Goal: Task Accomplishment & Management: Manage account settings

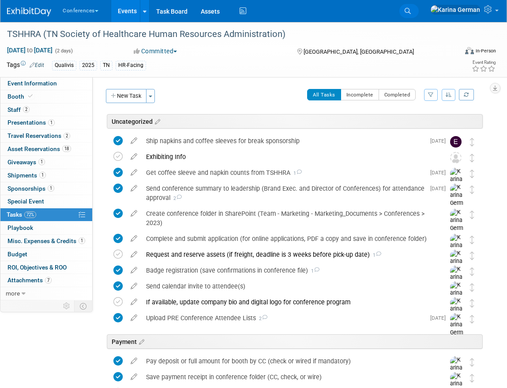
click at [410, 8] on icon at bounding box center [407, 11] width 6 height 6
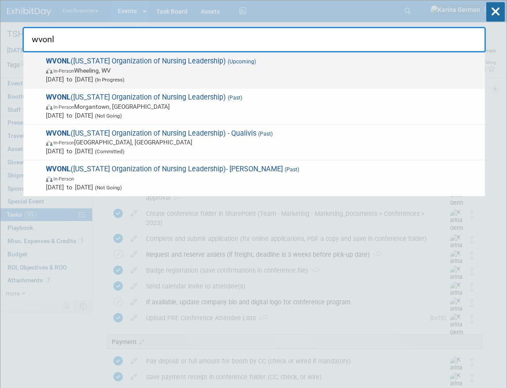
type input "wvonl"
click at [180, 81] on span "Nov 13, 2025 to Nov 14, 2025 (In Progress)" at bounding box center [263, 79] width 434 height 9
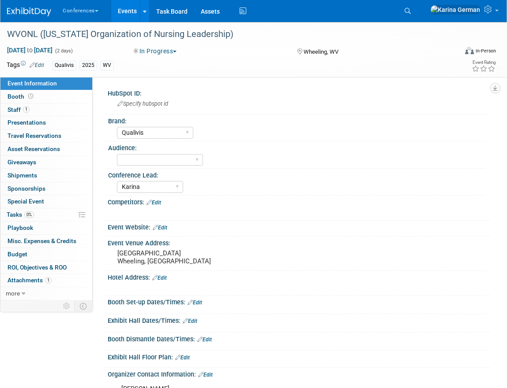
select select "Qualivis"
select select "Karina"
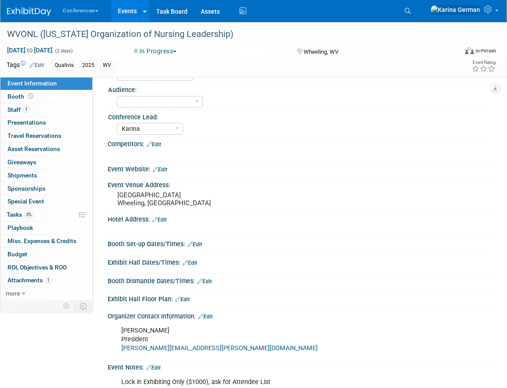
scroll to position [15, 0]
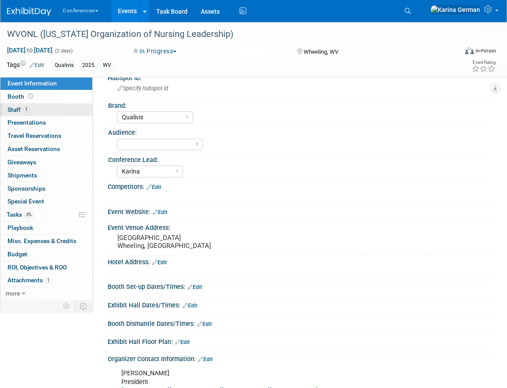
click at [55, 108] on link "1 Staff 1" at bounding box center [46, 110] width 92 height 13
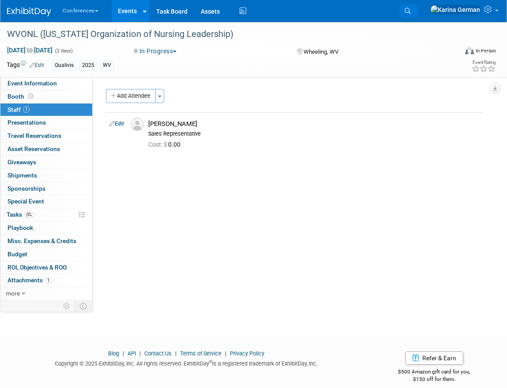
click at [410, 11] on icon at bounding box center [407, 11] width 6 height 6
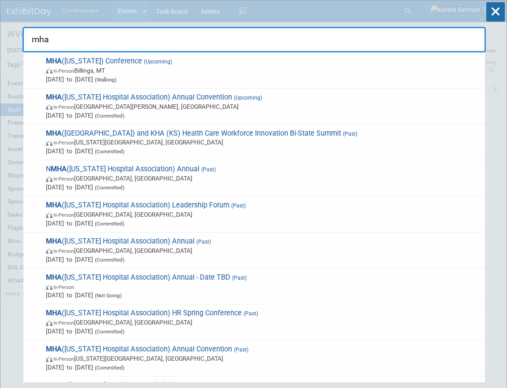
click at [262, 44] on input "mha" at bounding box center [253, 40] width 463 height 26
type input "mha"
click at [494, 15] on icon at bounding box center [495, 11] width 19 height 19
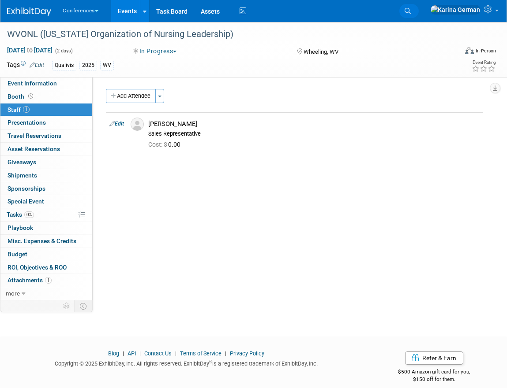
click at [418, 17] on link "Search" at bounding box center [408, 11] width 19 height 14
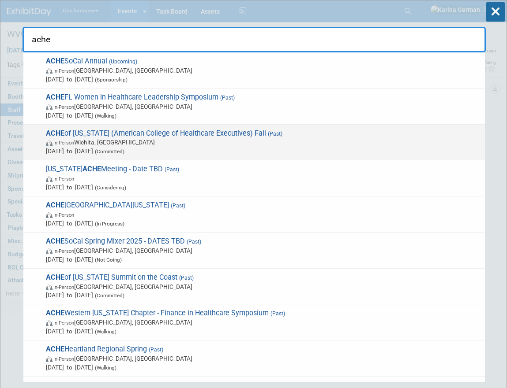
type input "ache"
click at [281, 140] on span "In-Person Wichita, KS" at bounding box center [263, 142] width 434 height 9
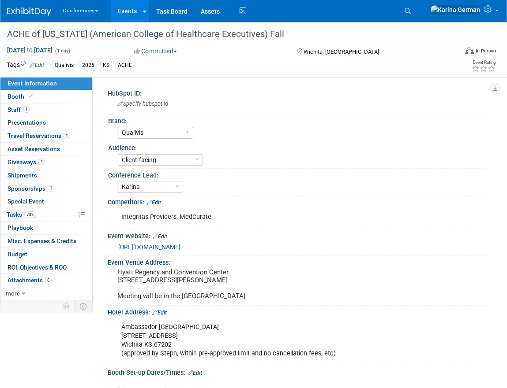
select select "Qualivis"
select select "Client-facing"
select select "Karina"
click at [54, 190] on link "1 Sponsorships 1" at bounding box center [46, 189] width 92 height 13
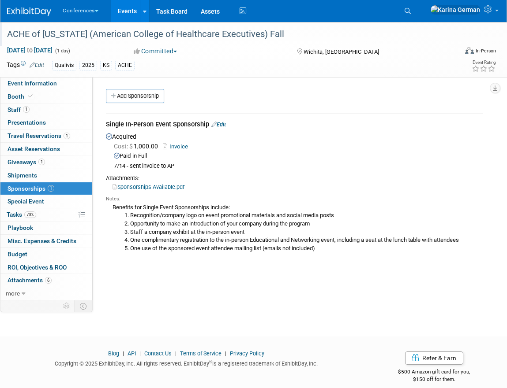
click at [213, 36] on div "ACHE of [US_STATE] (American College of Healthcare Executives) Fall" at bounding box center [226, 34] width 444 height 16
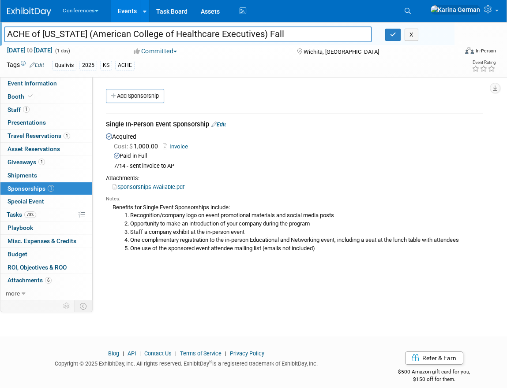
click at [213, 36] on input "ACHE of [US_STATE] (American College of Healthcare Executives) Fall" at bounding box center [188, 33] width 368 height 15
click at [56, 86] on link "Event Information" at bounding box center [46, 83] width 92 height 13
select select "Qualivis"
select select "Client-facing"
select select "Karina"
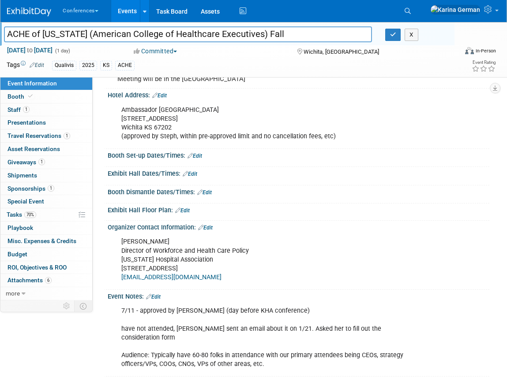
scroll to position [239, 0]
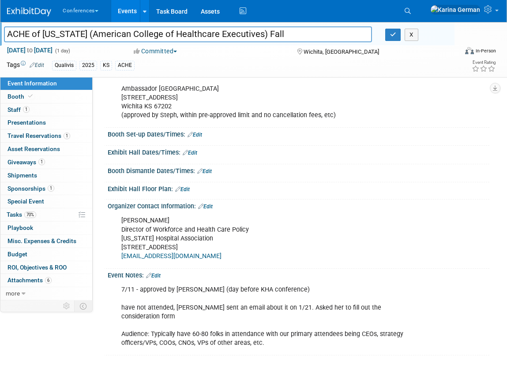
drag, startPoint x: 123, startPoint y: 228, endPoint x: 182, endPoint y: 254, distance: 64.0
click at [182, 254] on div "Jaron Caffrey Director of Workforce and Health Care Policy Kansas Hospital Asso…" at bounding box center [263, 238] width 297 height 53
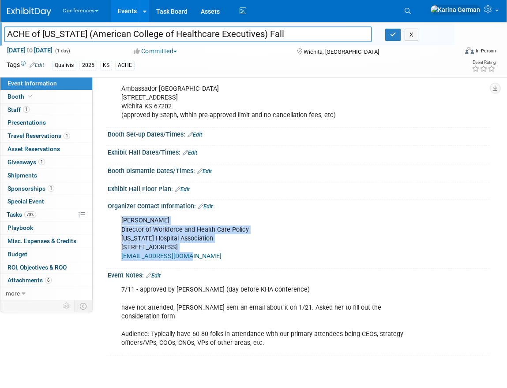
drag, startPoint x: 121, startPoint y: 226, endPoint x: 201, endPoint y: 264, distance: 88.8
click at [201, 264] on div "Jaron Caffrey Director of Workforce and Health Care Policy Kansas Hospital Asso…" at bounding box center [263, 238] width 297 height 53
copy div "Jaron Caffrey Director of Workforce and Health Care Policy Kansas Hospital Asso…"
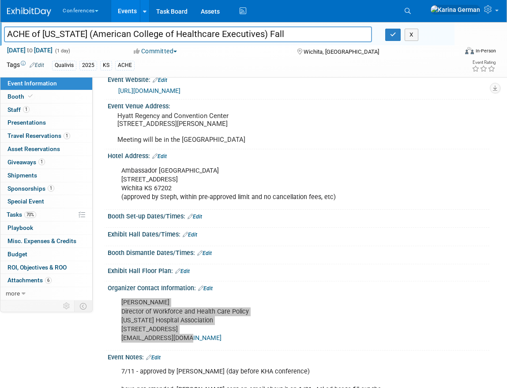
scroll to position [153, 0]
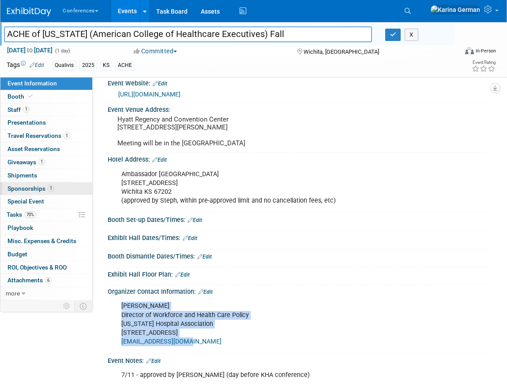
click at [55, 190] on link "1 Sponsorships 1" at bounding box center [46, 189] width 92 height 13
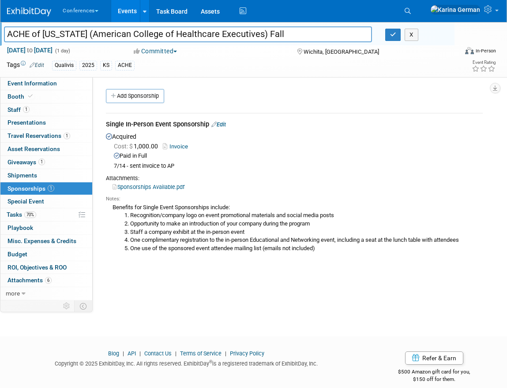
drag, startPoint x: 113, startPoint y: 208, endPoint x: 361, endPoint y: 249, distance: 251.1
click at [361, 249] on div "Benefits for Single Event Sponsorships include: Recognition/company logo on eve…" at bounding box center [294, 228] width 377 height 50
copy div "Benefits for Single Event Sponsorships include: Recognition/company logo on eve…"
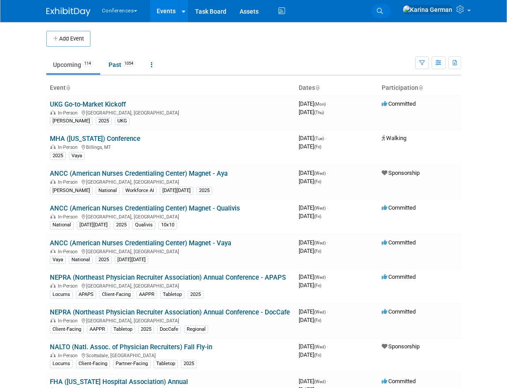
click at [383, 9] on icon at bounding box center [380, 11] width 6 height 6
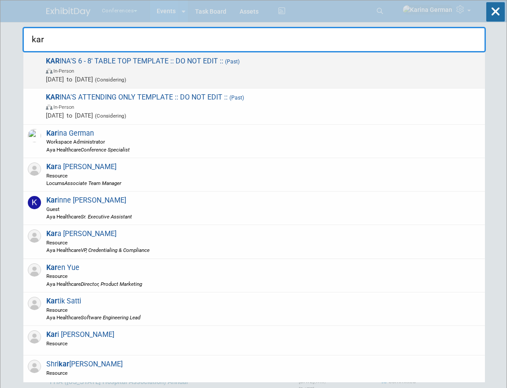
type input "kar"
click at [241, 75] on span "Jan 1, 2025 to Jan 1, 2025 (Considering)" at bounding box center [263, 79] width 434 height 9
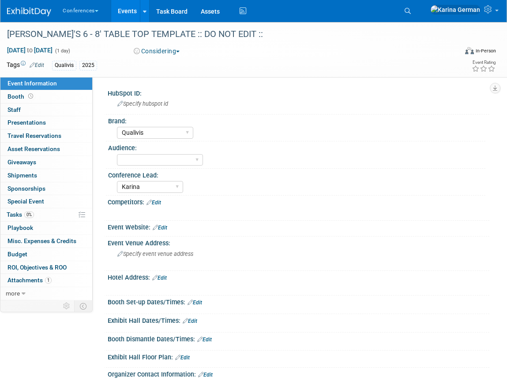
select select "Qualivis"
select select "Karina"
click at [25, 293] on link "more" at bounding box center [46, 293] width 92 height 13
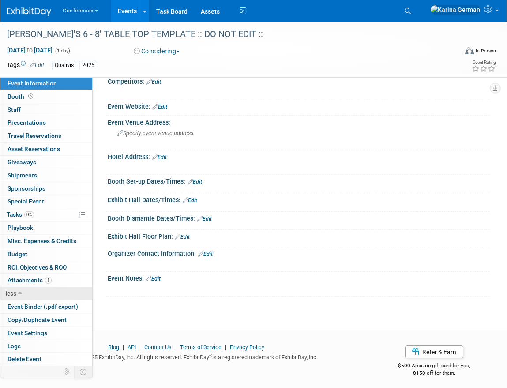
scroll to position [124, 0]
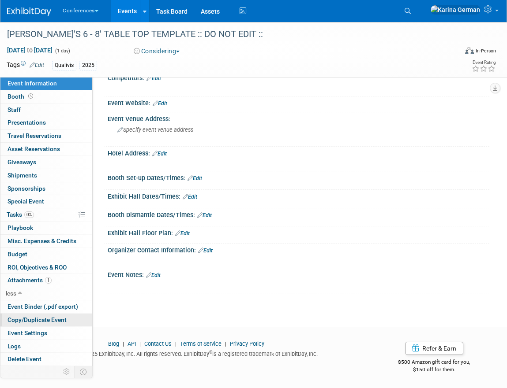
click at [43, 317] on span "Copy/Duplicate Event" at bounding box center [36, 320] width 59 height 7
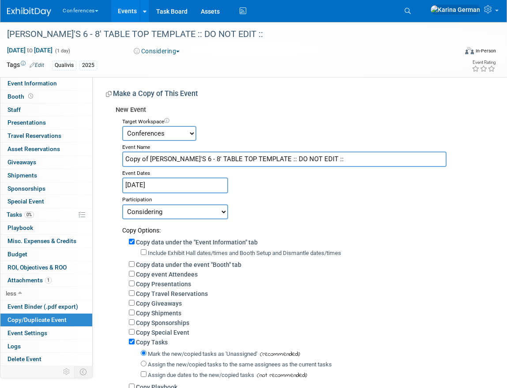
click at [193, 156] on input "Copy of KARINA'S 6 - 8' TABLE TOP TEMPLATE :: DO NOT EDIT ::" at bounding box center [284, 159] width 324 height 15
paste input "ACHE of [US_STATE] (American College of Healthcare Executives) Fall"
type input "ACHE of [US_STATE] (American College of Healthcare Executives) Nov"
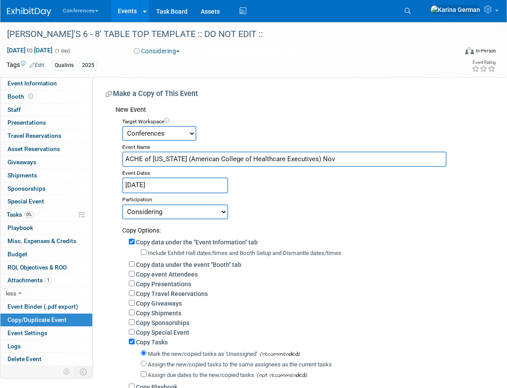
click at [185, 187] on input "Jan 1, 2025" at bounding box center [175, 185] width 106 height 15
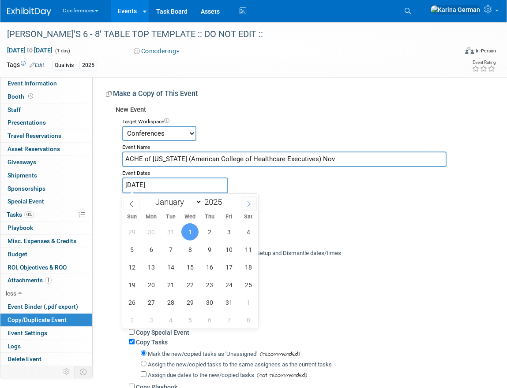
click at [253, 205] on span at bounding box center [249, 203] width 16 height 15
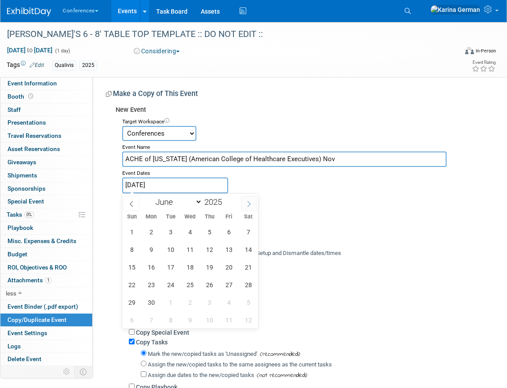
click at [253, 205] on span at bounding box center [249, 203] width 16 height 15
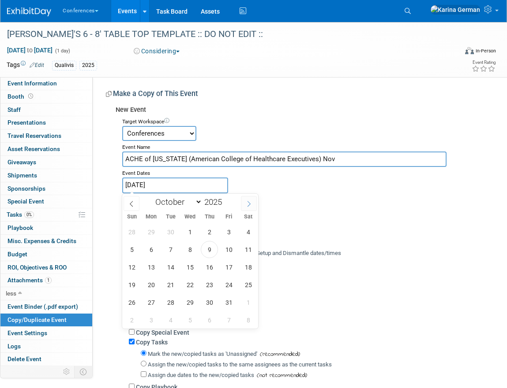
select select "10"
click at [156, 272] on span "10" at bounding box center [150, 267] width 17 height 17
type input "Nov 10, 2025"
click at [156, 272] on span "10" at bounding box center [150, 267] width 17 height 17
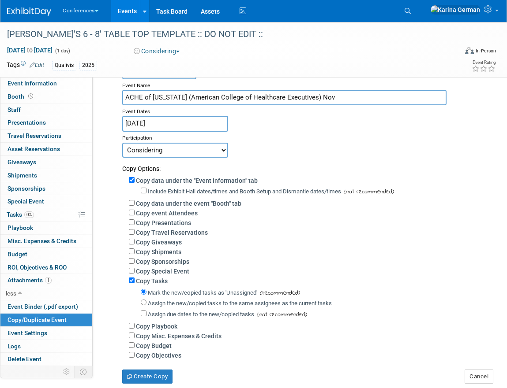
scroll to position [73, 0]
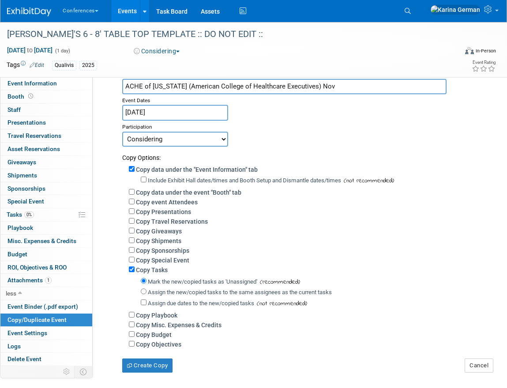
click at [158, 294] on label "Assign the new/copied tasks to the same assignees as the current tasks" at bounding box center [240, 292] width 184 height 7
click at [146, 294] on input "Assign the new/copied tasks to the same assignees as the current tasks" at bounding box center [144, 292] width 6 height 6
radio input "true"
click at [157, 144] on select "Committed Considering Not Going Walking Sponsorship Canceled Waitlisted In Prog…" at bounding box center [175, 139] width 106 height 15
select select "1"
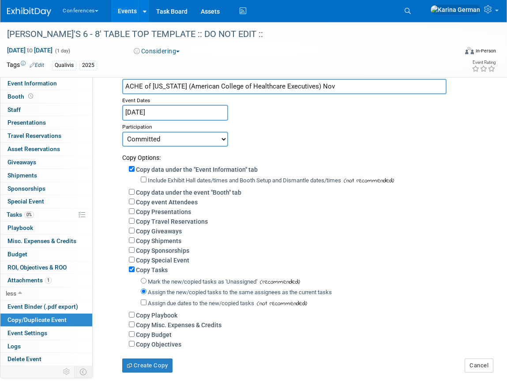
click at [145, 336] on label "Copy Budget" at bounding box center [154, 335] width 36 height 7
click at [134, 336] on input "Copy Budget" at bounding box center [132, 335] width 6 height 6
checkbox input "true"
click at [144, 363] on button "Create Copy" at bounding box center [147, 366] width 50 height 14
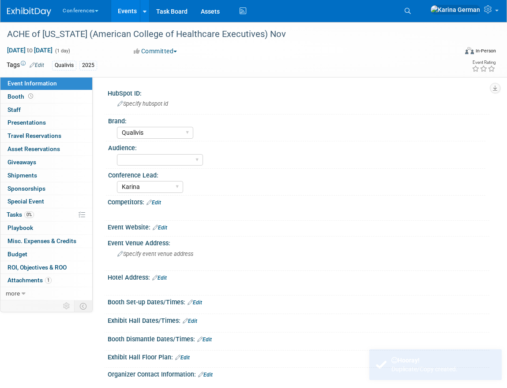
select select "Qualivis"
select select "Karina"
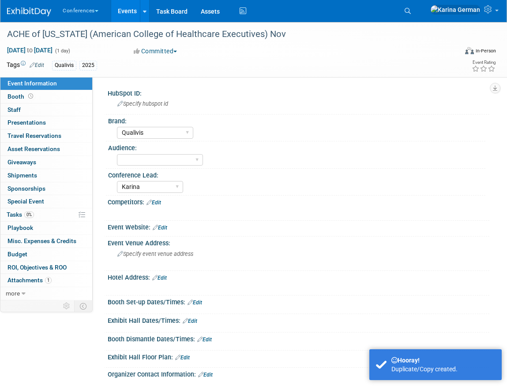
click at [41, 63] on link "Edit" at bounding box center [37, 65] width 15 height 6
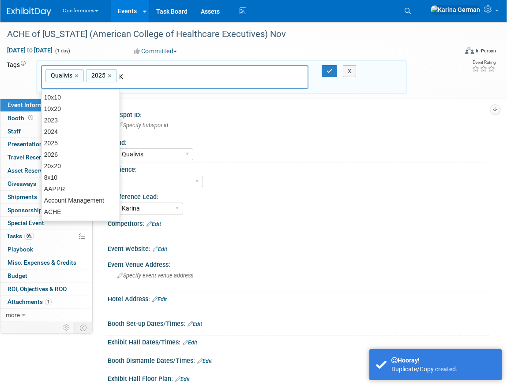
type input "KS"
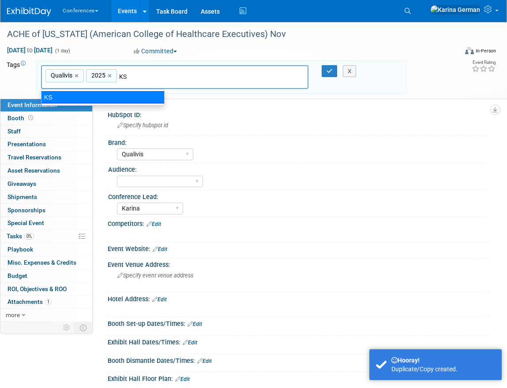
click at [74, 95] on div "KS" at bounding box center [102, 97] width 123 height 12
type input "Qualivis, 2025, [GEOGRAPHIC_DATA]"
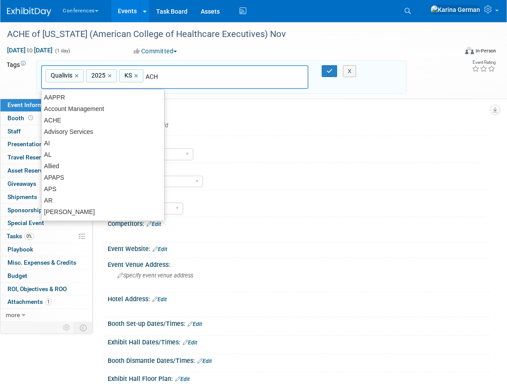
type input "ACHE"
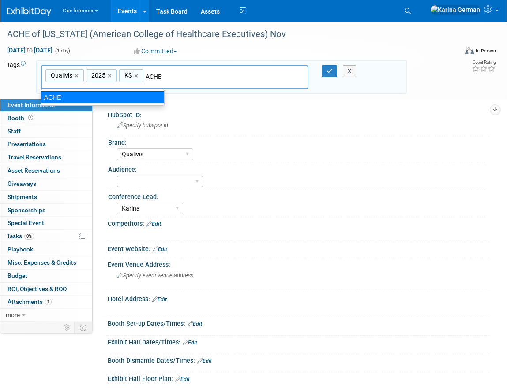
click at [109, 101] on div "ACHE" at bounding box center [102, 97] width 123 height 12
type input "Qualivis, 2025, [GEOGRAPHIC_DATA], ACHE"
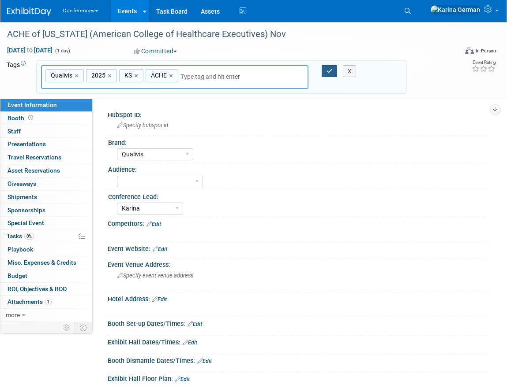
click at [326, 73] on icon "button" at bounding box center [329, 71] width 6 height 6
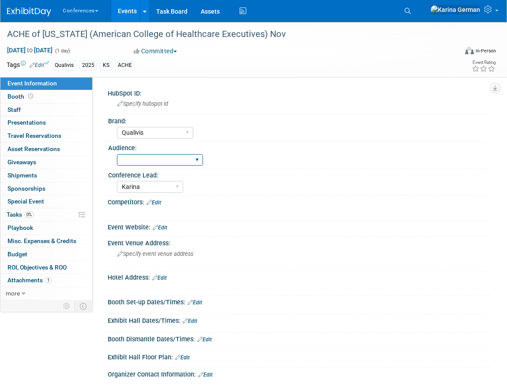
click at [133, 160] on select "Client-facing Clinician/Provider-facing Both N/a" at bounding box center [160, 160] width 86 height 12
select select "Client-facing"
click at [157, 203] on link "Edit" at bounding box center [153, 203] width 15 height 6
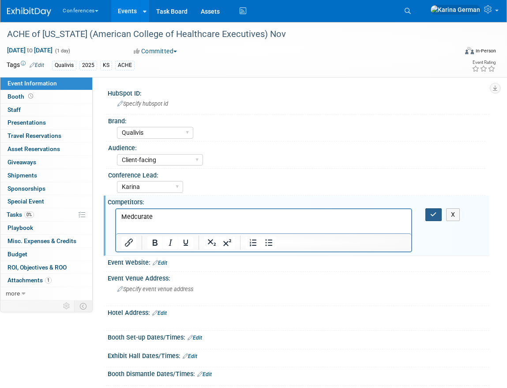
click at [434, 217] on icon "button" at bounding box center [433, 215] width 7 height 6
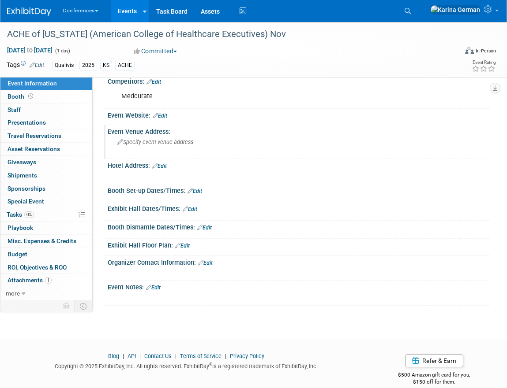
scroll to position [133, 0]
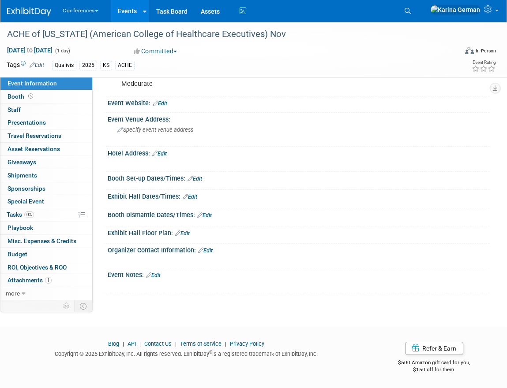
click at [155, 272] on link "Edit" at bounding box center [153, 275] width 15 height 6
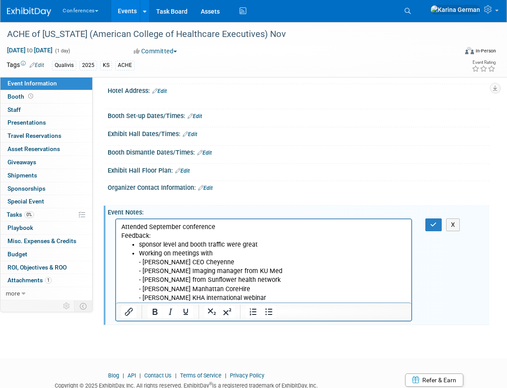
scroll to position [198, 0]
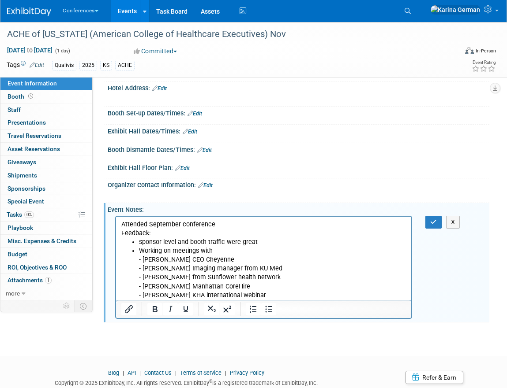
click at [141, 252] on li "Working on meetings with - Jeremy Clingenpeel CEO Cheyenne - Jose Rodrigquez Im…" at bounding box center [272, 272] width 267 height 53
click at [231, 223] on p "Attended September conference" at bounding box center [263, 224] width 285 height 9
click at [119, 223] on html "Attended September conference Feedback: sponsor level and booth traffic were gr…" at bounding box center [263, 257] width 295 height 83
click at [433, 224] on icon "button" at bounding box center [433, 222] width 7 height 6
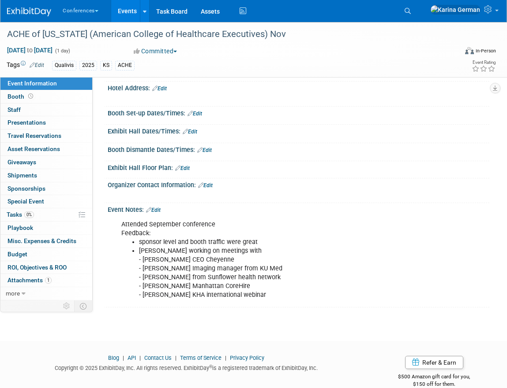
click at [160, 209] on link "Edit" at bounding box center [153, 210] width 15 height 6
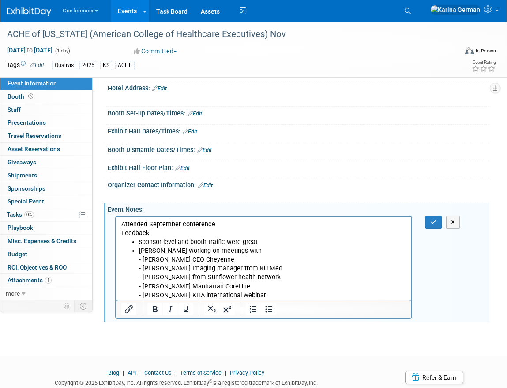
scroll to position [0, 0]
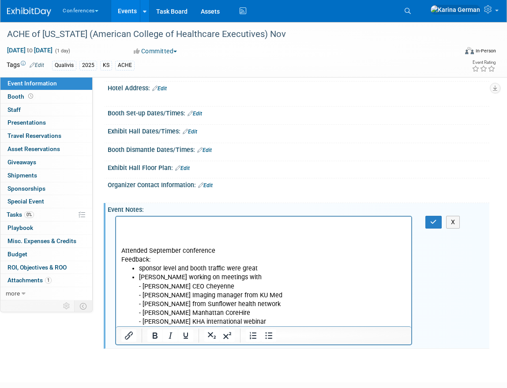
click at [134, 221] on p "Rich Text Area. Press ALT-0 for help." at bounding box center [263, 224] width 285 height 9
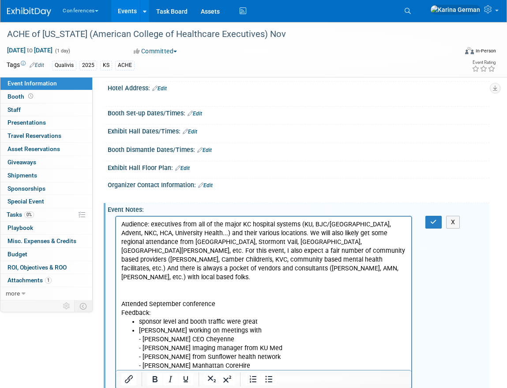
scroll to position [230, 0]
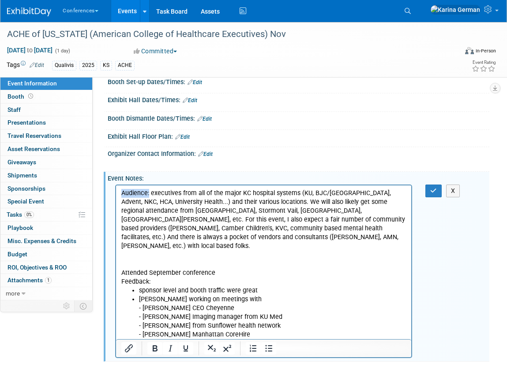
drag, startPoint x: 149, startPoint y: 192, endPoint x: 110, endPoint y: 191, distance: 38.8
click at [116, 191] on html "Audience: executives from all of the major KC hospital systems (KU, BJC/St. Luk…" at bounding box center [263, 266] width 295 height 163
click at [153, 351] on icon "Bold" at bounding box center [155, 349] width 5 height 6
click at [206, 269] on p "Attended September conference Feedback:" at bounding box center [263, 278] width 285 height 18
drag, startPoint x: 168, startPoint y: 274, endPoint x: 89, endPoint y: 268, distance: 78.7
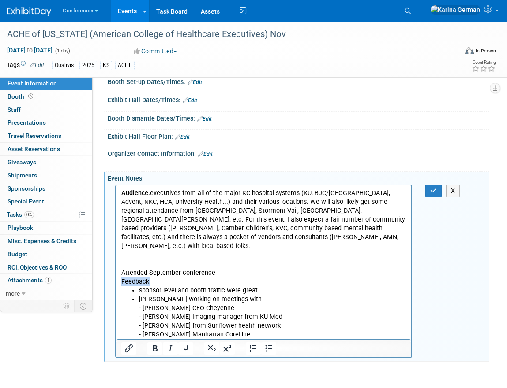
click at [116, 268] on html "Audience: executives from all of the major KC hospital systems (KU, BJC/St. Luk…" at bounding box center [263, 266] width 295 height 163
click at [154, 354] on button "Bold" at bounding box center [154, 349] width 15 height 12
click at [160, 269] on p "Attended September conference Feedback:" at bounding box center [263, 278] width 285 height 18
click at [436, 191] on icon "button" at bounding box center [433, 191] width 7 height 6
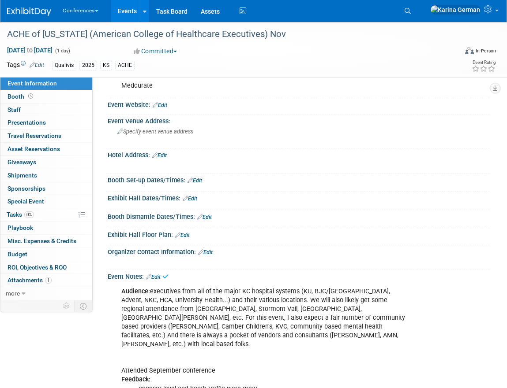
scroll to position [129, 0]
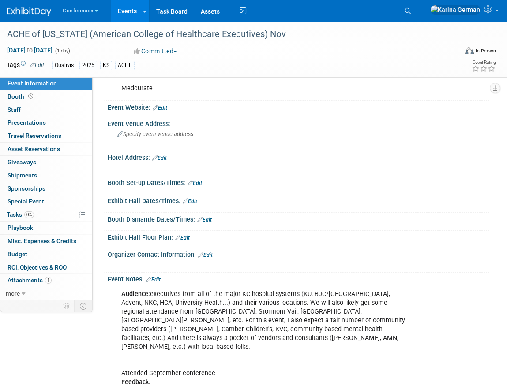
click at [213, 253] on link "Edit" at bounding box center [205, 255] width 15 height 6
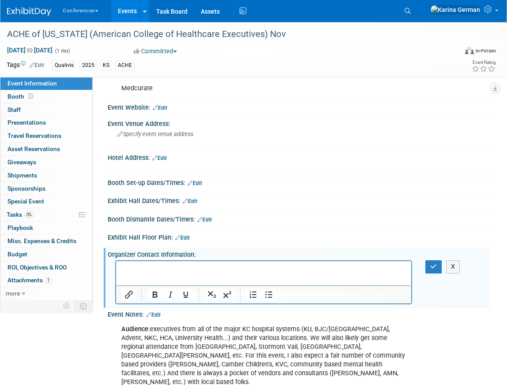
scroll to position [0, 0]
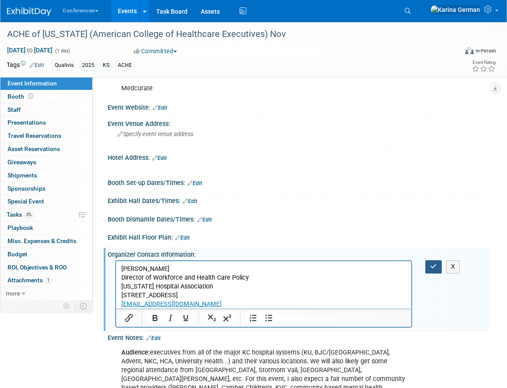
click at [428, 265] on button "button" at bounding box center [433, 267] width 16 height 13
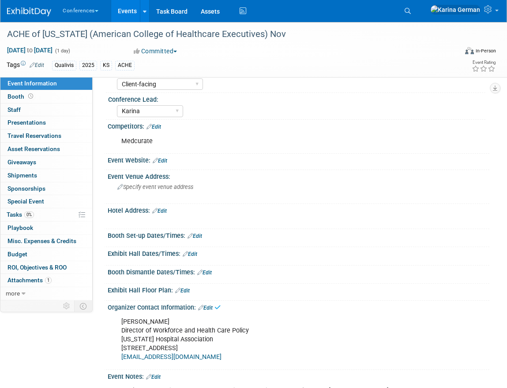
scroll to position [54, 0]
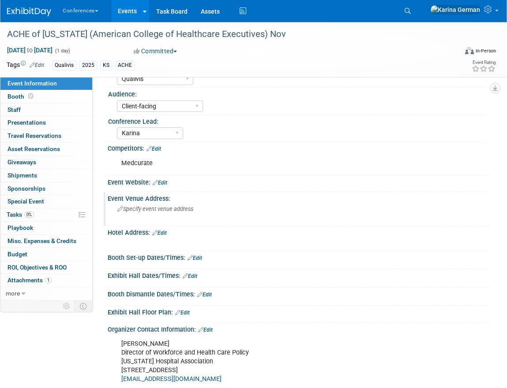
click at [164, 209] on span "Specify event venue address" at bounding box center [155, 209] width 76 height 7
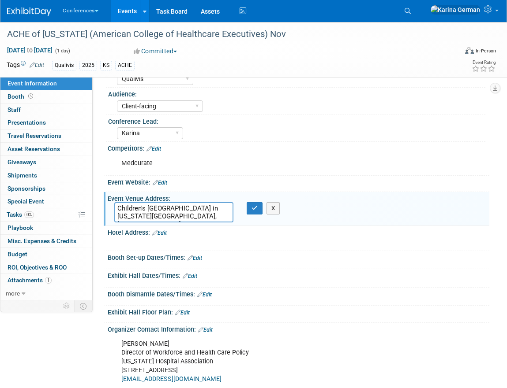
click at [226, 207] on textarea "Children's Mercy Research Institute in Kansas City, MO" at bounding box center [173, 212] width 119 height 20
click at [199, 209] on textarea "Children's Mercy Research Institute Kansas City, MO" at bounding box center [173, 212] width 119 height 20
click at [222, 209] on textarea "Children's Mercy Research Institute Kansas City, MO" at bounding box center [173, 212] width 119 height 20
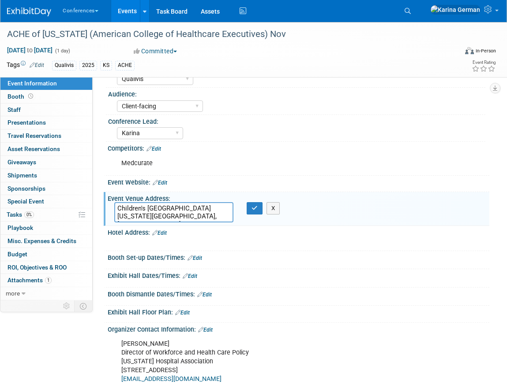
paste textarea "2401 Gillham Rd, Kansas City, MO 64108"
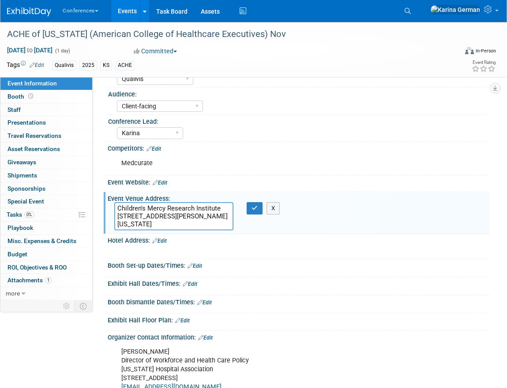
drag, startPoint x: 190, startPoint y: 224, endPoint x: 136, endPoint y: 223, distance: 54.2
click at [136, 223] on textarea "Children's Mercy Research Institute 2401 Gillham Rd, Kansas City, MO 64108Kansa…" at bounding box center [173, 216] width 119 height 28
click at [171, 216] on textarea "Children's Mercy Research Institute 2401 Gillham Rd, Kansas City, MO 64108" at bounding box center [173, 216] width 119 height 28
type textarea "Children's Mercy Research Institute 2401 Gillham Rd, Kansas City, MO 64108"
click at [258, 208] on button "button" at bounding box center [254, 208] width 16 height 12
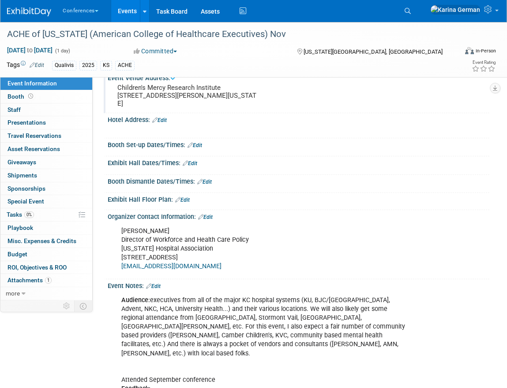
scroll to position [184, 0]
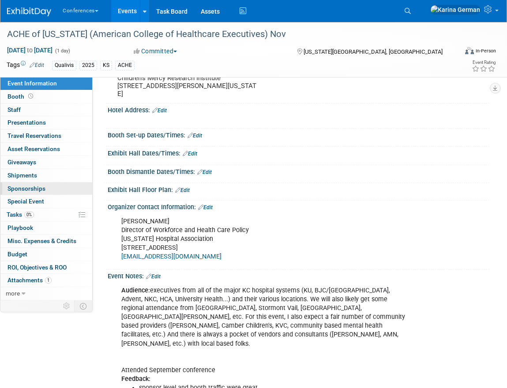
click at [53, 184] on link "0 Sponsorships 0" at bounding box center [46, 189] width 92 height 13
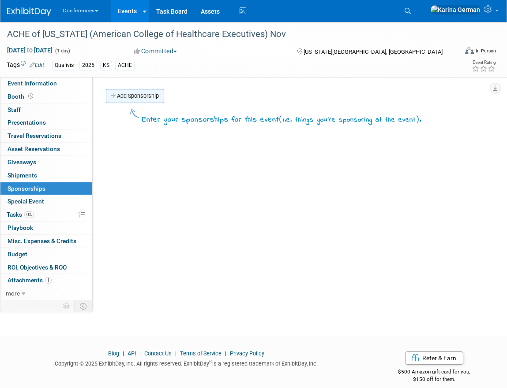
click at [148, 94] on link "Add Sponsorship" at bounding box center [135, 96] width 58 height 14
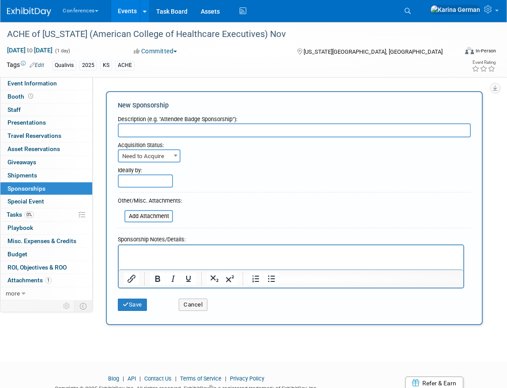
click at [166, 134] on input "text" at bounding box center [294, 130] width 353 height 14
type input "Single In-Person Event Sponsorship"
click at [131, 156] on span "Need to Acquire" at bounding box center [149, 156] width 61 height 12
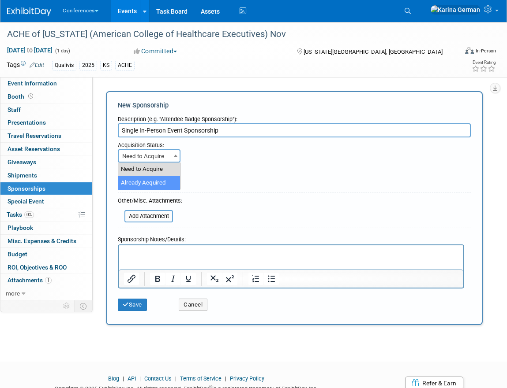
select select "2"
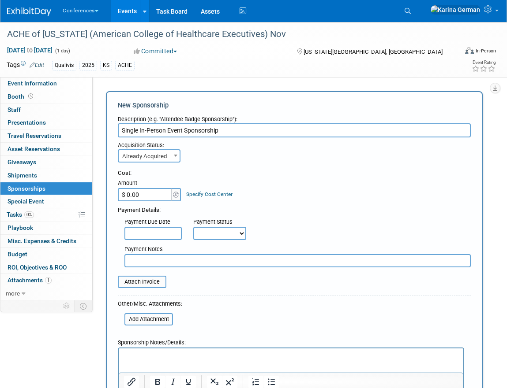
click at [142, 199] on input "$ 0.00" at bounding box center [145, 194] width 55 height 13
type input "$ 1,000.00"
click at [206, 193] on link "Specify Cost Center" at bounding box center [209, 194] width 46 height 6
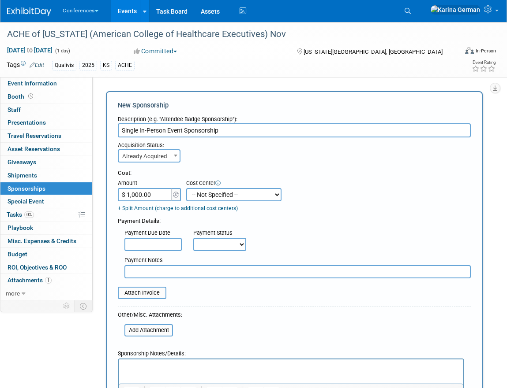
click at [206, 193] on select "-- Not Specified -- Aya Education Aya Healthcare Aya Locums Bespoke Corporate D…" at bounding box center [233, 194] width 95 height 13
select select "18965874"
click at [208, 246] on select "Not Paid Yet Partially Paid Paid in Full" at bounding box center [219, 244] width 53 height 13
select select "1"
click at [160, 274] on input "text" at bounding box center [297, 271] width 346 height 13
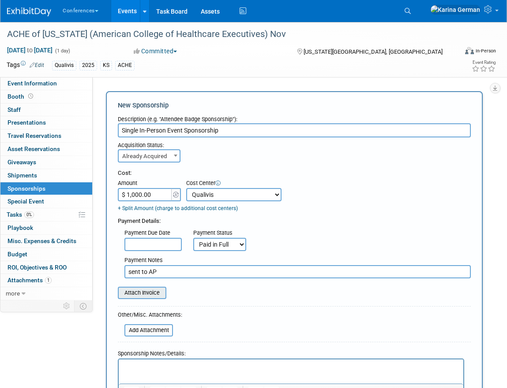
type input "sent to AP"
click at [141, 293] on input "file" at bounding box center [112, 293] width 105 height 11
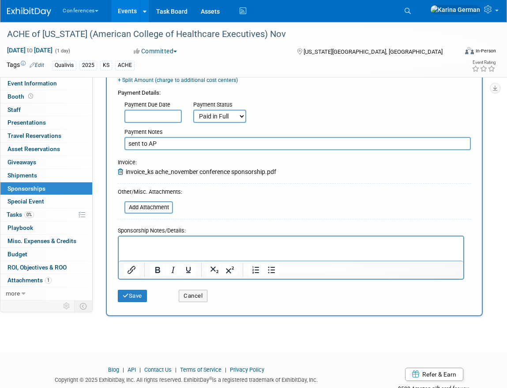
scroll to position [129, 0]
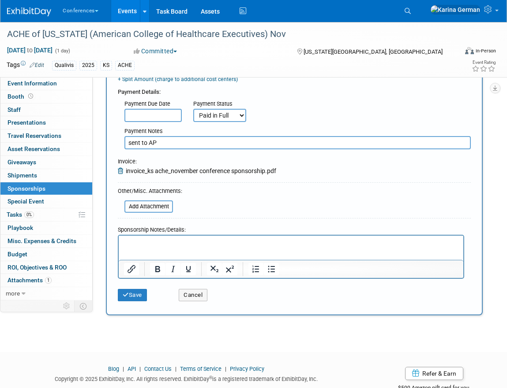
click at [165, 235] on div at bounding box center [291, 257] width 346 height 44
click at [170, 248] on html at bounding box center [291, 242] width 344 height 12
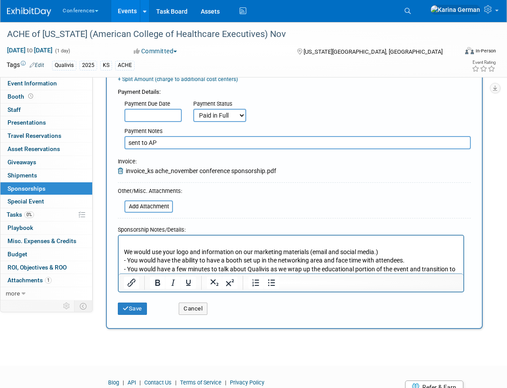
scroll to position [0, 0]
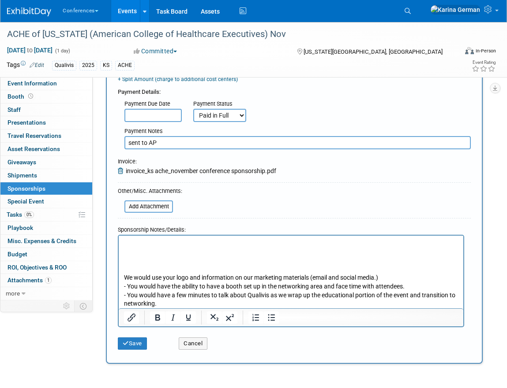
click at [179, 249] on p "Rich Text Area. Press ALT-0 for help." at bounding box center [291, 252] width 334 height 9
click at [167, 244] on p "Rich Text Area. Press ALT-0 for help." at bounding box center [291, 243] width 334 height 9
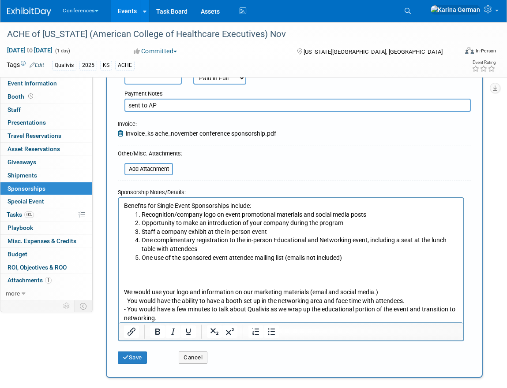
scroll to position [169, 0]
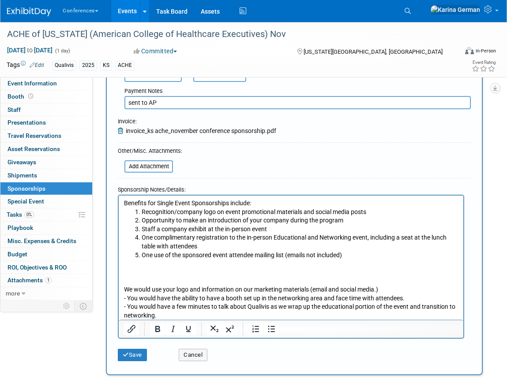
drag, startPoint x: 188, startPoint y: 314, endPoint x: 273, endPoint y: 310, distance: 85.2
click at [273, 310] on p "- You would have a few minutes to talk about Qualivis as we wrap up the educati…" at bounding box center [291, 311] width 334 height 17
copy p "as we wrap up the educational portion of the event and transition to networking."
click at [366, 220] on li "Opportunity to make an introduction of your company during the program" at bounding box center [300, 220] width 317 height 9
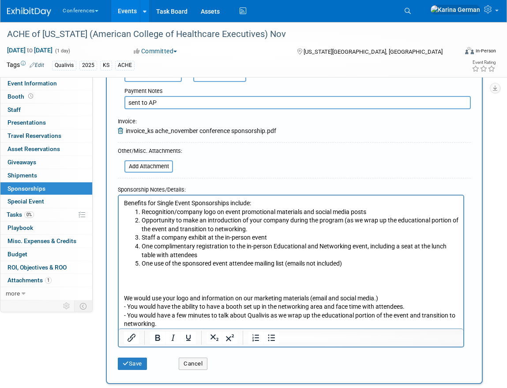
click at [251, 231] on li "Opportunity to make an introduction of your company during the program (as we w…" at bounding box center [300, 224] width 317 height 17
drag, startPoint x: 164, startPoint y: 326, endPoint x: 105, endPoint y: 317, distance: 59.0
click at [119, 317] on html "Benefits for Single Event Sponsorships include: Recognition/company logo on eve…" at bounding box center [291, 262] width 344 height 133
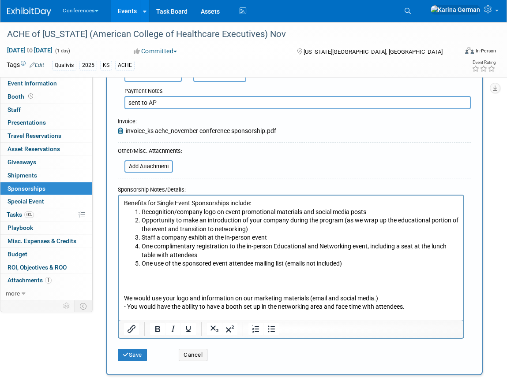
drag, startPoint x: 416, startPoint y: 307, endPoint x: 142, endPoint y: 314, distance: 274.8
click at [142, 314] on body "Benefits for Single Event Sponsorships include: Recognition/company logo on eve…" at bounding box center [290, 259] width 335 height 121
drag, startPoint x: 415, startPoint y: 307, endPoint x: 107, endPoint y: 285, distance: 308.9
click at [119, 285] on html "Benefits for Single Event Sponsorships include: Recognition/company logo on eve…" at bounding box center [291, 258] width 344 height 124
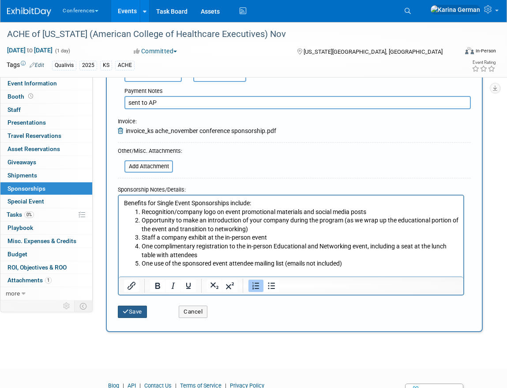
click at [143, 313] on button "Save" at bounding box center [132, 312] width 29 height 12
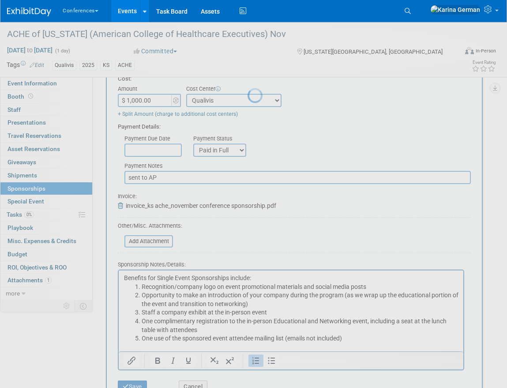
scroll to position [10, 0]
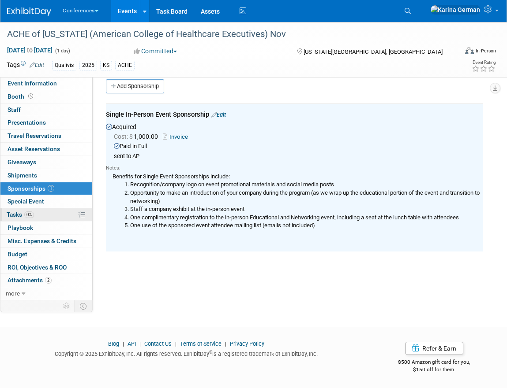
click at [38, 209] on link "0% Tasks 0%" at bounding box center [46, 215] width 92 height 13
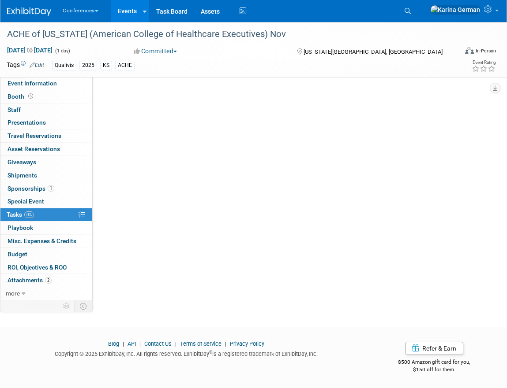
scroll to position [0, 0]
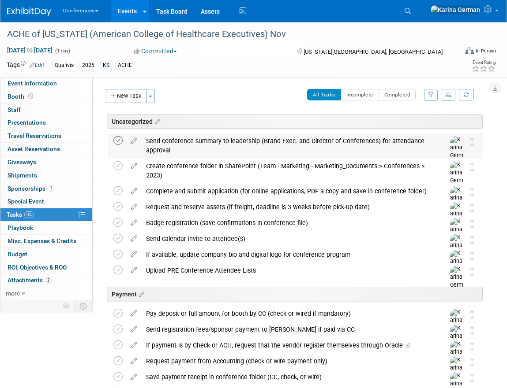
click at [118, 141] on icon at bounding box center [117, 140] width 9 height 9
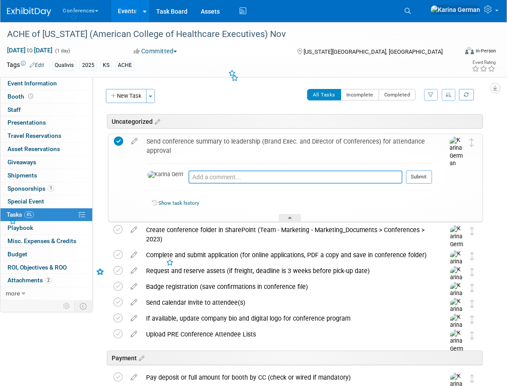
click at [188, 177] on textarea at bounding box center [295, 177] width 214 height 13
type textarea "approved by Kelly / Sonya"
click at [424, 185] on div at bounding box center [419, 187] width 26 height 7
click at [419, 179] on button "Submit" at bounding box center [419, 177] width 26 height 13
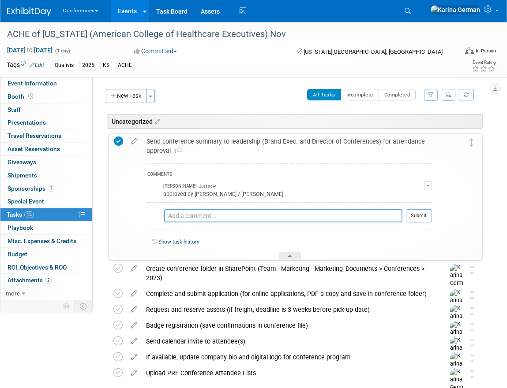
click at [301, 143] on div "Send conference summary to leadership (Brand Exec. and Director of Conferences)…" at bounding box center [287, 146] width 290 height 24
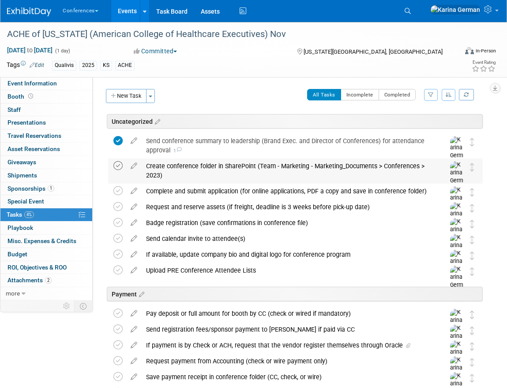
click at [114, 168] on icon at bounding box center [117, 165] width 9 height 9
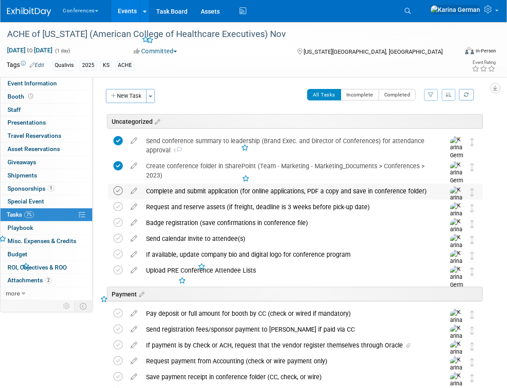
click at [117, 194] on icon at bounding box center [117, 191] width 9 height 9
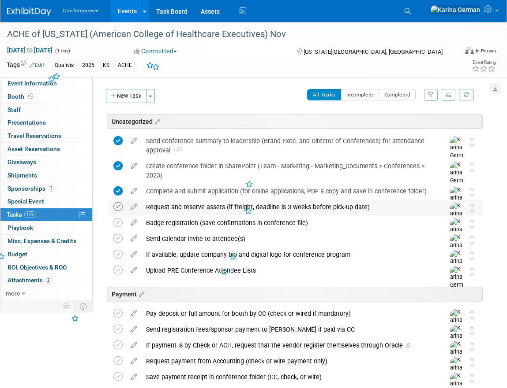
scroll to position [48, 0]
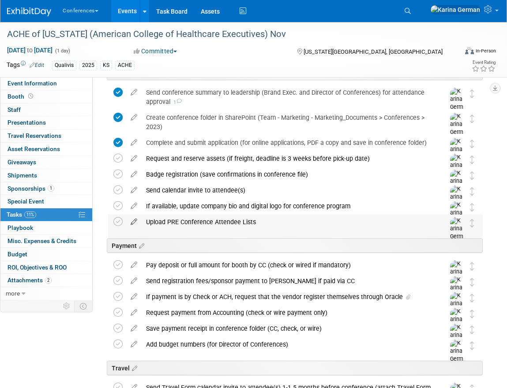
click at [134, 222] on icon at bounding box center [133, 220] width 15 height 11
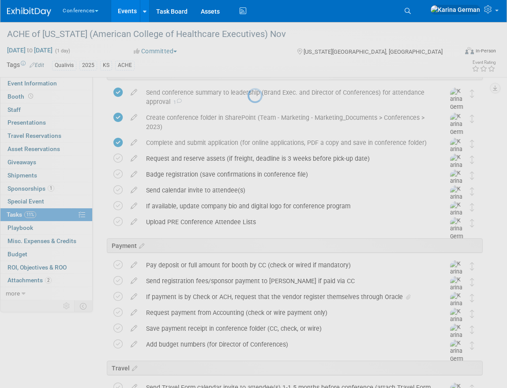
click at [247, 254] on div at bounding box center [253, 194] width 12 height 388
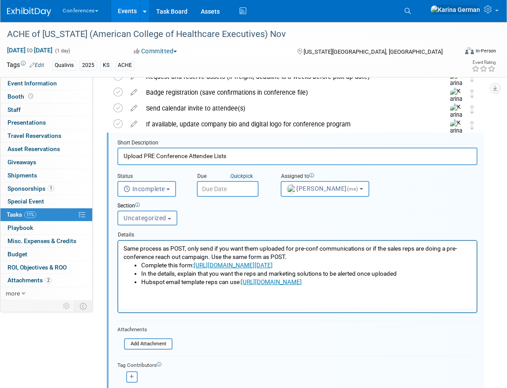
scroll to position [134, 0]
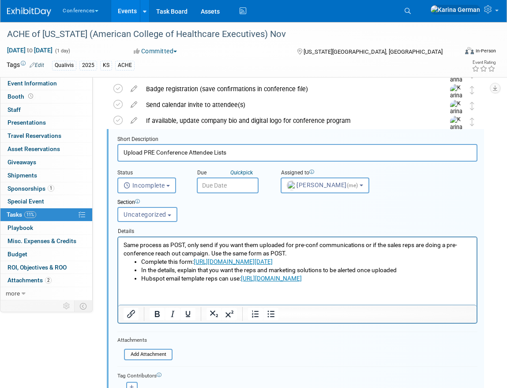
click at [216, 187] on input "text" at bounding box center [228, 186] width 62 height 16
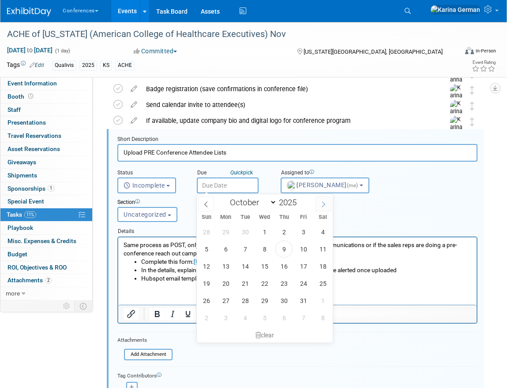
click at [329, 202] on span at bounding box center [323, 204] width 16 height 15
select select "10"
click at [264, 231] on span "29" at bounding box center [264, 232] width 17 height 17
type input "Oct 29, 2025"
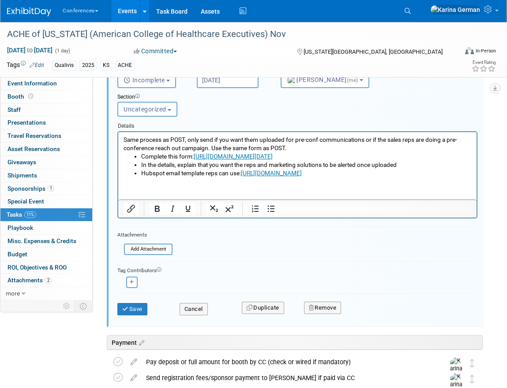
scroll to position [253, 0]
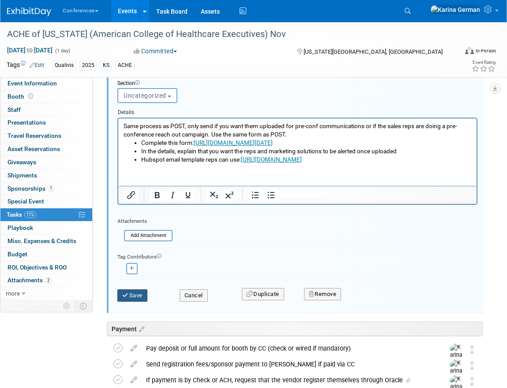
click at [135, 290] on button "Save" at bounding box center [132, 296] width 30 height 12
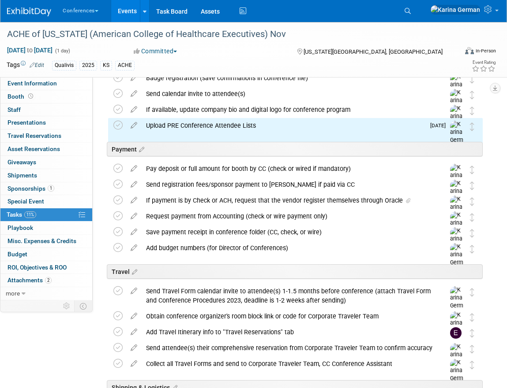
scroll to position [133, 0]
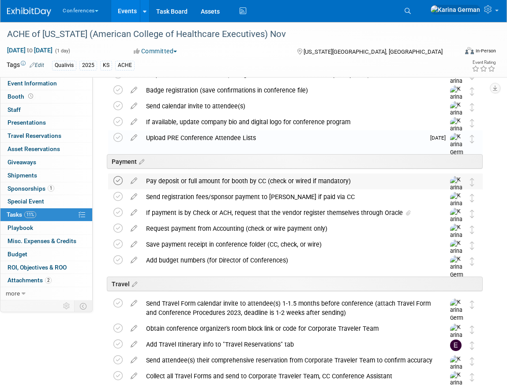
click at [119, 179] on icon at bounding box center [117, 180] width 9 height 9
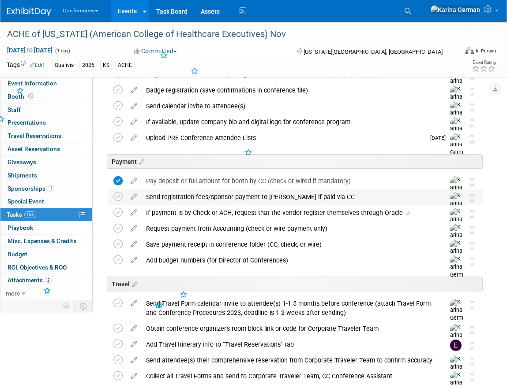
click at [134, 201] on td at bounding box center [133, 207] width 15 height 34
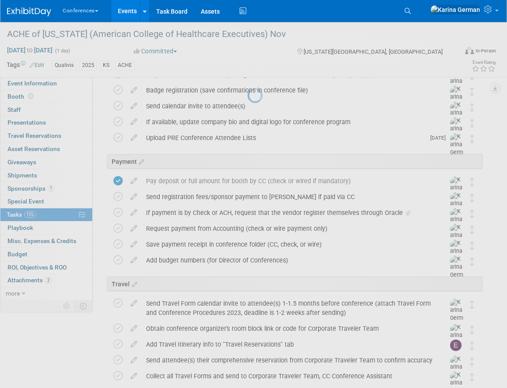
click at [247, 198] on div at bounding box center [253, 194] width 12 height 388
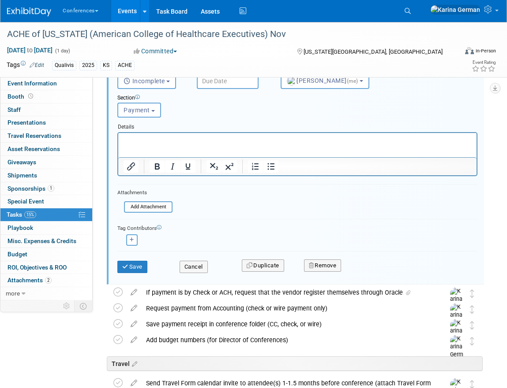
scroll to position [298, 0]
click at [334, 268] on button "Remove" at bounding box center [322, 265] width 37 height 12
click at [361, 268] on link "Yes" at bounding box center [372, 272] width 26 height 14
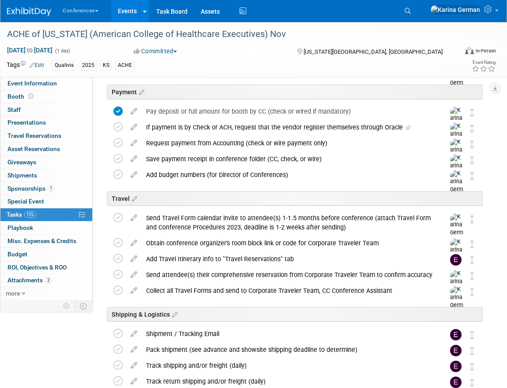
scroll to position [131, 0]
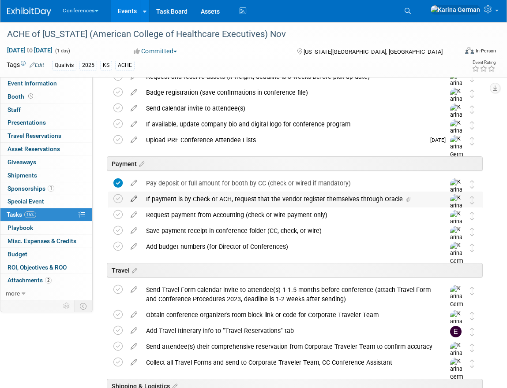
click at [130, 201] on icon at bounding box center [133, 197] width 15 height 11
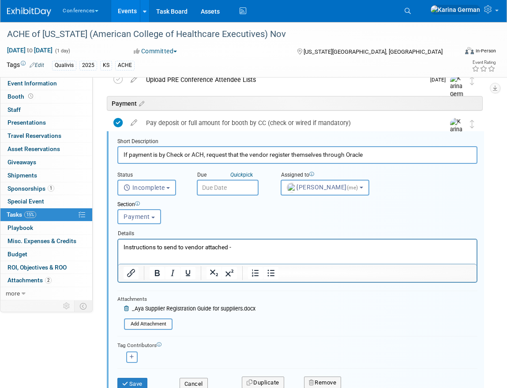
scroll to position [206, 0]
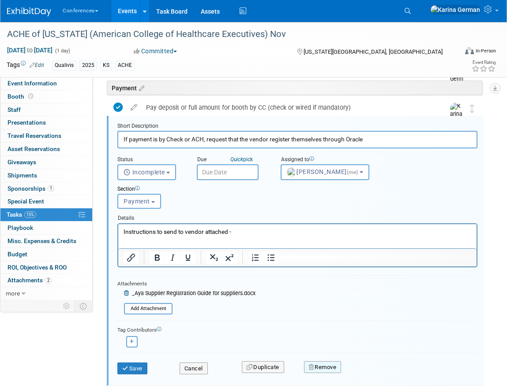
click at [320, 362] on button "Remove" at bounding box center [322, 368] width 37 height 12
click at [373, 373] on link "Yes" at bounding box center [372, 375] width 26 height 14
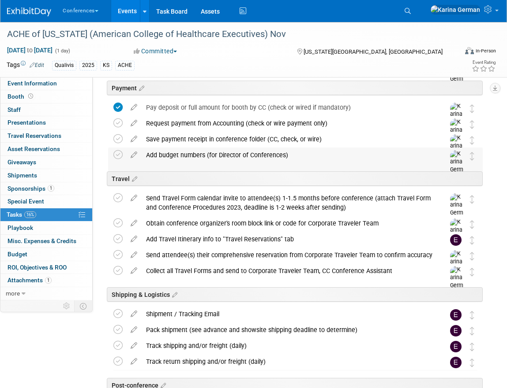
click at [147, 157] on div "Add budget numbers (for Director of Conferences)" at bounding box center [287, 155] width 291 height 15
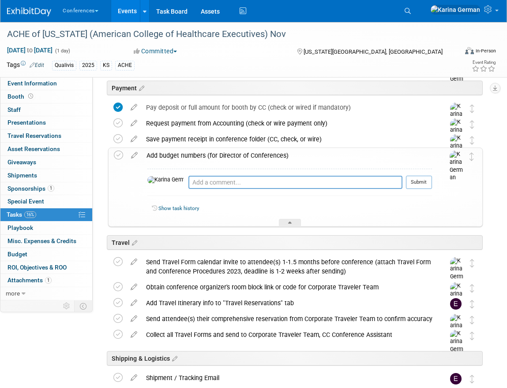
click at [156, 155] on div "Add budget numbers (for Director of Conferences)" at bounding box center [287, 155] width 290 height 15
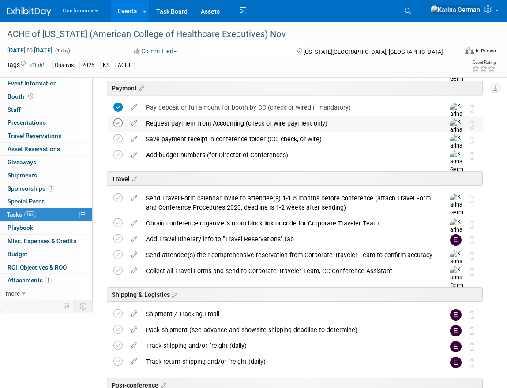
click at [116, 122] on icon at bounding box center [117, 123] width 9 height 9
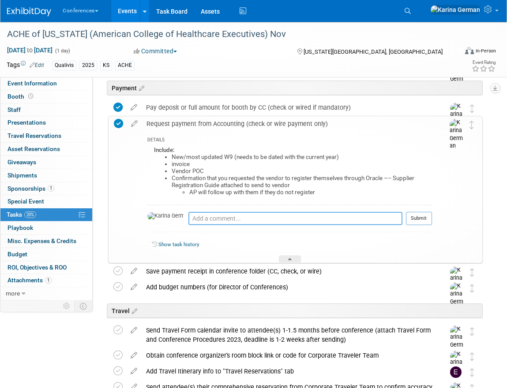
click at [188, 214] on textarea at bounding box center [295, 218] width 214 height 13
type textarea "sent to AP"
click at [423, 219] on button "Submit" at bounding box center [419, 218] width 26 height 13
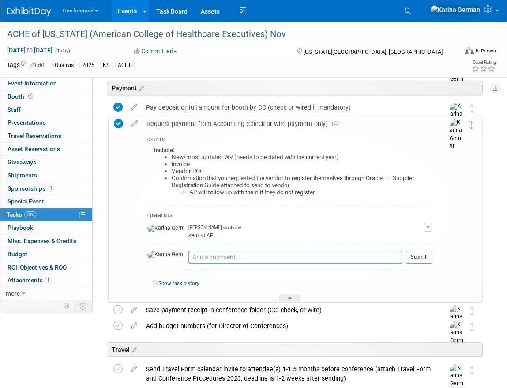
click at [175, 128] on div "Request payment from Accounting (check or wire payment only) 1" at bounding box center [287, 123] width 290 height 15
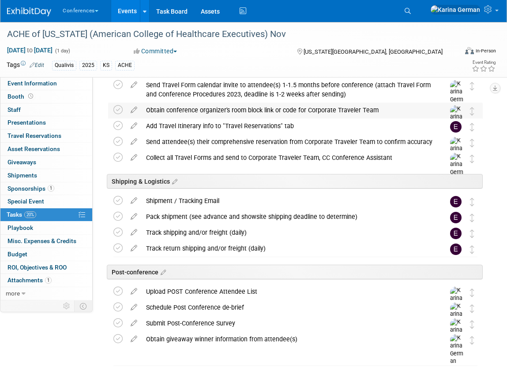
scroll to position [320, 0]
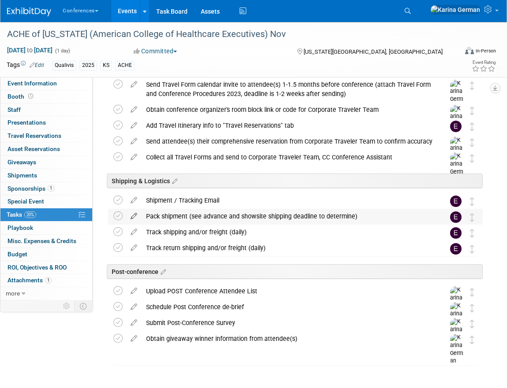
click at [134, 217] on icon at bounding box center [133, 214] width 15 height 11
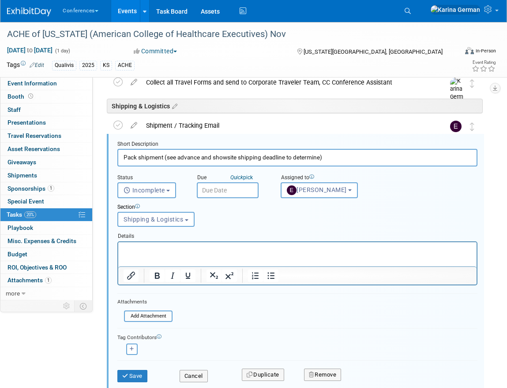
scroll to position [400, 0]
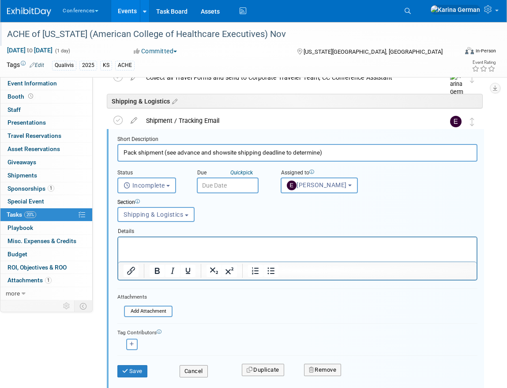
click at [122, 35] on div "ACHE of Kansas (American College of Healthcare Executives) Nov" at bounding box center [226, 34] width 444 height 16
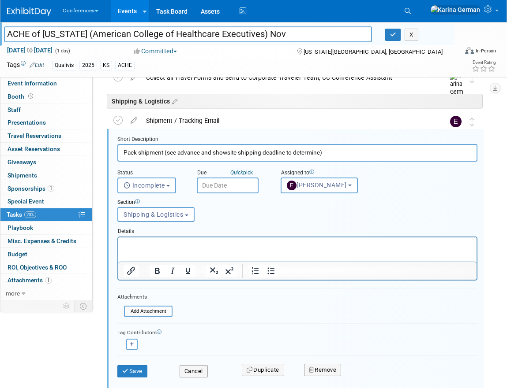
click at [122, 35] on input "ACHE of Kansas (American College of Healthcare Executives) Nov" at bounding box center [188, 33] width 368 height 15
click at [227, 189] on input "text" at bounding box center [228, 186] width 62 height 16
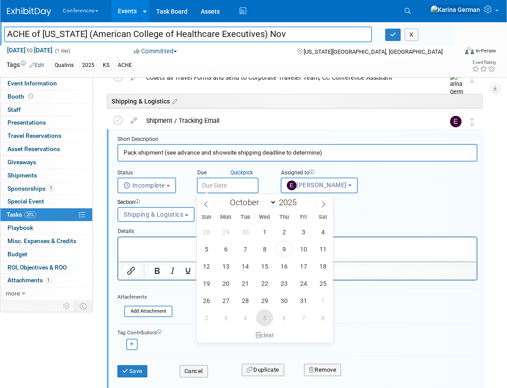
click at [260, 315] on span "5" at bounding box center [264, 318] width 17 height 17
type input "Nov 5, 2025"
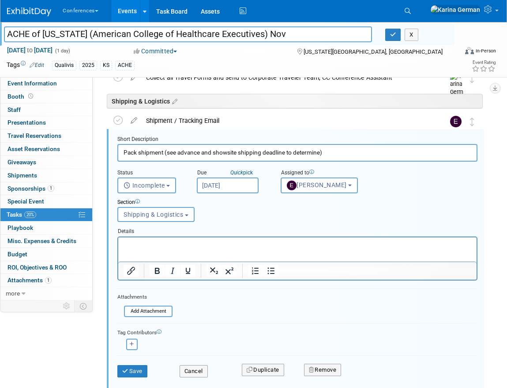
click at [157, 249] on html at bounding box center [297, 243] width 358 height 12
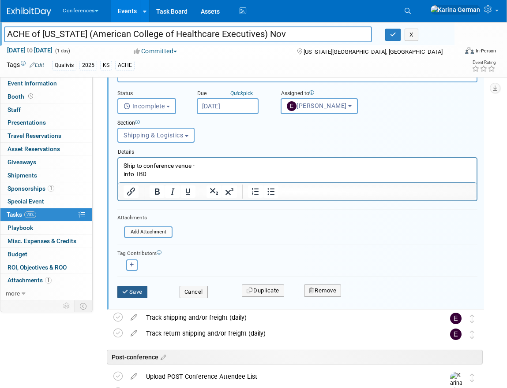
click at [135, 294] on button "Save" at bounding box center [132, 292] width 30 height 12
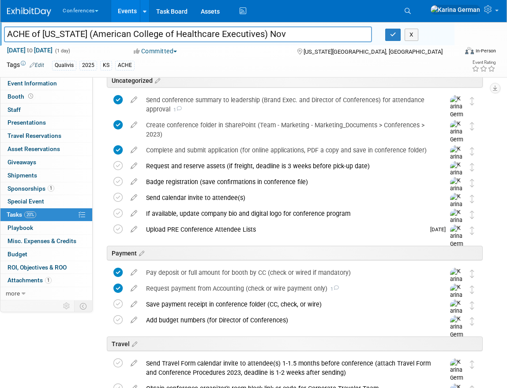
scroll to position [0, 0]
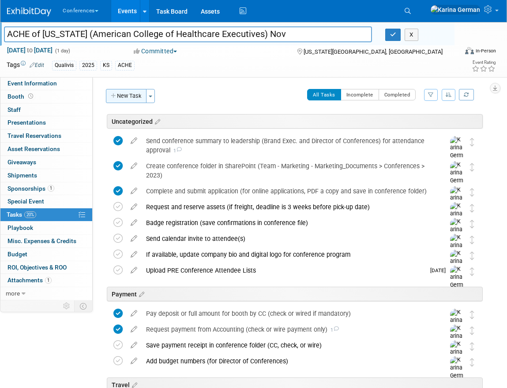
click at [131, 101] on button "New Task" at bounding box center [126, 96] width 41 height 14
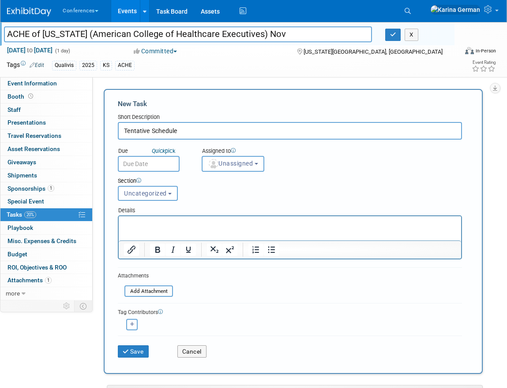
type input "Tentative Schedule"
click at [270, 224] on p "Rich Text Area. Press ALT-0 for help." at bounding box center [290, 224] width 332 height 9
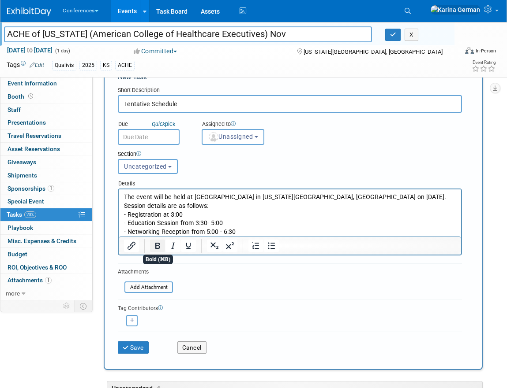
scroll to position [31, 0]
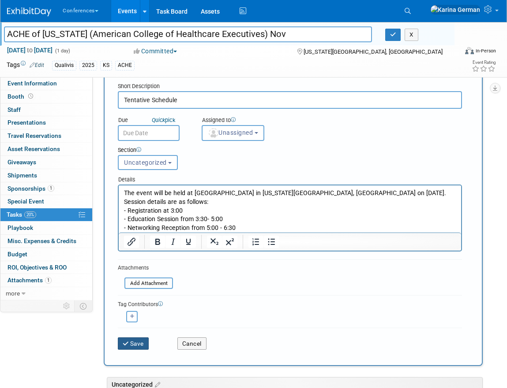
click at [127, 339] on button "Save" at bounding box center [133, 344] width 31 height 12
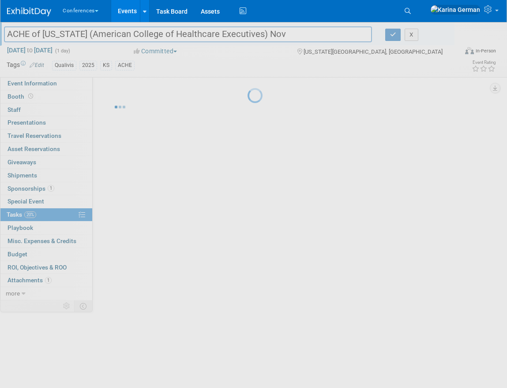
scroll to position [0, 0]
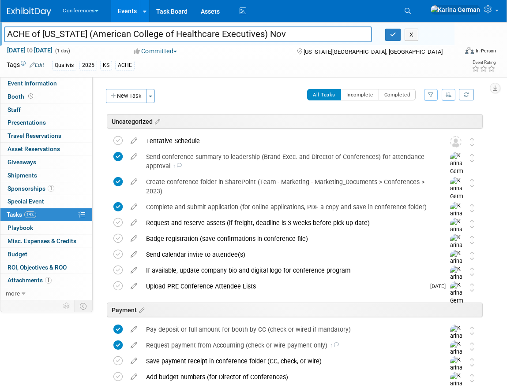
click at [149, 34] on input "ACHE of Kansas (American College of Healthcare Executives) Nov" at bounding box center [188, 33] width 368 height 15
click at [149, 34] on input "ACHE of [US_STATE] (American College of Healthcare Executives) Nov" at bounding box center [188, 33] width 368 height 15
click at [149, 34] on input "ACHE of Kansas (American College of Healthcare Executives) Nov" at bounding box center [188, 33] width 368 height 15
click at [40, 81] on span "Event Information" at bounding box center [31, 83] width 49 height 7
select select "Qualivis"
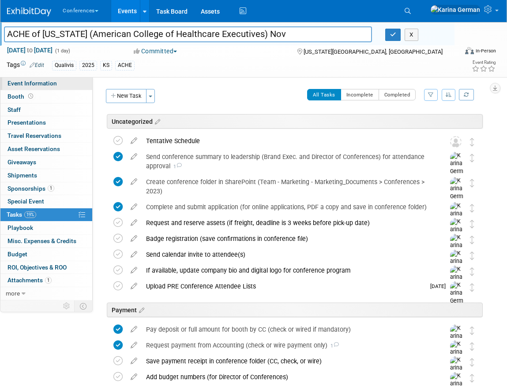
select select "Client-facing"
select select "Karina"
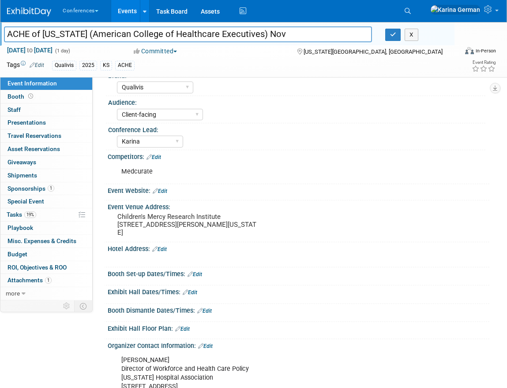
scroll to position [49, 0]
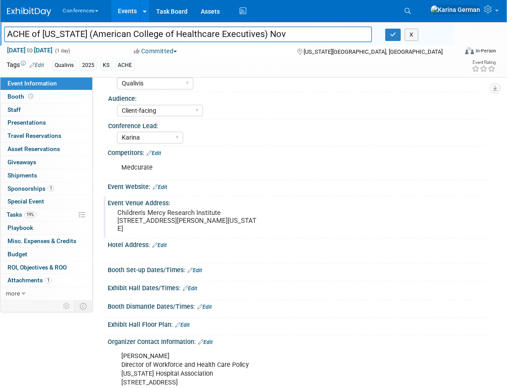
click at [136, 220] on pre "Children's Mercy Research Institute 2401 Gillham Rd, Kansas City, MO 64108" at bounding box center [186, 221] width 139 height 24
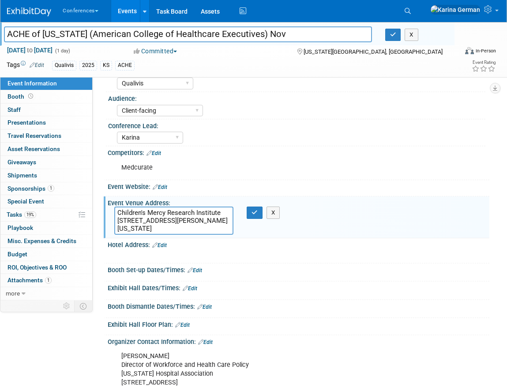
drag, startPoint x: 118, startPoint y: 212, endPoint x: 228, endPoint y: 239, distance: 113.9
click at [228, 239] on div "HubSpot ID: Specify hubspot id Brand: Aya Bespoke Corporate Dawson DocCafe Locu…" at bounding box center [294, 313] width 377 height 552
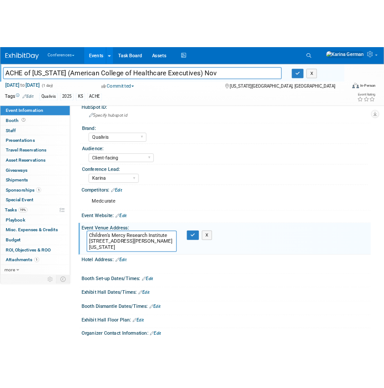
scroll to position [0, 0]
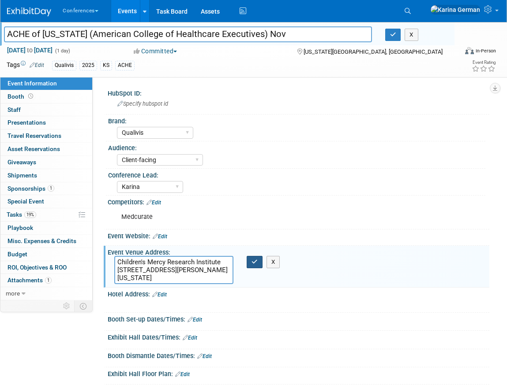
click at [256, 260] on icon "button" at bounding box center [254, 262] width 6 height 6
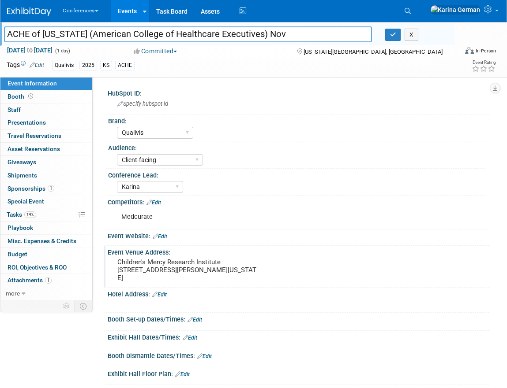
click at [167, 240] on div at bounding box center [298, 241] width 368 height 2
click at [164, 239] on link "Edit" at bounding box center [160, 237] width 15 height 6
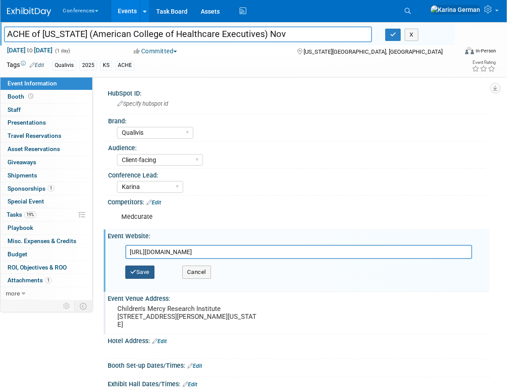
type input "https://khanet.starchapter.com/meetinginfo.php?id=4&ts=1759949850"
click at [149, 268] on button "Save" at bounding box center [139, 272] width 29 height 13
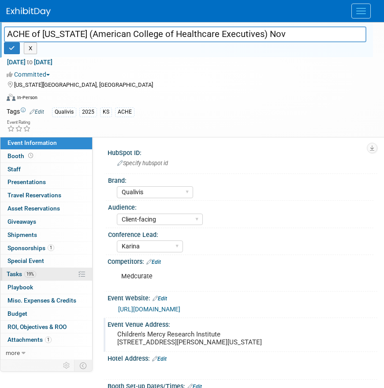
click at [40, 269] on link "19% Tasks 19%" at bounding box center [46, 274] width 92 height 13
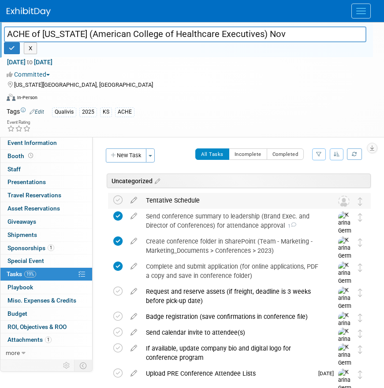
click at [167, 205] on div "Tentative Schedule" at bounding box center [231, 200] width 179 height 15
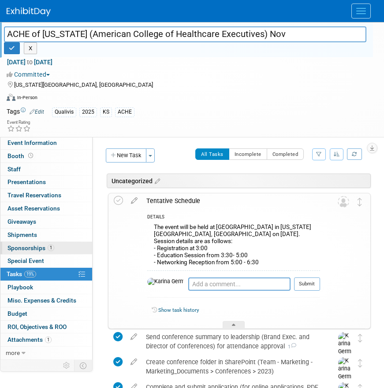
click at [41, 252] on link "1 Sponsorships 1" at bounding box center [46, 248] width 92 height 13
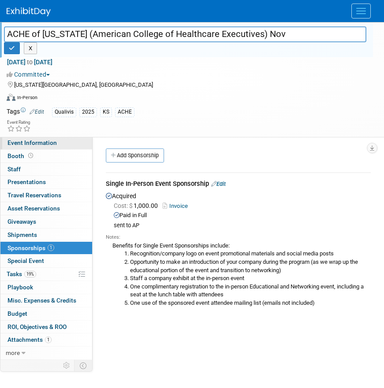
click at [45, 145] on span "Event Information" at bounding box center [31, 142] width 49 height 7
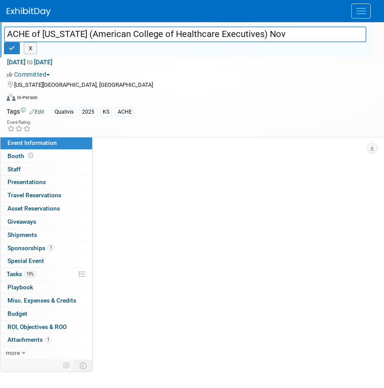
select select "Qualivis"
select select "Client-facing"
select select "Karina"
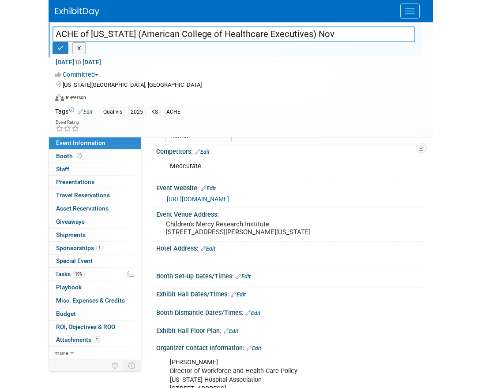
scroll to position [118, 0]
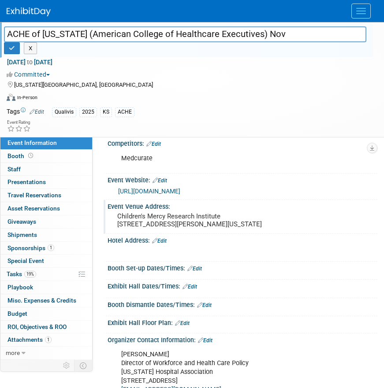
click at [133, 225] on pre "Children's Mercy Research Institute 2401 Gillham Rd, Kansas City, MO 64108" at bounding box center [242, 221] width 250 height 16
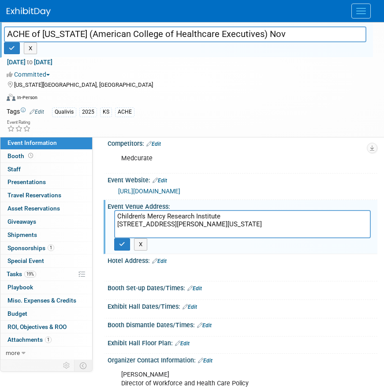
drag, startPoint x: 117, startPoint y: 214, endPoint x: 287, endPoint y: 211, distance: 170.2
click at [287, 211] on textarea "Children's Mercy Research Institute [STREET_ADDRESS][PERSON_NAME][US_STATE]" at bounding box center [242, 224] width 257 height 28
click at [172, 219] on textarea "Children's Mercy Research Institute [STREET_ADDRESS][PERSON_NAME][US_STATE]" at bounding box center [242, 224] width 257 height 28
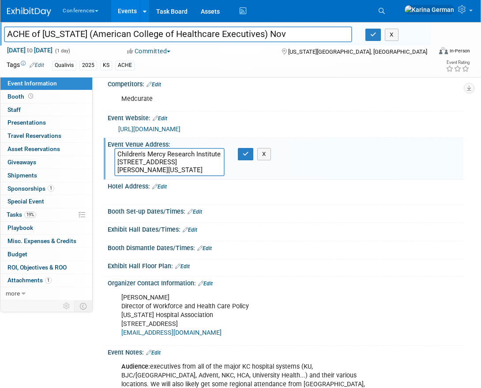
click at [135, 162] on textarea "Children's Mercy Research Institute 2401 Gillham Rd, Kansas City, MO 64108" at bounding box center [169, 162] width 110 height 28
drag, startPoint x: 119, startPoint y: 152, endPoint x: 218, endPoint y: 171, distance: 101.0
click at [218, 172] on textarea "Children's Mercy Research Institute 2401 Gillham Rd, Kansas City, MO 64108" at bounding box center [169, 162] width 110 height 28
click at [46, 218] on link "19% Tasks 19%" at bounding box center [46, 215] width 92 height 13
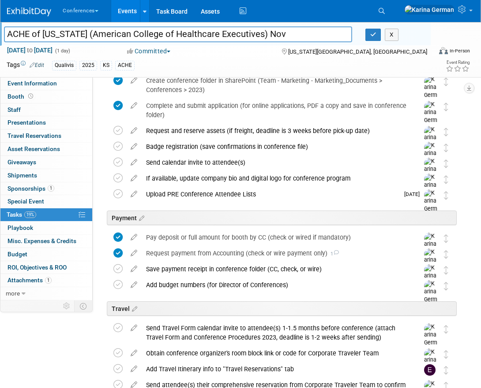
scroll to position [102, 0]
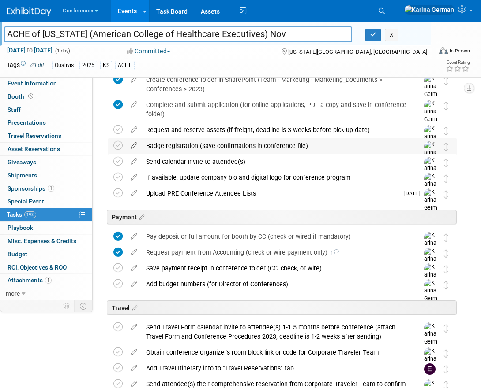
click at [135, 147] on icon at bounding box center [133, 143] width 15 height 11
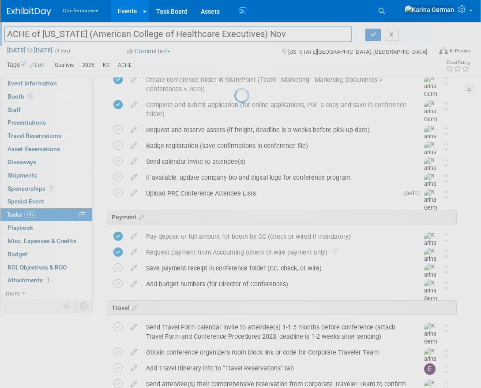
select select "9"
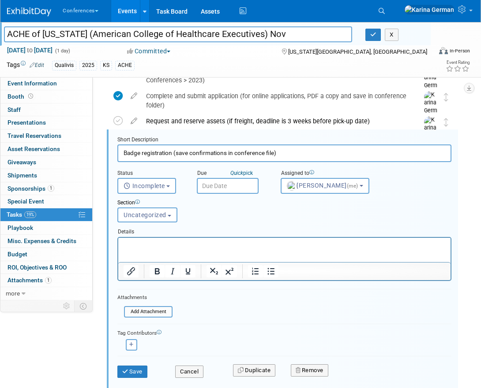
scroll to position [112, 0]
click at [221, 189] on input "text" at bounding box center [228, 186] width 62 height 16
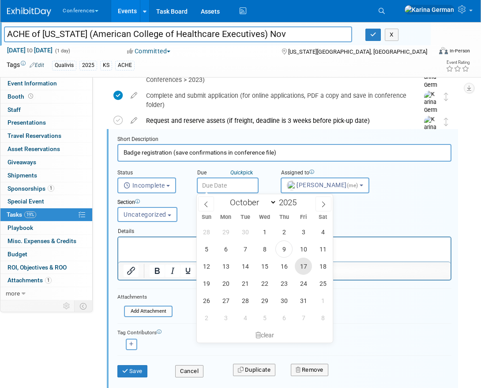
click at [306, 264] on span "17" at bounding box center [303, 266] width 17 height 17
type input "Oct 17, 2025"
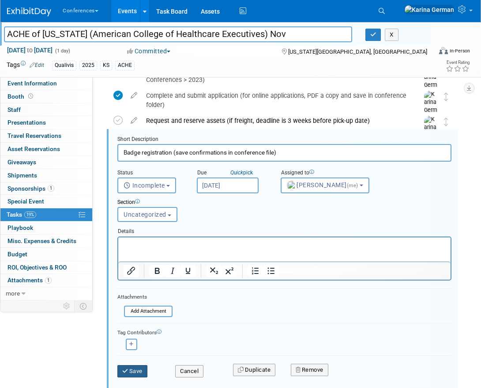
click at [131, 366] on button "Save" at bounding box center [132, 372] width 30 height 12
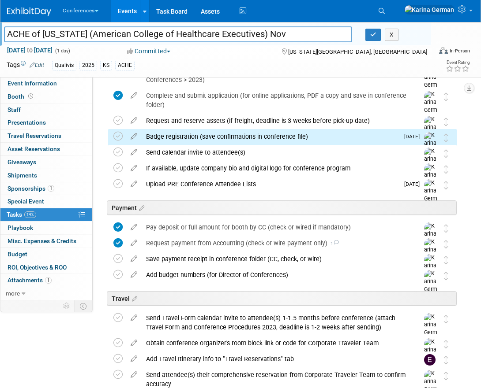
click at [174, 137] on div "Badge registration (save confirmations in conference file)" at bounding box center [270, 136] width 257 height 15
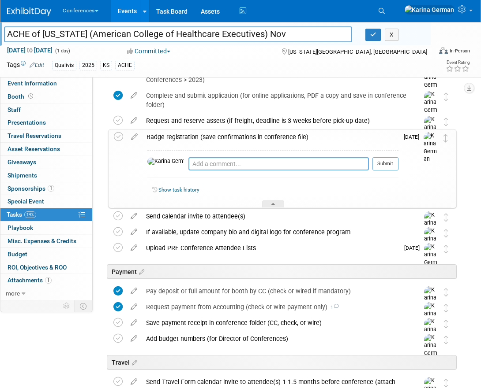
click at [188, 163] on textarea at bounding box center [278, 163] width 180 height 13
click at [298, 138] on div "Badge registration (save confirmations in conference file)" at bounding box center [270, 137] width 256 height 15
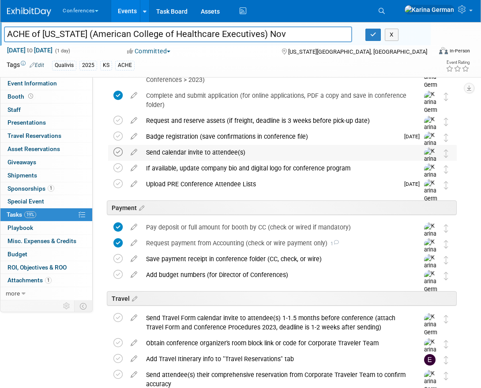
click at [122, 150] on icon at bounding box center [117, 152] width 9 height 9
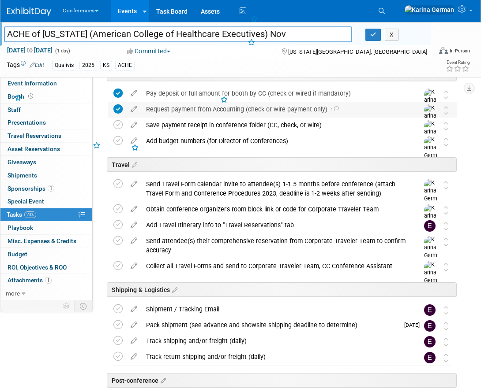
scroll to position [258, 0]
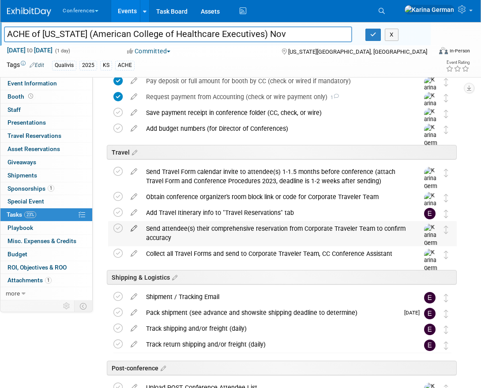
click at [134, 229] on icon at bounding box center [133, 226] width 15 height 11
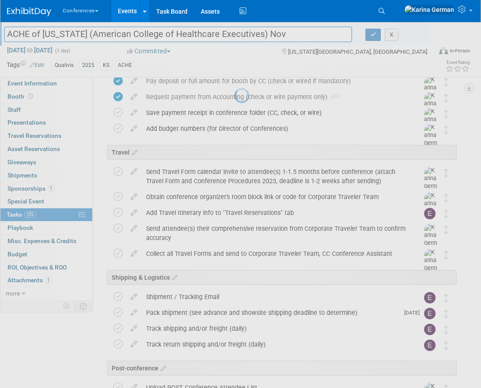
select select "9"
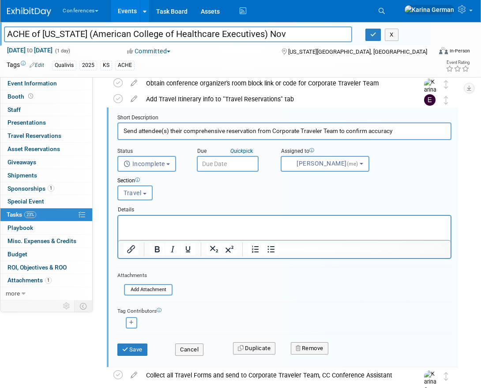
scroll to position [375, 0]
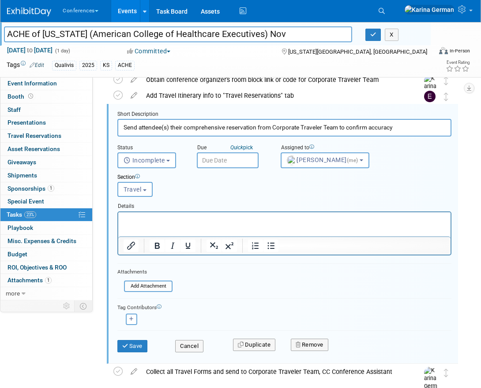
click at [222, 162] on input "text" at bounding box center [228, 161] width 62 height 16
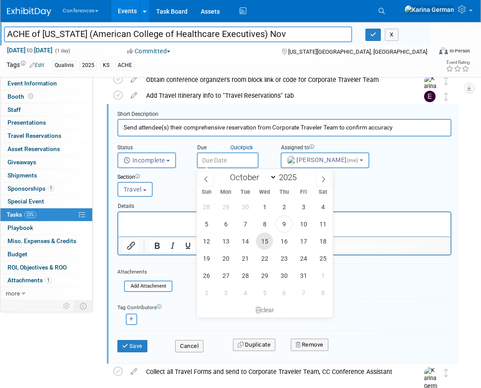
click at [263, 241] on span "15" at bounding box center [264, 241] width 17 height 17
type input "Oct 15, 2025"
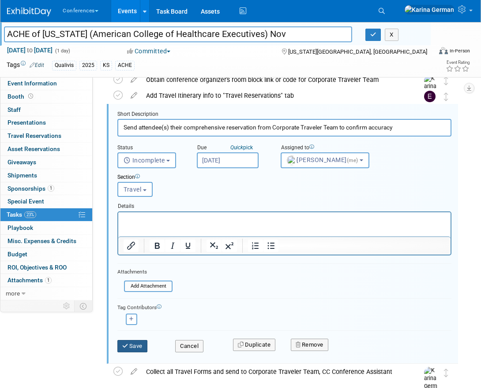
click at [136, 344] on button "Save" at bounding box center [132, 346] width 30 height 12
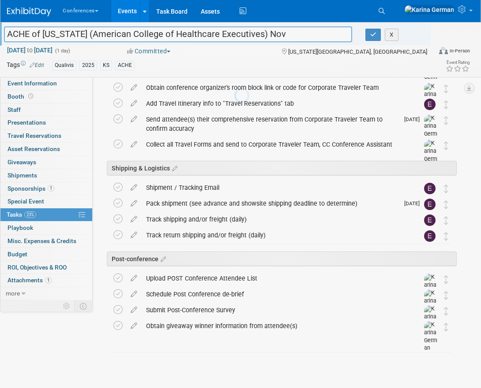
scroll to position [367, 0]
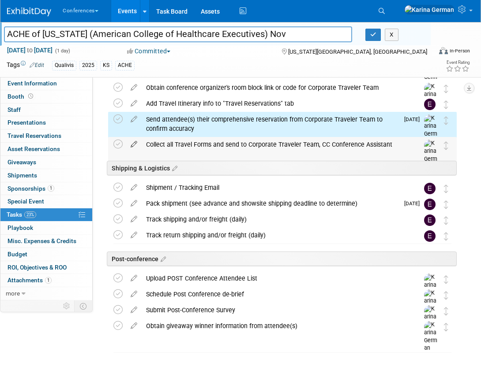
click at [134, 145] on icon at bounding box center [133, 142] width 15 height 11
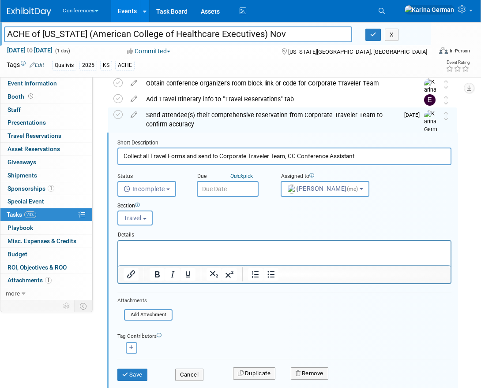
scroll to position [375, 0]
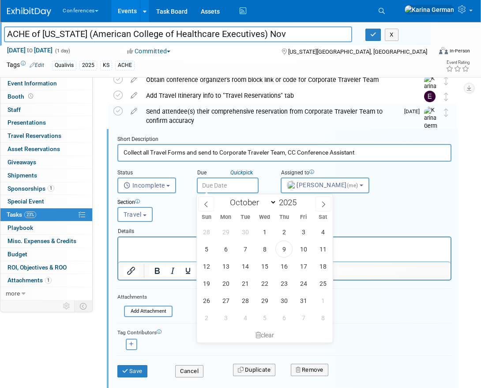
click at [224, 183] on input "text" at bounding box center [228, 186] width 62 height 16
click at [265, 275] on span "22" at bounding box center [264, 283] width 17 height 17
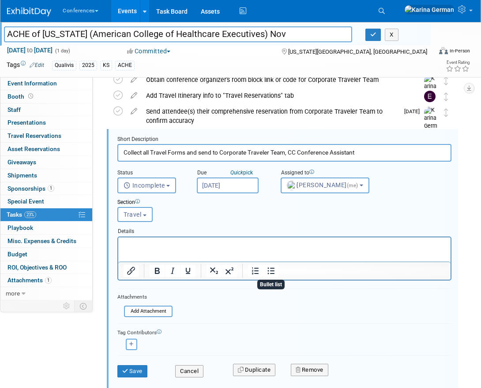
click at [224, 187] on input "Oct 22, 2025" at bounding box center [228, 186] width 62 height 16
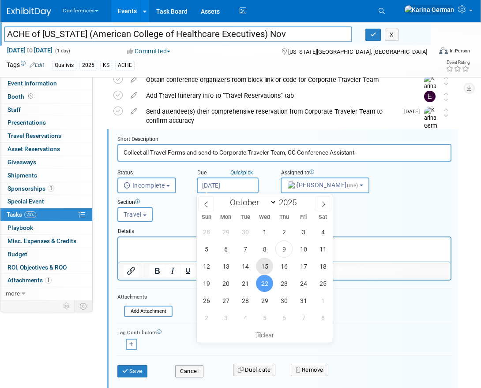
click at [265, 266] on span "15" at bounding box center [264, 266] width 17 height 17
type input "Oct 15, 2025"
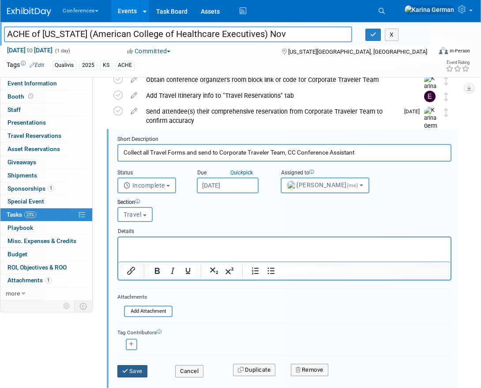
click at [140, 372] on button "Save" at bounding box center [132, 372] width 30 height 12
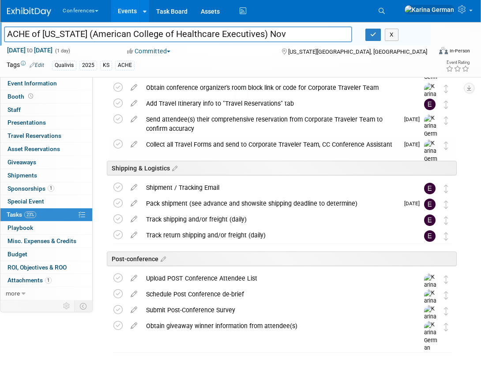
scroll to position [367, 0]
click at [135, 325] on icon at bounding box center [133, 324] width 15 height 11
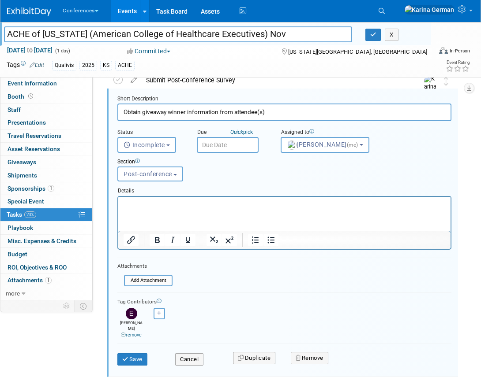
scroll to position [609, 0]
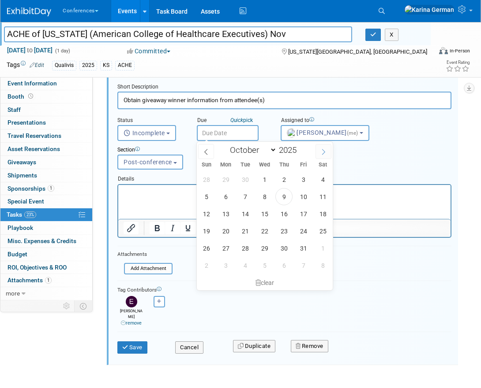
click at [323, 153] on icon at bounding box center [323, 152] width 3 height 6
select select "10"
click at [258, 212] on span "12" at bounding box center [264, 213] width 17 height 17
type input "Nov 12, 2025"
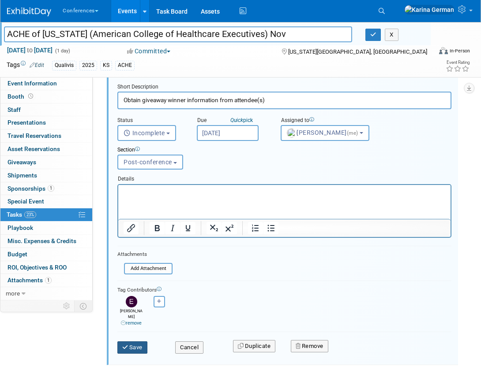
click at [142, 343] on button "Save" at bounding box center [132, 348] width 30 height 12
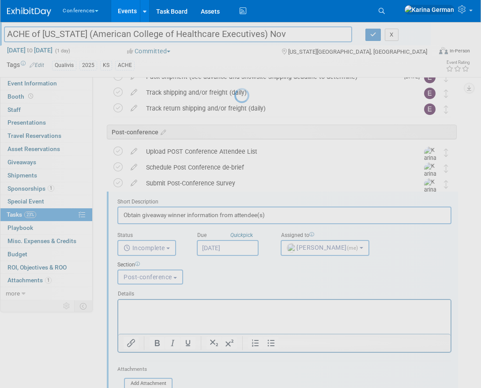
scroll to position [367, 0]
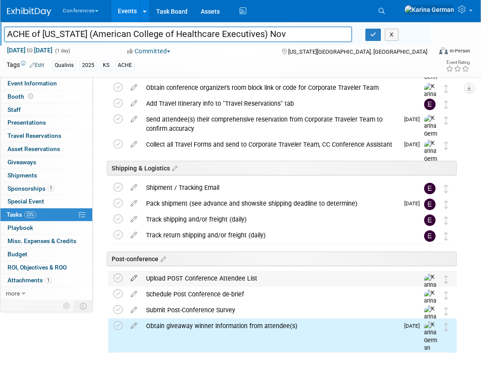
click at [135, 278] on icon at bounding box center [133, 276] width 15 height 11
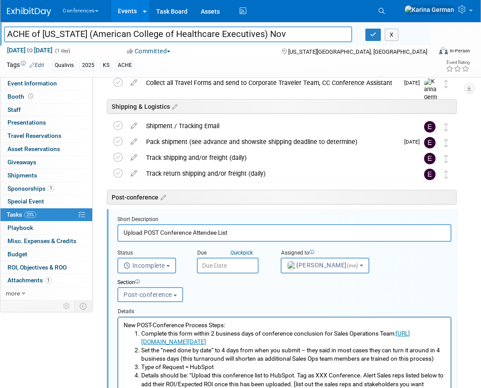
scroll to position [509, 0]
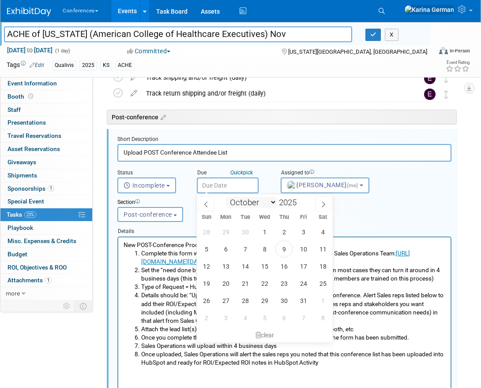
click at [229, 189] on input "text" at bounding box center [228, 186] width 62 height 16
click at [316, 206] on span at bounding box center [323, 204] width 16 height 15
select select "10"
click at [262, 269] on span "12" at bounding box center [264, 266] width 17 height 17
type input "Nov 12, 2025"
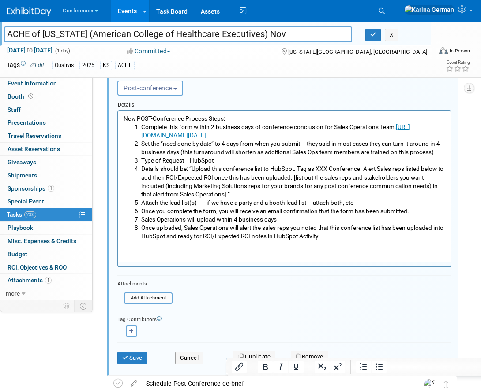
scroll to position [640, 0]
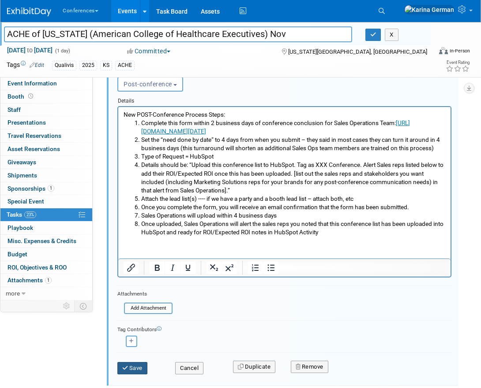
click at [133, 369] on button "Save" at bounding box center [132, 368] width 30 height 12
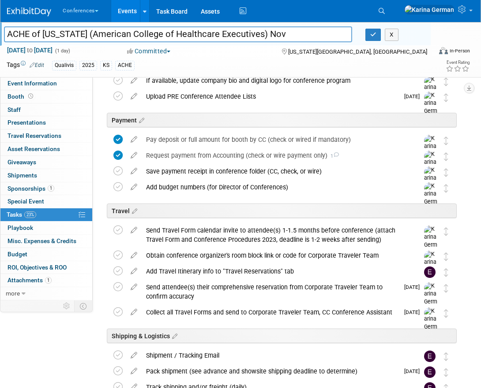
scroll to position [198, 0]
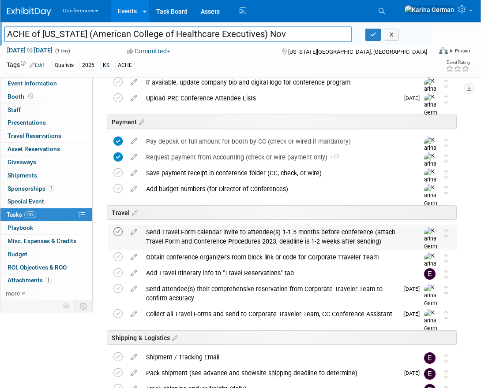
click at [116, 231] on icon at bounding box center [117, 232] width 9 height 9
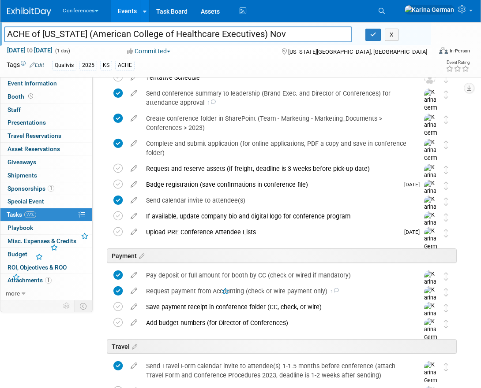
scroll to position [63, 0]
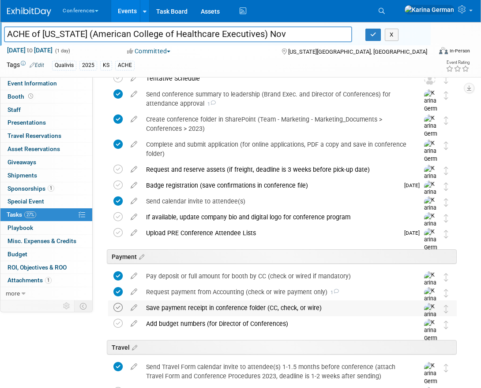
click at [121, 311] on icon at bounding box center [117, 307] width 9 height 9
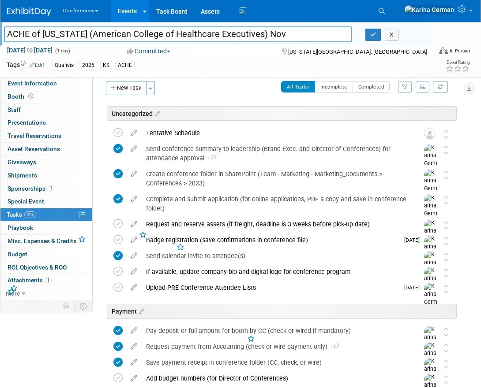
scroll to position [0, 0]
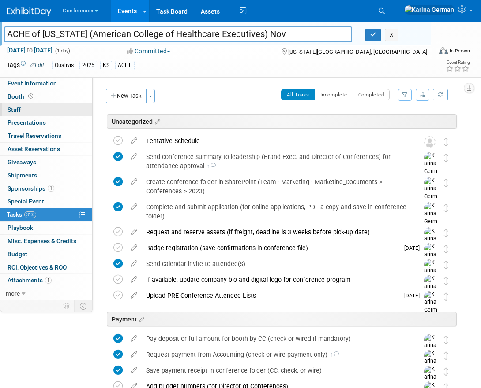
click at [52, 105] on link "0 Staff 0" at bounding box center [46, 110] width 92 height 13
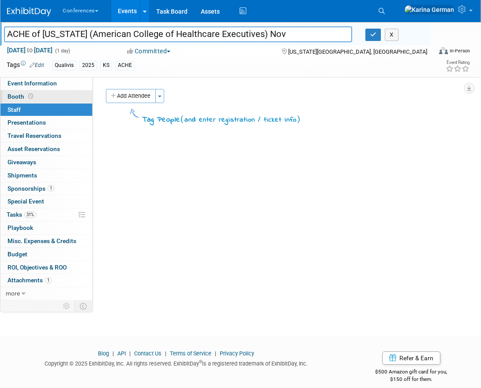
click at [60, 93] on link "Booth" at bounding box center [46, 96] width 92 height 13
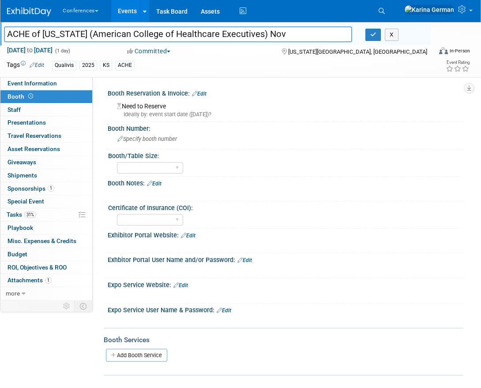
click at [203, 92] on link "Edit" at bounding box center [199, 94] width 15 height 6
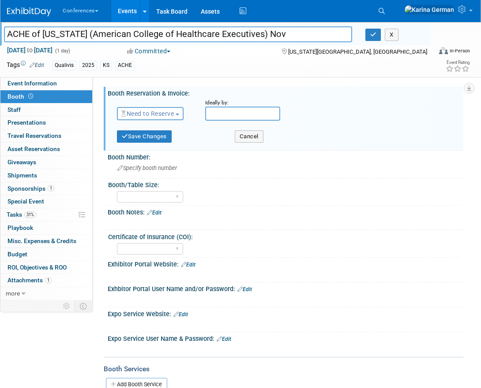
click at [170, 116] on span "Need to Reserve" at bounding box center [147, 113] width 52 height 7
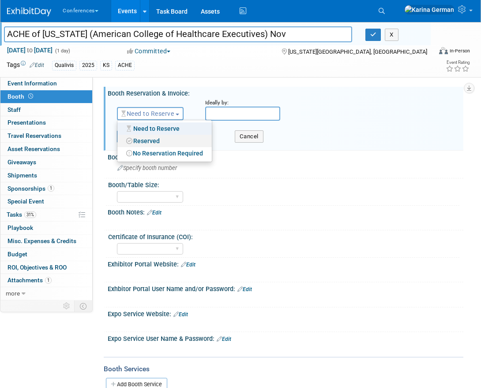
click at [164, 141] on link "Reserved" at bounding box center [164, 141] width 94 height 12
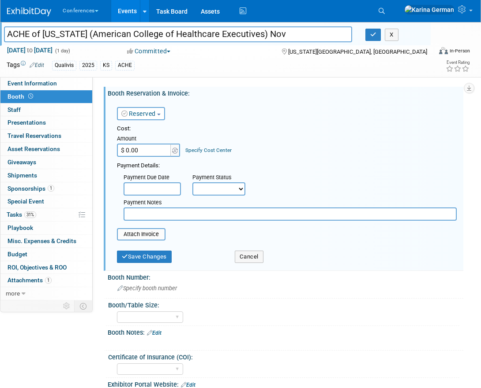
click at [152, 217] on input "text" at bounding box center [289, 214] width 333 height 13
type input "included w sponsorship"
click at [146, 258] on button "Save Changes" at bounding box center [144, 257] width 55 height 12
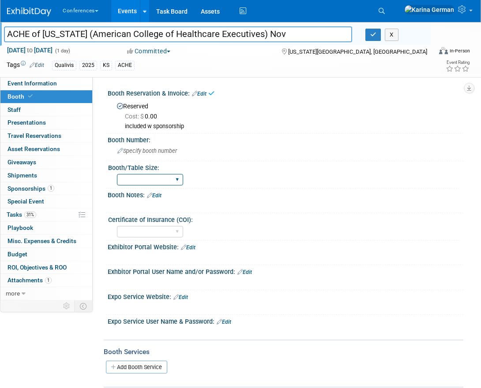
click at [153, 176] on select "30" bar table 36" bar table 6' tabletop 8' tabletop 8'x8' 8'x10' 8'x20' 10'x10'…" at bounding box center [150, 180] width 66 height 12
select select "6' tabletop"
click at [58, 188] on link "1 Sponsorships 1" at bounding box center [46, 189] width 92 height 13
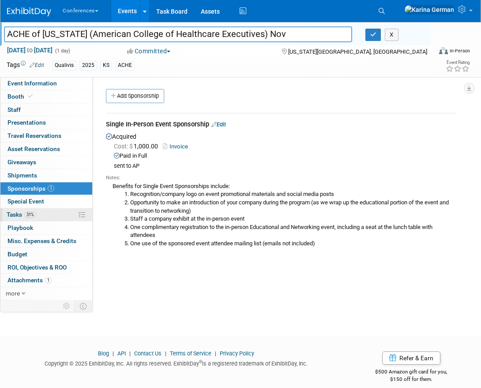
click at [59, 214] on link "31% Tasks 31%" at bounding box center [46, 215] width 92 height 13
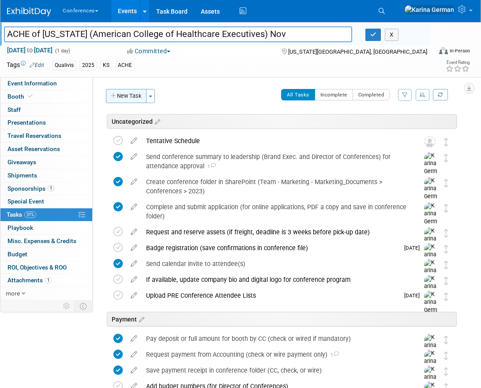
click at [132, 99] on button "New Task" at bounding box center [126, 96] width 41 height 14
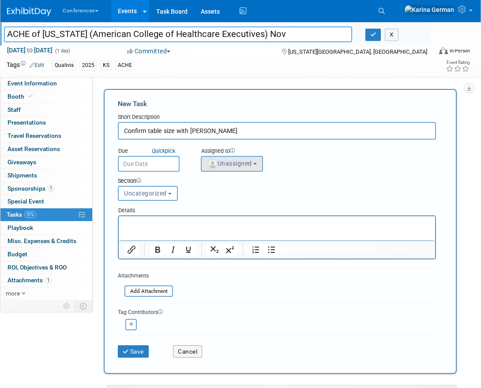
type input "Confirm table size with Jason"
click at [219, 165] on span "Unassigned" at bounding box center [229, 163] width 45 height 7
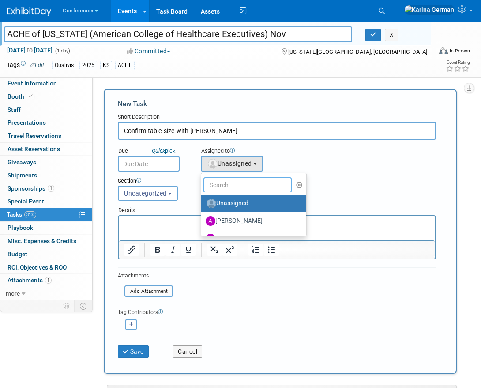
click at [226, 190] on input "text" at bounding box center [247, 185] width 88 height 15
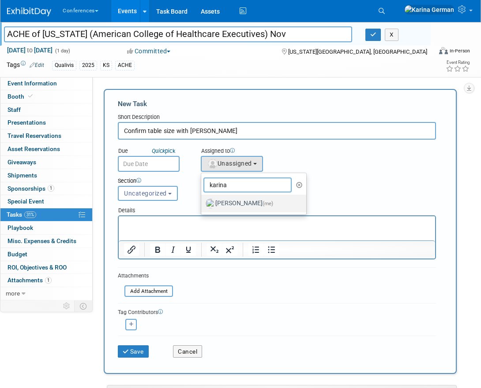
type input "karina"
click at [235, 207] on label "Karina German (me)" at bounding box center [251, 204] width 92 height 14
click at [202, 205] on input "Karina German (me)" at bounding box center [200, 203] width 6 height 6
select select "eb9a80ed-01df-455e-b7c9-ebccef2a47a7"
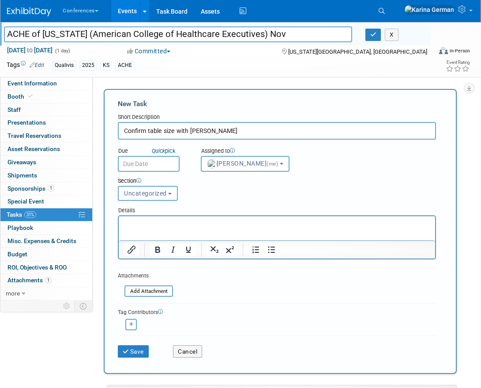
click at [158, 170] on body "Conferences Explore: My Workspaces 2 Go to Workspace: Conferences Marketing Req…" at bounding box center [240, 194] width 481 height 388
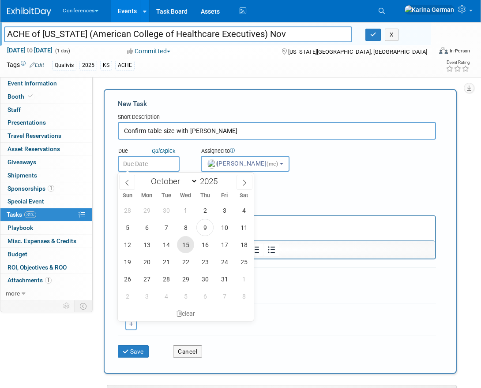
click at [190, 245] on span "15" at bounding box center [185, 244] width 17 height 17
type input "Oct 15, 2025"
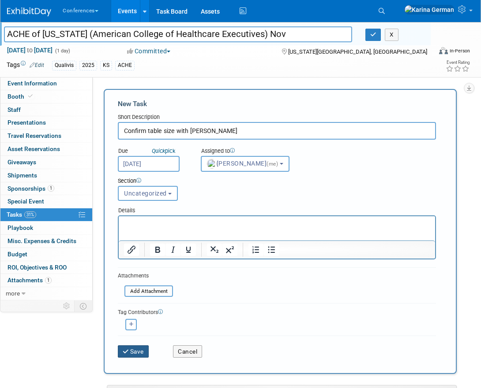
click at [131, 352] on button "Save" at bounding box center [133, 352] width 31 height 12
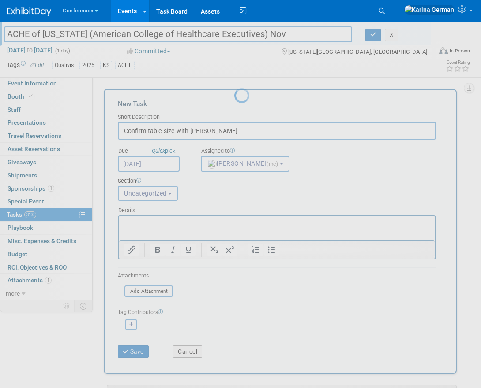
click at [234, 102] on div at bounding box center [240, 194] width 12 height 388
click at [234, 110] on div at bounding box center [240, 194] width 12 height 388
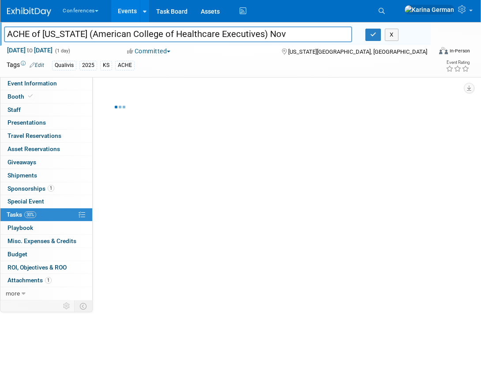
click at [35, 110] on link "0 Staff 0" at bounding box center [46, 110] width 92 height 13
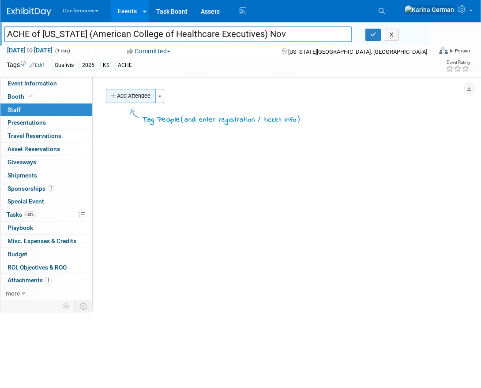
click at [129, 97] on button "Add Attendee" at bounding box center [131, 96] width 50 height 14
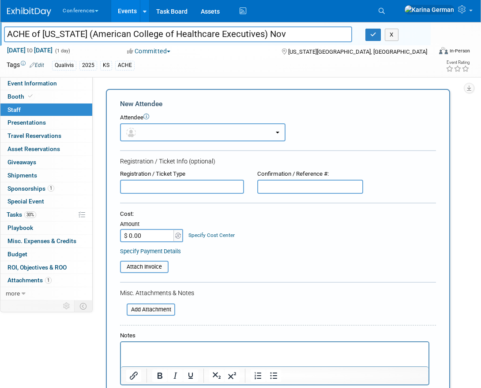
click at [153, 132] on button "button" at bounding box center [202, 132] width 165 height 18
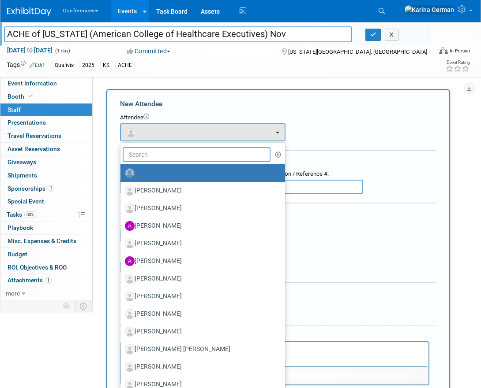
click at [151, 153] on input "text" at bounding box center [197, 154] width 148 height 15
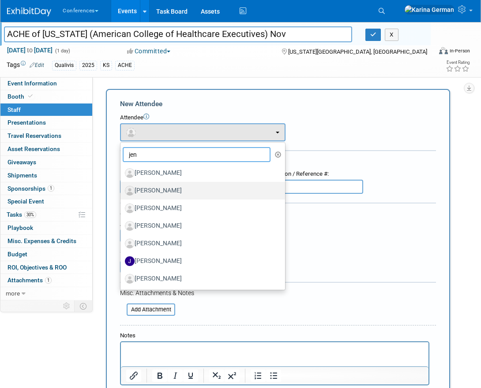
type input "jen"
click at [174, 183] on link "[PERSON_NAME]" at bounding box center [202, 191] width 164 height 18
click at [173, 191] on label "[PERSON_NAME]" at bounding box center [200, 191] width 151 height 14
click at [122, 191] on input "[PERSON_NAME]" at bounding box center [119, 190] width 6 height 6
select select "b1732027-1a01-42d5-94ca-1a61bee2bb8a"
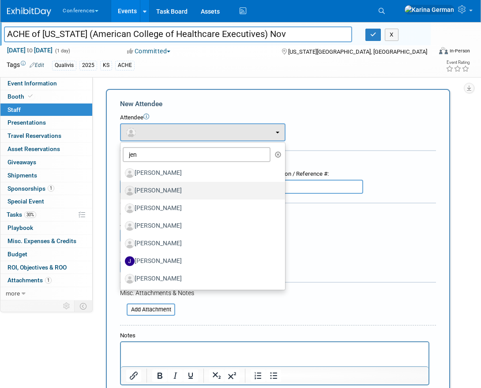
select select "4"
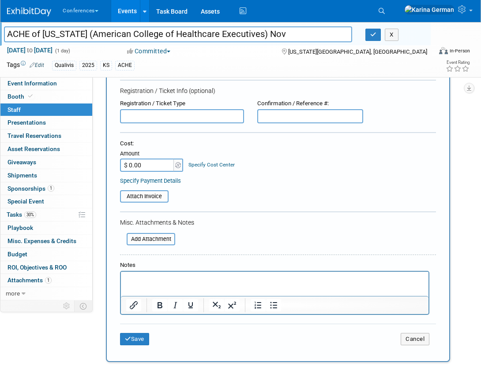
scroll to position [100, 0]
click at [139, 338] on button "Save" at bounding box center [134, 339] width 29 height 12
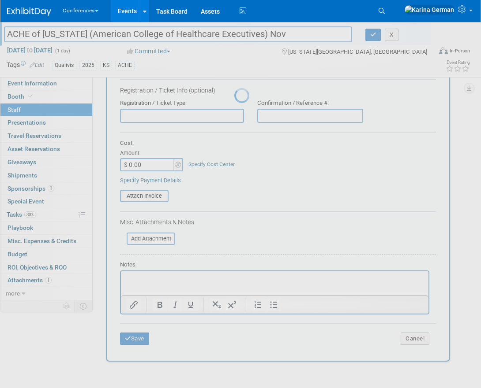
scroll to position [0, 0]
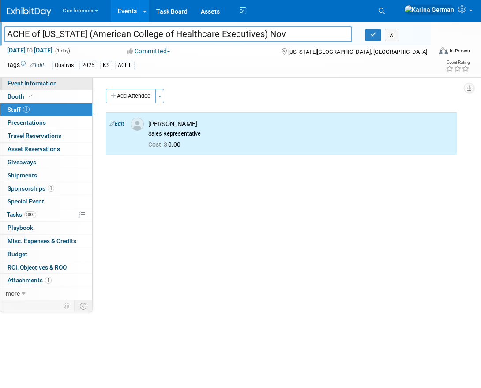
click at [46, 78] on link "Event Information" at bounding box center [46, 83] width 92 height 13
select select "Qualivis"
select select "Client-facing"
select select "Karina"
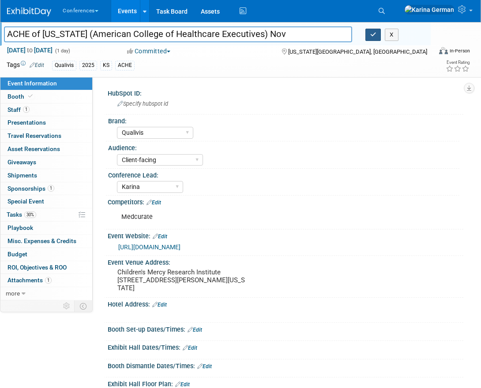
click at [376, 32] on button "button" at bounding box center [373, 35] width 16 height 12
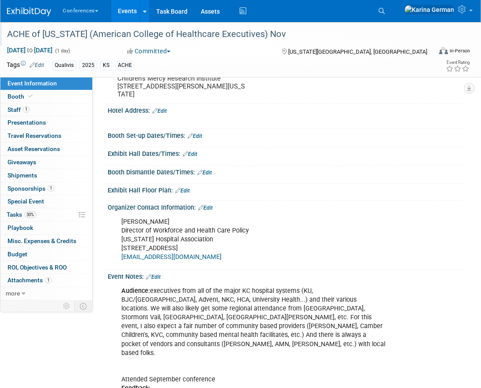
scroll to position [196, 0]
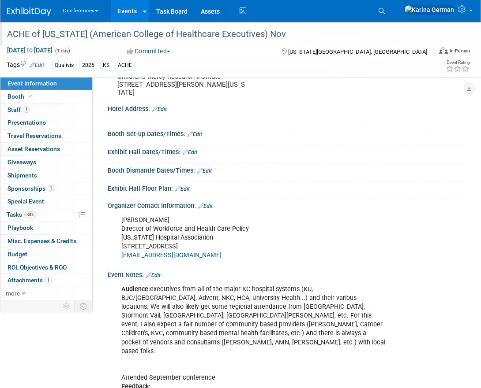
click at [133, 15] on link "Events" at bounding box center [127, 11] width 32 height 22
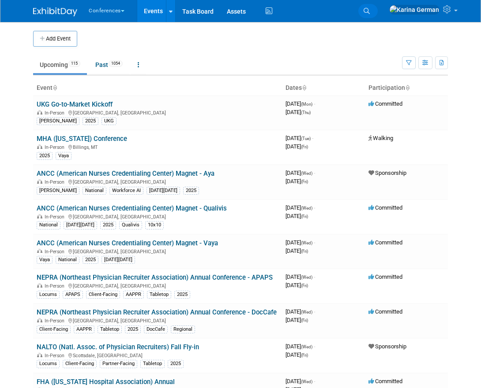
click at [377, 13] on link "Search" at bounding box center [367, 11] width 19 height 14
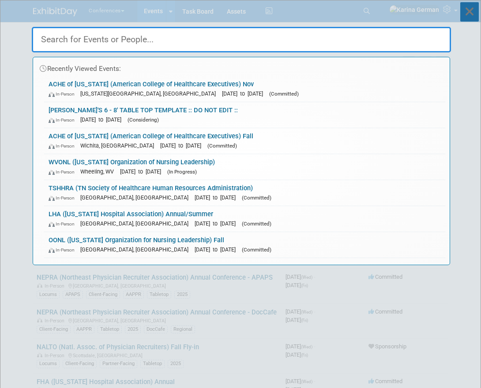
click at [465, 16] on icon at bounding box center [469, 11] width 19 height 19
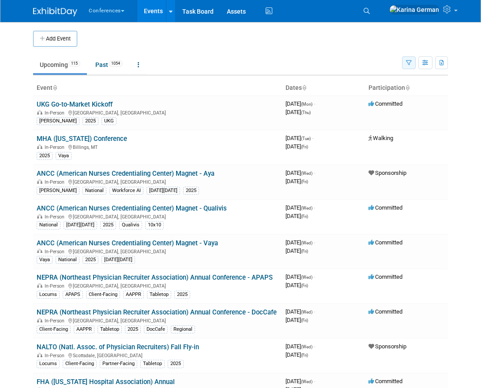
click at [410, 69] on button "button" at bounding box center [409, 62] width 14 height 13
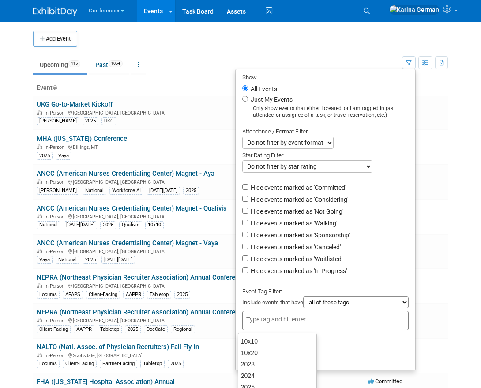
click at [296, 324] on input "text" at bounding box center [281, 319] width 71 height 9
type input "qual"
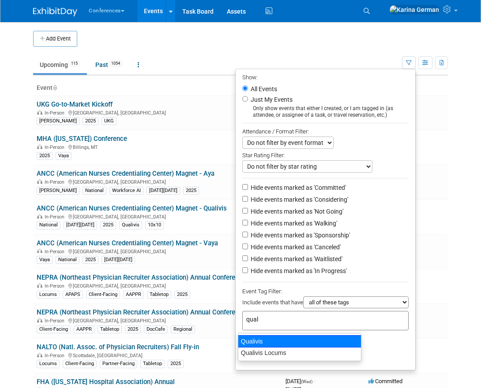
click at [261, 339] on div "Qualivis" at bounding box center [299, 342] width 123 height 12
type input "Qualivis"
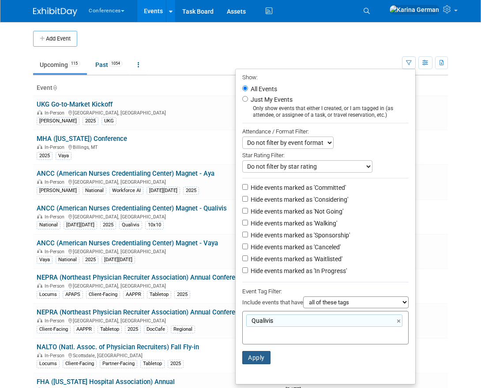
click at [254, 361] on button "Apply" at bounding box center [256, 357] width 28 height 13
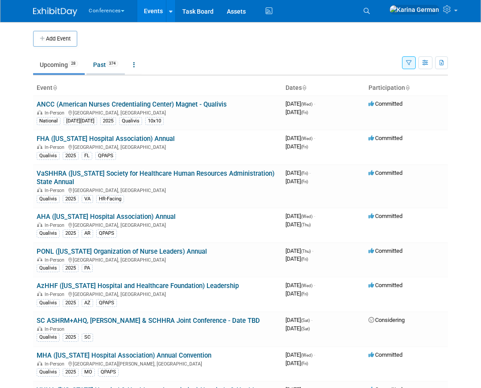
click at [109, 58] on link "Past 374" at bounding box center [105, 64] width 38 height 17
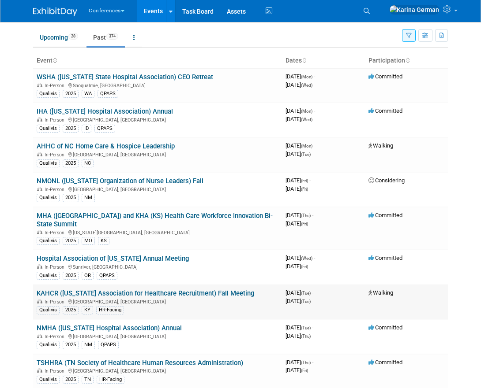
scroll to position [27, 0]
click at [63, 44] on link "Upcoming 28" at bounding box center [59, 38] width 52 height 17
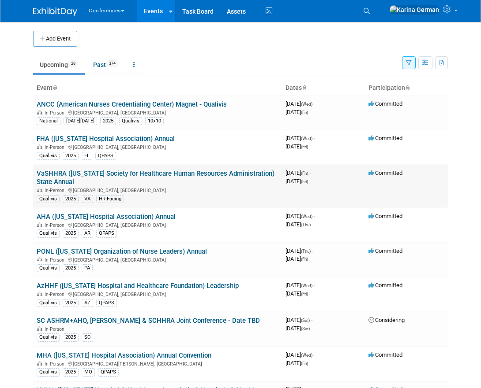
click at [119, 173] on link "VaSHHRA ([US_STATE] Society for Healthcare Human Resources Administration) Stat…" at bounding box center [156, 178] width 238 height 16
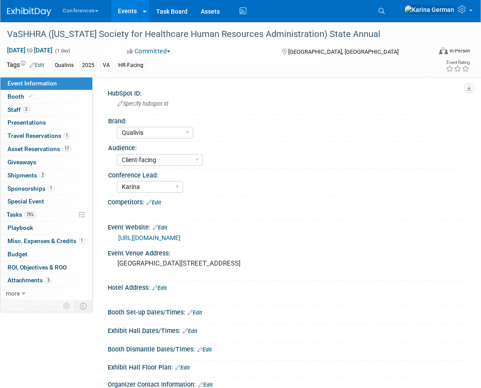
select select "Qualivis"
select select "Client-facing"
select select "Karina"
click at [38, 209] on link "75% Tasks 75%" at bounding box center [46, 215] width 92 height 13
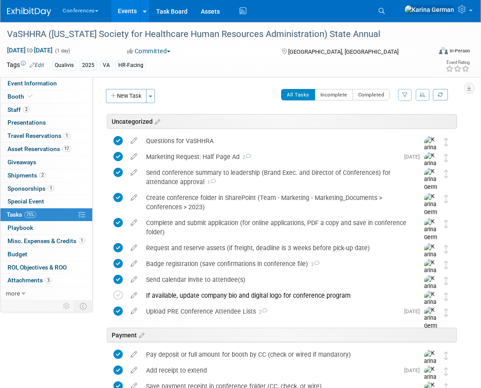
scroll to position [399, 0]
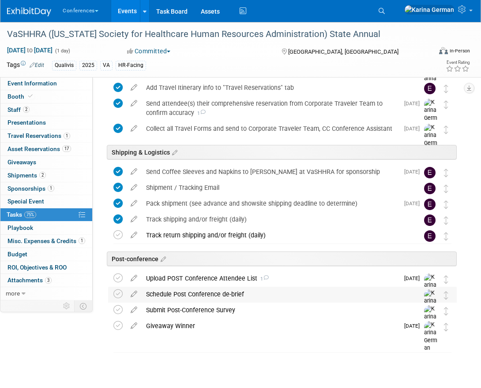
click at [192, 297] on div "Schedule Post Conference de-brief" at bounding box center [274, 294] width 265 height 15
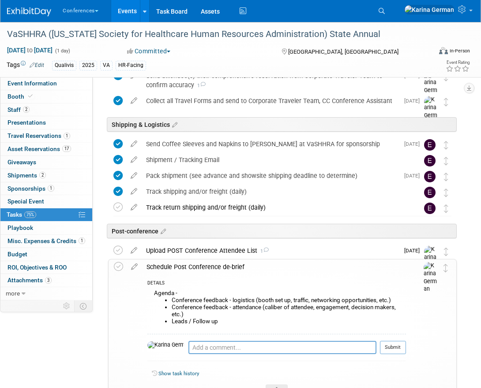
scroll to position [434, 0]
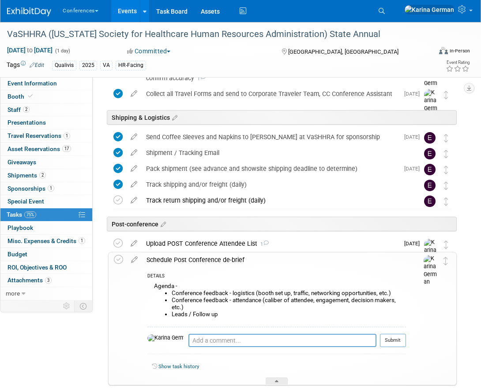
drag, startPoint x: 225, startPoint y: 314, endPoint x: 147, endPoint y: 285, distance: 82.7
click at [147, 285] on div "Agenda - Conference feedback - logistics (booth set up, traffic, networking opp…" at bounding box center [276, 304] width 258 height 46
copy div "Agenda - Conference feedback - logistics (booth set up, traffic, networking opp…"
click at [116, 258] on icon at bounding box center [118, 259] width 9 height 9
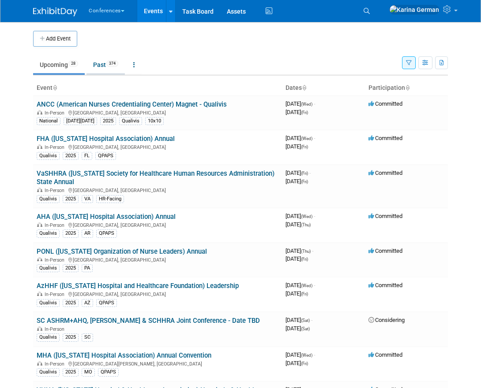
click at [106, 65] on link "Past 374" at bounding box center [105, 64] width 38 height 17
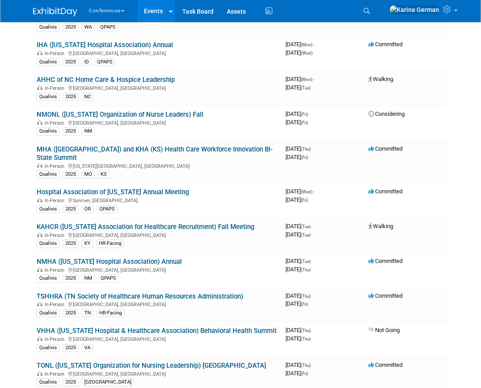
scroll to position [93, 0]
click at [120, 293] on link "TSHHRA (TN Society of Healthcare Human Resources Administration)" at bounding box center [140, 297] width 206 height 8
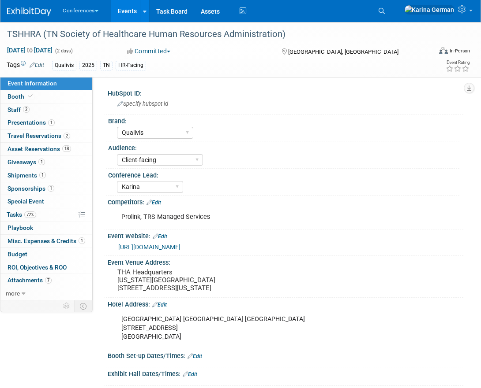
select select "Qualivis"
select select "Client-facing"
select select "Karina"
click at [25, 216] on span "72%" at bounding box center [30, 215] width 12 height 7
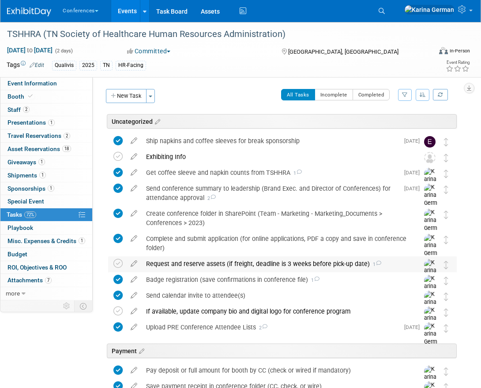
scroll to position [415, 0]
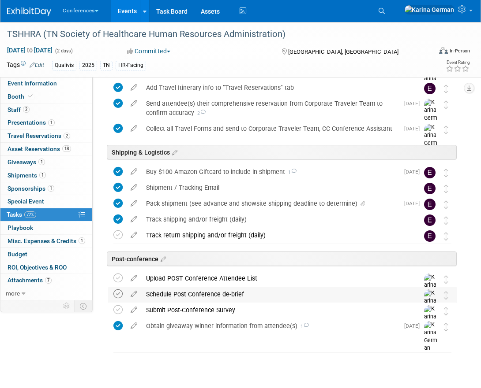
click at [119, 294] on icon at bounding box center [117, 294] width 9 height 9
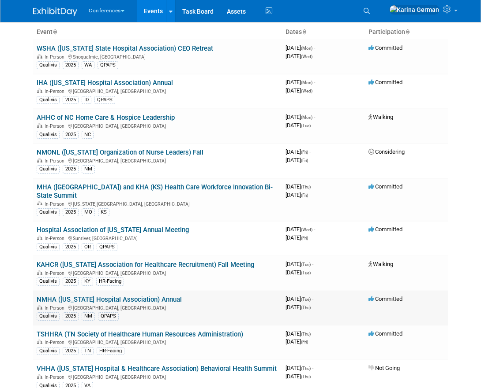
scroll to position [53, 0]
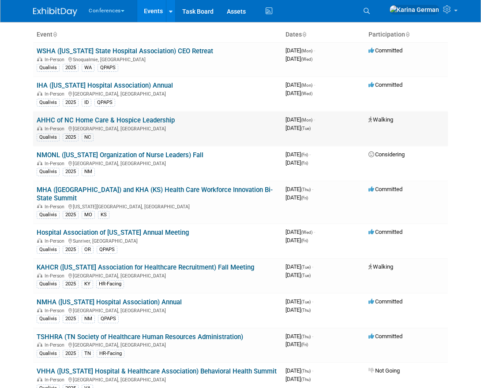
click at [122, 121] on link "AHHC of NC Home Care & Hospice Leadership" at bounding box center [106, 120] width 138 height 8
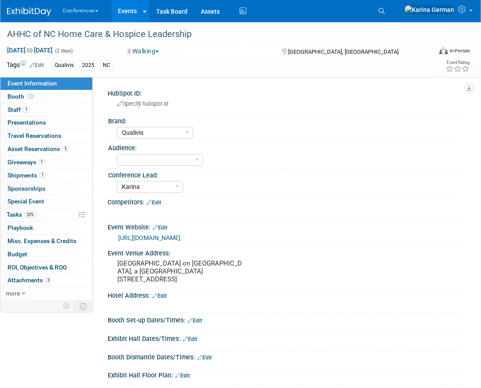
select select "Qualivis"
select select "Karina"
click at [30, 217] on span "33%" at bounding box center [30, 215] width 12 height 7
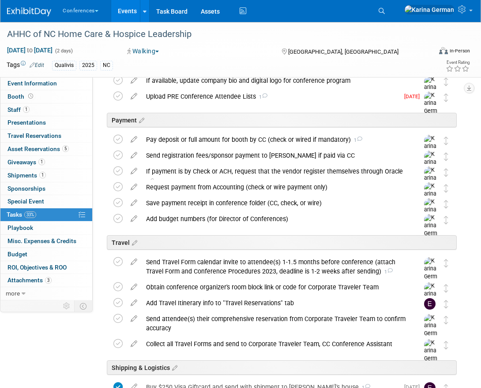
scroll to position [184, 0]
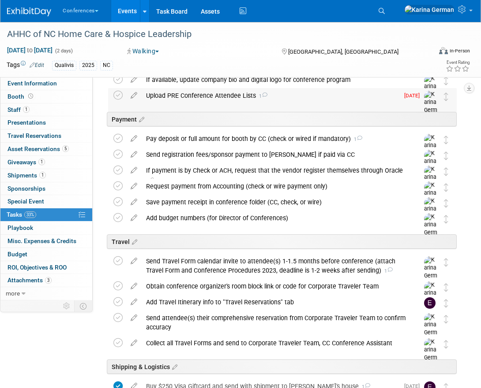
click at [167, 95] on div "Upload PRE Conference Attendee Lists 1" at bounding box center [270, 95] width 257 height 15
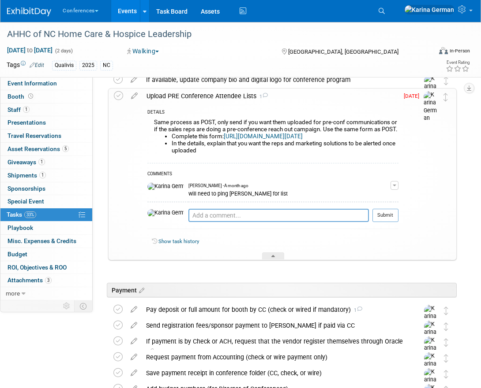
click at [167, 95] on div "Upload PRE Conference Attendee Lists 1" at bounding box center [270, 96] width 256 height 15
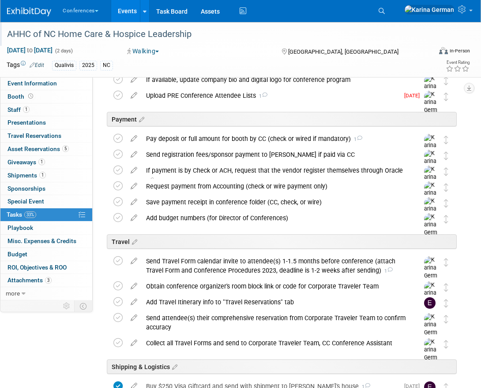
click at [101, 34] on div "AHHC of NC Home Care & Hospice Leadership" at bounding box center [214, 34] width 420 height 16
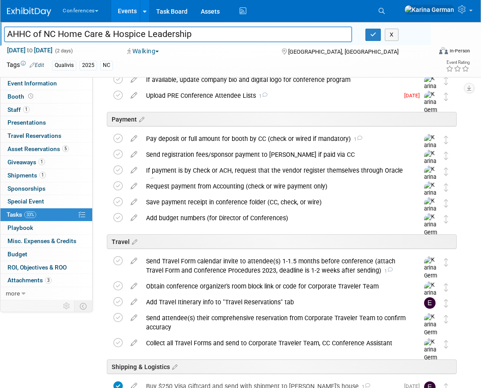
click at [101, 34] on input "AHHC of NC Home Care & Hospice Leadership" at bounding box center [178, 33] width 348 height 15
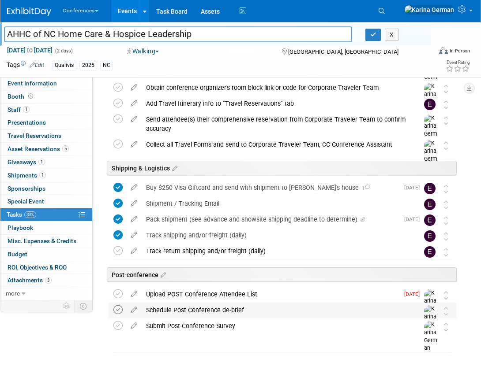
click at [113, 310] on icon at bounding box center [117, 310] width 9 height 9
click at [194, 291] on div "Upload POST Conference Attendee List" at bounding box center [270, 294] width 257 height 15
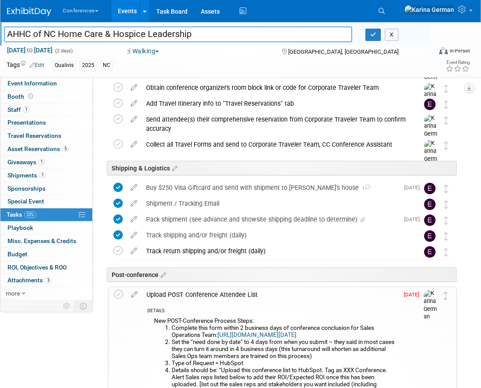
click at [194, 291] on div "Upload POST Conference Attendee List" at bounding box center [270, 294] width 256 height 15
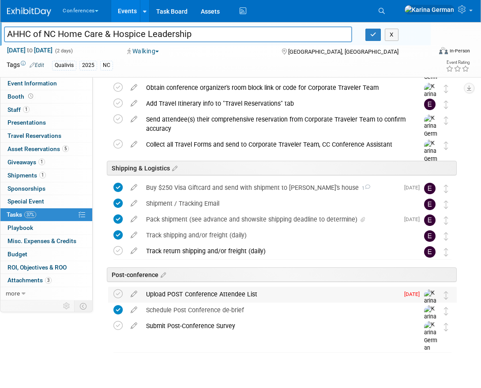
click at [186, 292] on div "Upload POST Conference Attendee List" at bounding box center [270, 294] width 257 height 15
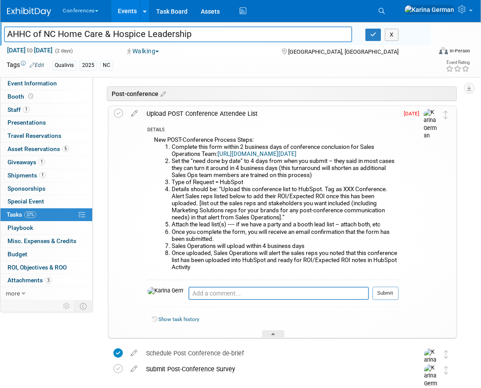
scroll to position [566, 0]
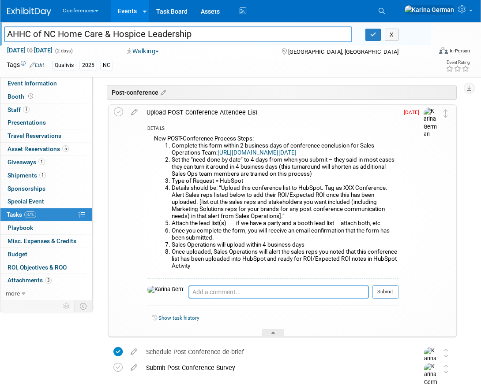
click at [188, 299] on textarea at bounding box center [278, 292] width 180 height 13
type textarea "r"
type textarea "m"
type textarea "pinged Melanie to see if she received it"
click at [386, 299] on button "Submit" at bounding box center [385, 292] width 26 height 13
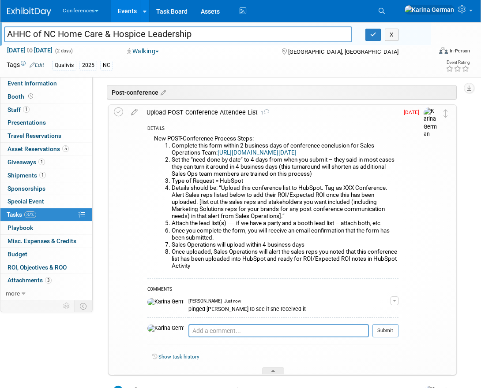
click at [209, 108] on div "Upload POST Conference Attendee List 1" at bounding box center [270, 112] width 256 height 15
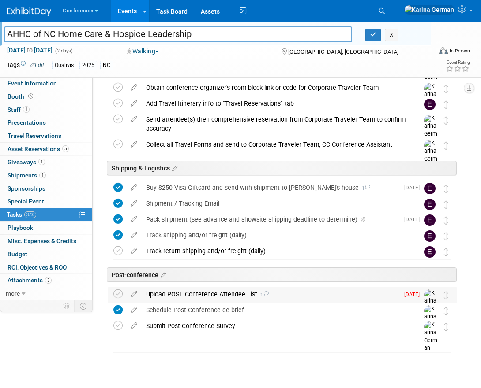
scroll to position [383, 0]
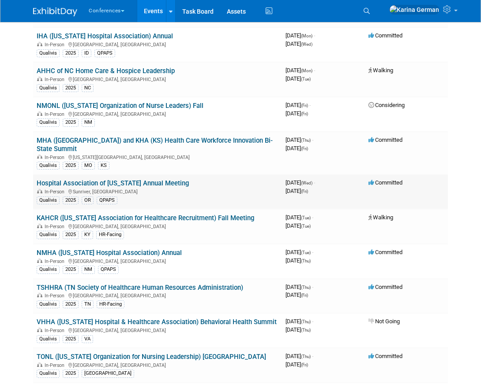
scroll to position [105, 0]
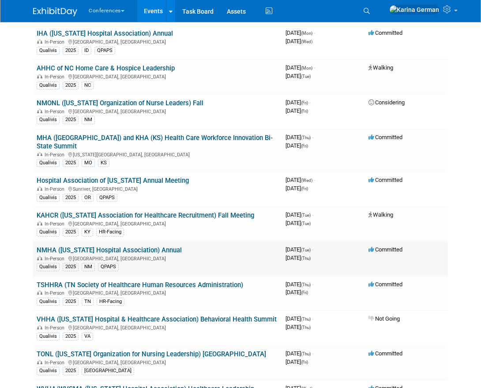
click at [144, 246] on link "NMHA ([US_STATE] Hospital Association) Annual" at bounding box center [109, 250] width 145 height 8
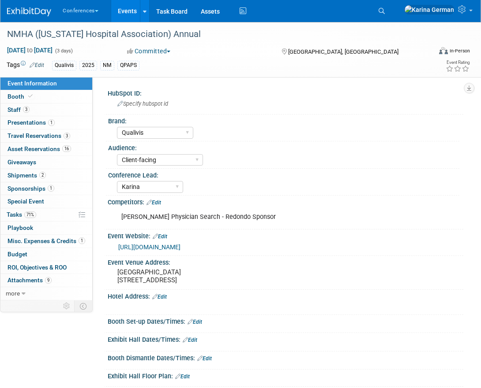
select select "Qualivis"
select select "Client-facing"
select select "Karina"
click at [55, 207] on link "Special Event" at bounding box center [46, 201] width 92 height 13
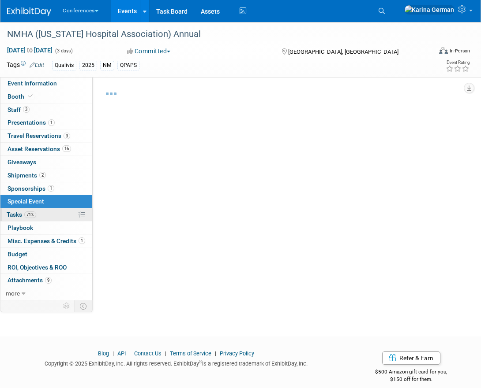
click at [43, 213] on link "71% Tasks 71%" at bounding box center [46, 215] width 92 height 13
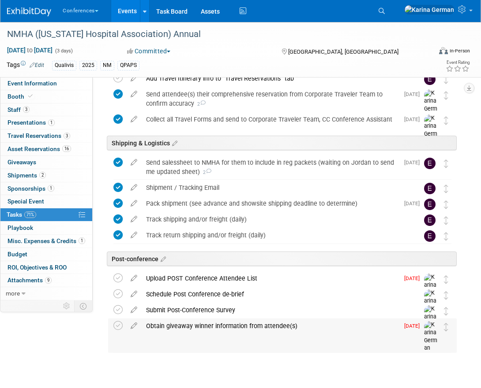
click at [167, 324] on div "Obtain giveaway winner information from attendee(s)" at bounding box center [270, 326] width 257 height 15
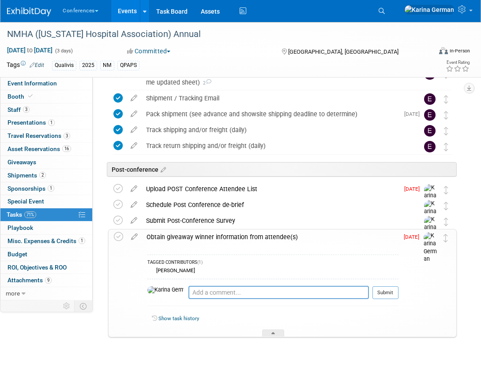
click at [188, 235] on div "Obtain giveaway winner information from attendee(s)" at bounding box center [270, 237] width 256 height 15
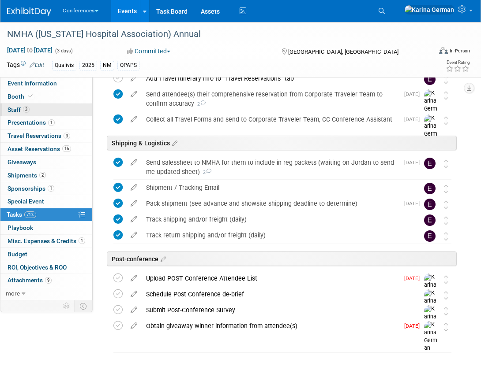
click at [48, 104] on link "3 Staff 3" at bounding box center [46, 110] width 92 height 13
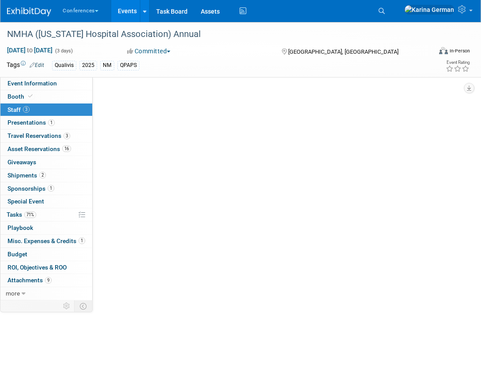
scroll to position [0, 0]
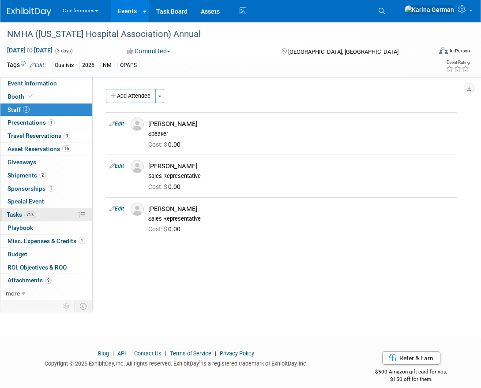
click at [36, 215] on span "Tasks 71%" at bounding box center [22, 214] width 30 height 7
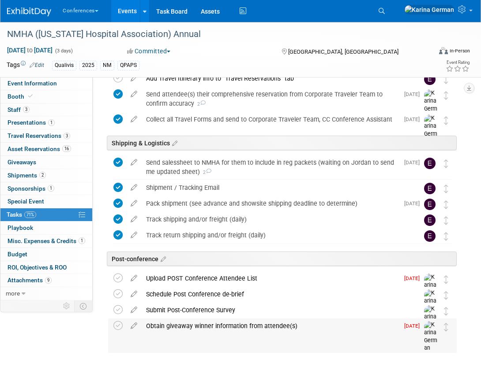
click at [184, 332] on div "Obtain giveaway winner information from attendee(s)" at bounding box center [270, 326] width 257 height 15
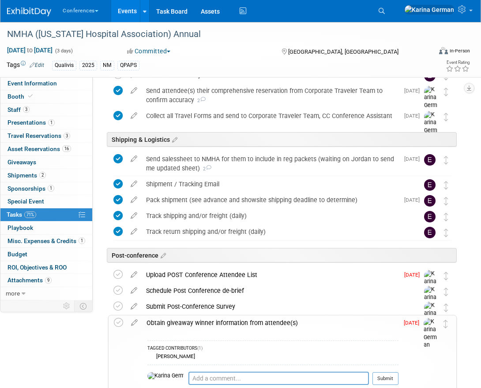
scroll to position [549, 0]
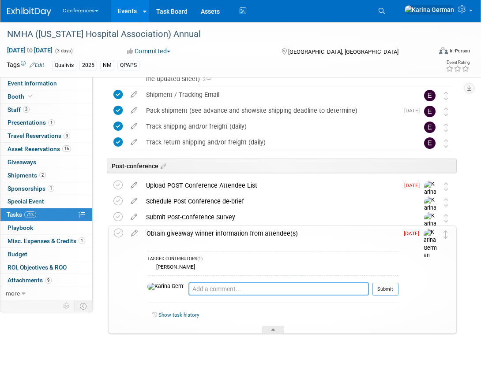
click at [188, 293] on textarea at bounding box center [278, 289] width 180 height 13
type textarea "pinged team"
click at [389, 286] on button "Submit" at bounding box center [385, 289] width 26 height 13
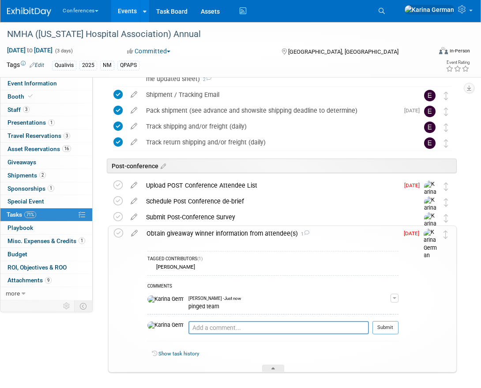
click at [198, 238] on div "Obtain giveaway winner information from attendee(s) 1" at bounding box center [270, 233] width 256 height 15
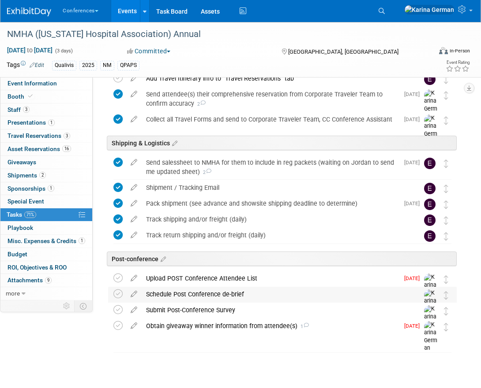
click at [194, 299] on div "Schedule Post Conference de-brief" at bounding box center [274, 294] width 265 height 15
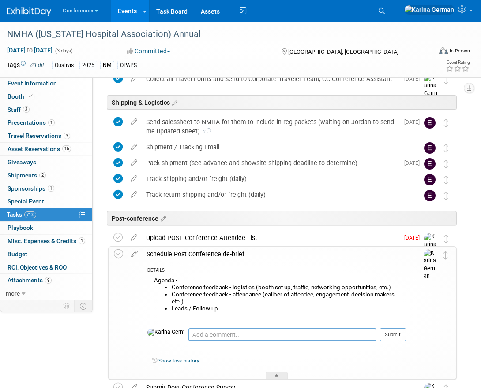
scroll to position [511, 0]
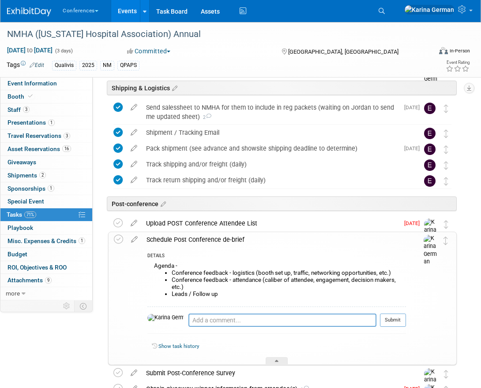
drag, startPoint x: 228, startPoint y: 296, endPoint x: 143, endPoint y: 267, distance: 89.4
click at [143, 267] on div "DETAILS Agenda - Conference feedback - logistics (booth set up, traffic, networ…" at bounding box center [274, 306] width 264 height 117
copy div "Agenda - Conference feedback - logistics (booth set up, traffic, networking opp…"
click at [112, 242] on div "Schedule Post Conference de-brief DETAILS Agenda - Conference feedback - logist…" at bounding box center [282, 298] width 348 height 133
click at [118, 241] on icon at bounding box center [118, 239] width 9 height 9
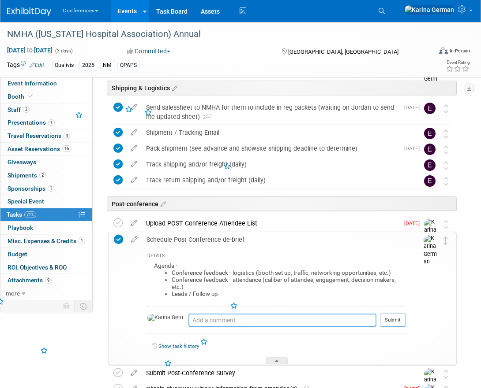
click at [196, 320] on textarea at bounding box center [282, 320] width 188 height 13
type textarea "sent Rob survey form"
click at [396, 319] on button "Submit" at bounding box center [393, 320] width 26 height 13
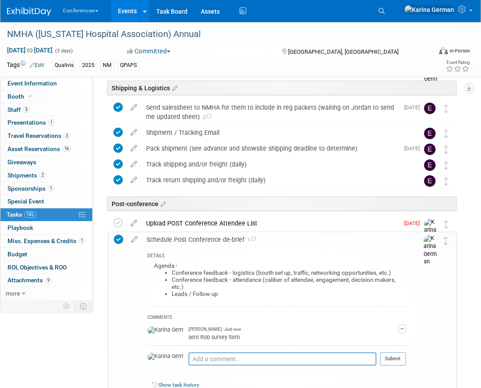
click at [209, 233] on div "Schedule Post Conference de-brief 1" at bounding box center [274, 239] width 264 height 15
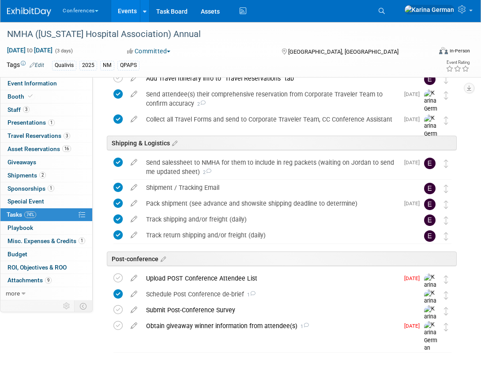
scroll to position [456, 0]
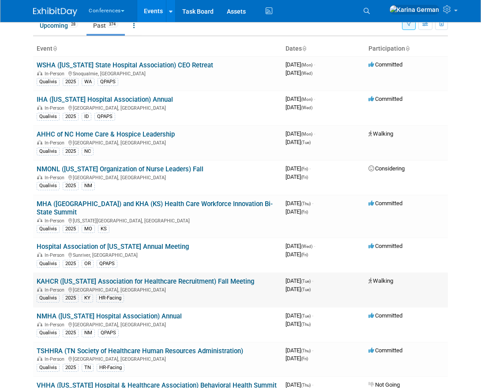
scroll to position [38, 0]
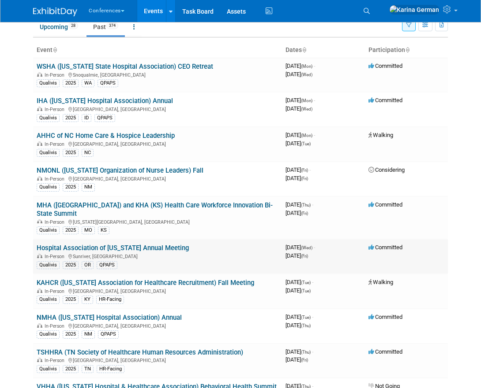
click at [119, 244] on link "Hospital Association of [US_STATE] Annual Meeting" at bounding box center [113, 248] width 152 height 8
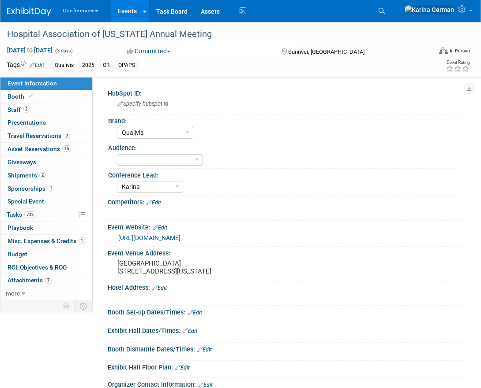
select select "Qualivis"
select select "Karina"
click at [126, 34] on div "Hospital Association of [US_STATE] Annual Meeting" at bounding box center [214, 34] width 420 height 16
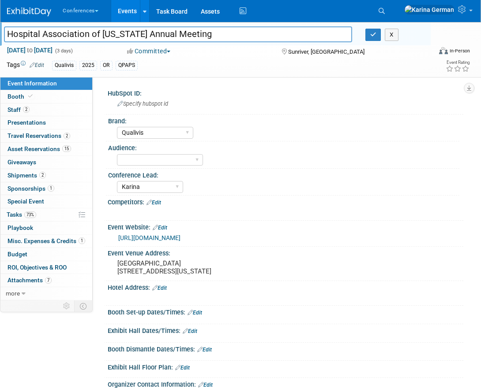
click at [126, 34] on input "Hospital Association of [US_STATE] Annual Meeting" at bounding box center [178, 33] width 348 height 15
click at [374, 34] on icon "button" at bounding box center [373, 35] width 6 height 6
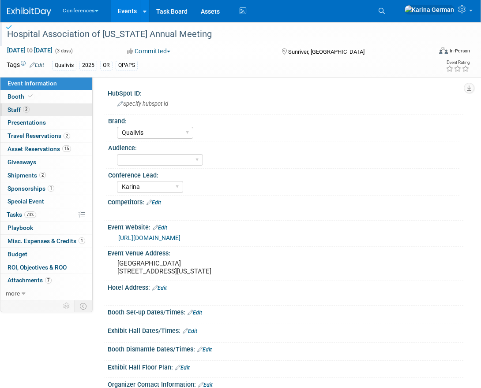
click at [40, 112] on link "2 Staff 2" at bounding box center [46, 110] width 92 height 13
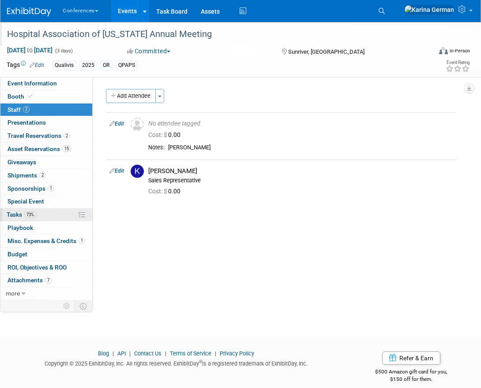
click at [45, 219] on link "73% Tasks 73%" at bounding box center [46, 215] width 92 height 13
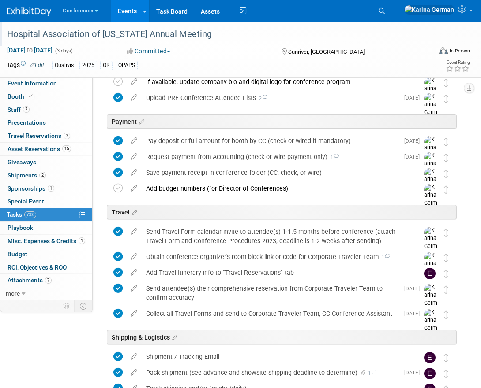
scroll to position [367, 0]
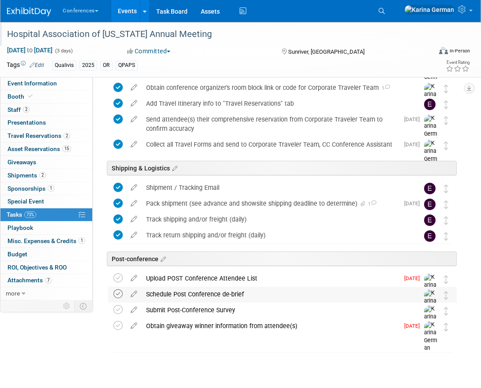
click at [121, 293] on icon at bounding box center [117, 294] width 9 height 9
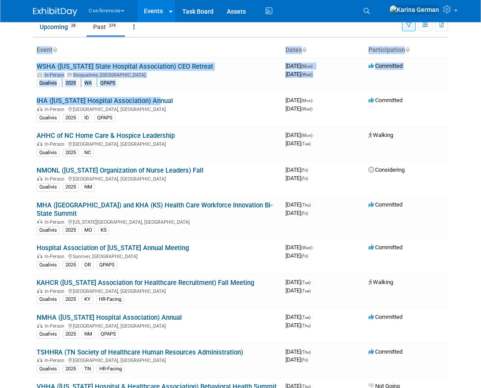
drag, startPoint x: 159, startPoint y: 100, endPoint x: 31, endPoint y: 99, distance: 127.9
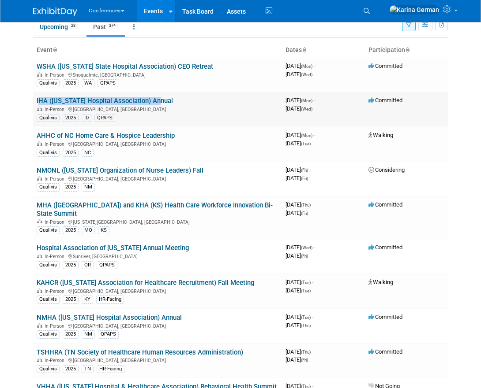
drag, startPoint x: 161, startPoint y: 101, endPoint x: 35, endPoint y: 99, distance: 126.1
click at [35, 99] on td "IHA (Idaho Hospital Association) Annual In-Person Sun Valley, ID Qualivis 2025 …" at bounding box center [157, 109] width 249 height 35
copy link "IHA ([US_STATE] Hospital Association) Annual"
click at [115, 99] on link "IHA ([US_STATE] Hospital Association) Annual" at bounding box center [105, 101] width 136 height 8
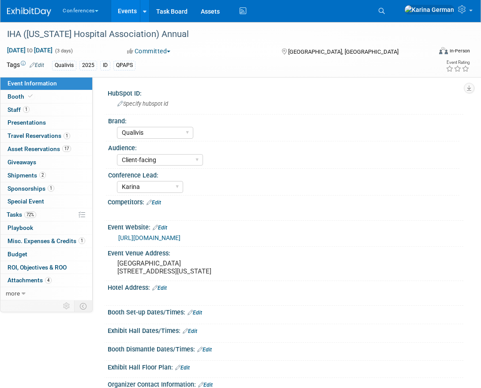
select select "Qualivis"
select select "Client-facing"
select select "Karina"
click at [26, 213] on span "72%" at bounding box center [30, 215] width 12 height 7
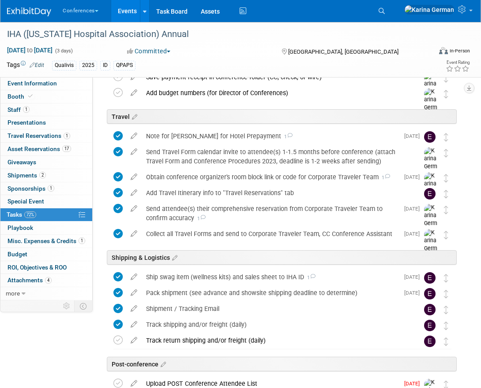
scroll to position [472, 0]
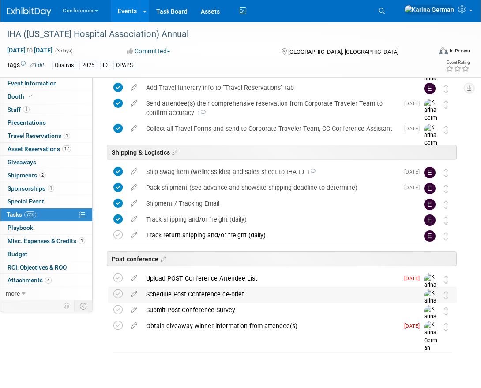
click at [192, 292] on div "Schedule Post Conference de-brief" at bounding box center [274, 294] width 265 height 15
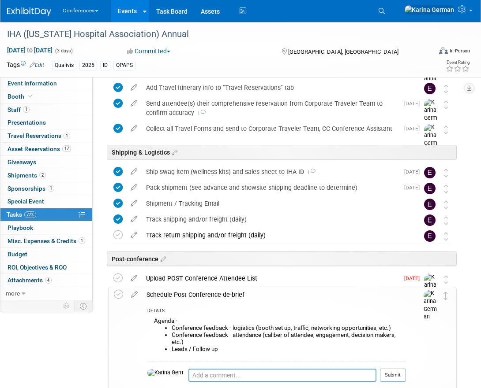
scroll to position [535, 0]
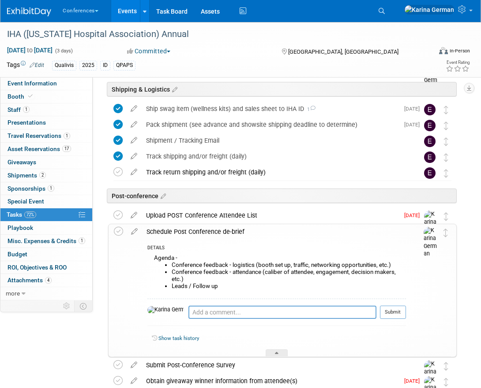
drag, startPoint x: 228, startPoint y: 283, endPoint x: 148, endPoint y: 256, distance: 84.8
click at [148, 256] on div "Agenda - Conference feedback - logistics (booth set up, traffic, networking opp…" at bounding box center [276, 276] width 258 height 46
copy div "Agenda - Conference feedback - logistics (booth set up, traffic, networking opp…"
click at [117, 233] on icon at bounding box center [118, 231] width 9 height 9
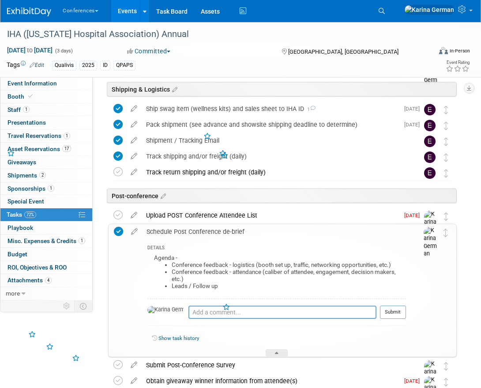
click at [196, 228] on div "Schedule Post Conference de-brief" at bounding box center [274, 231] width 264 height 15
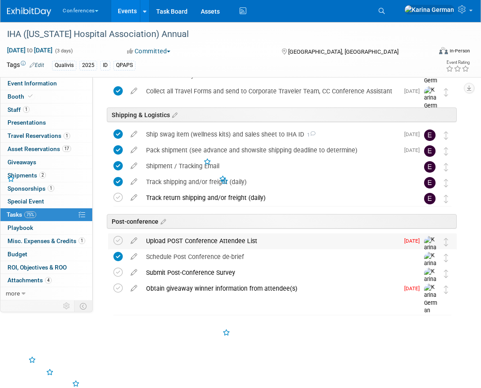
scroll to position [472, 0]
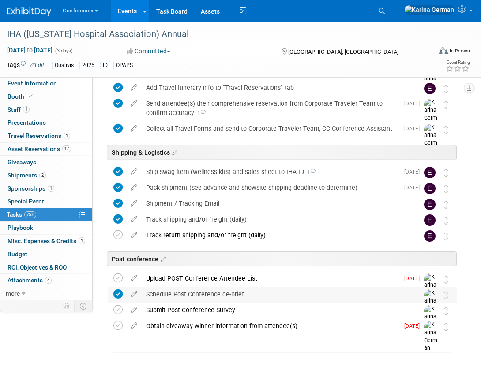
click at [226, 289] on div "Schedule Post Conference de-brief" at bounding box center [274, 294] width 265 height 15
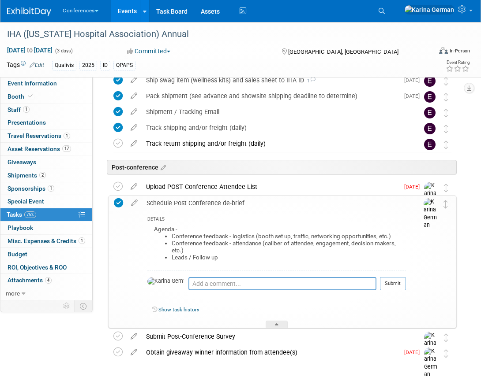
scroll to position [579, 0]
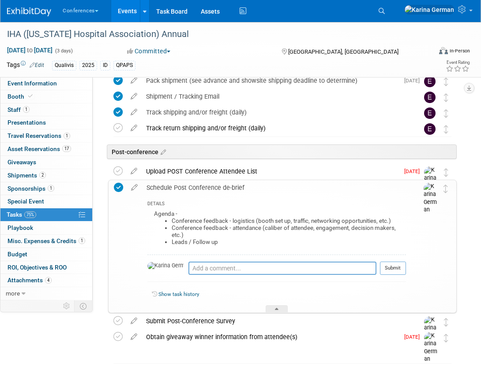
drag, startPoint x: 223, startPoint y: 242, endPoint x: 143, endPoint y: 209, distance: 86.0
click at [143, 209] on div "DETAILS Agenda - Conference feedback - logistics (booth set up, traffic, networ…" at bounding box center [274, 254] width 264 height 117
copy div "Agenda - Conference feedback - logistics (booth set up, traffic, networking opp…"
click at [188, 269] on textarea at bounding box center [282, 268] width 188 height 13
type textarea "sent survey to [PERSON_NAME]"
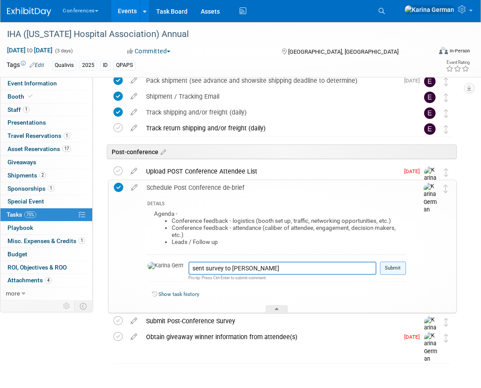
click at [393, 267] on button "Submit" at bounding box center [393, 268] width 26 height 13
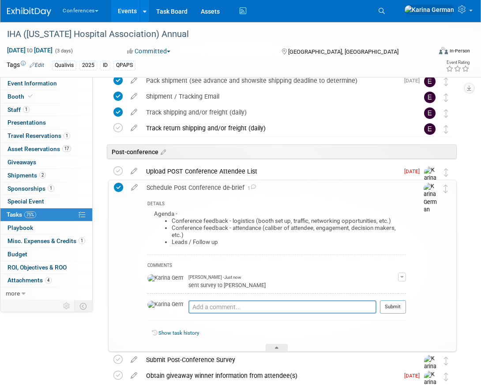
click at [182, 187] on div "Schedule Post Conference de-brief 1" at bounding box center [274, 187] width 264 height 15
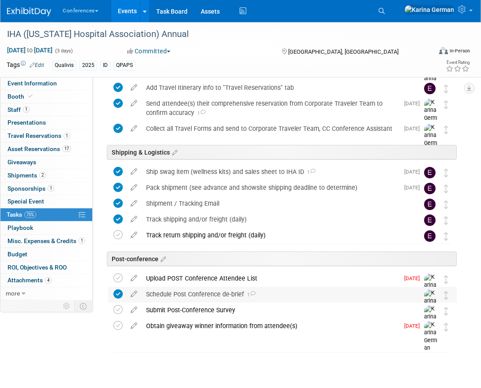
scroll to position [472, 0]
click at [189, 298] on div "Schedule Post Conference de-brief 1" at bounding box center [274, 294] width 265 height 15
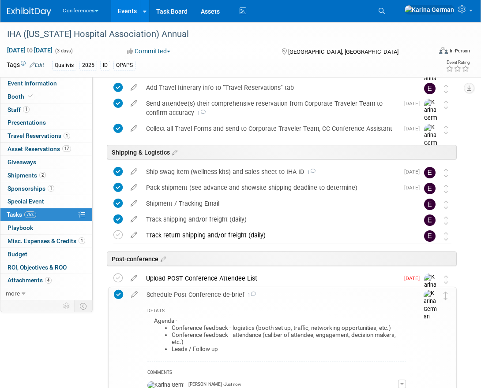
scroll to position [545, 0]
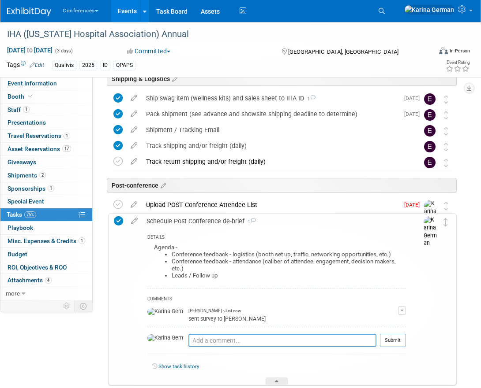
click at [399, 311] on button "button" at bounding box center [402, 310] width 8 height 9
click at [374, 336] on button "Remove" at bounding box center [359, 336] width 38 height 12
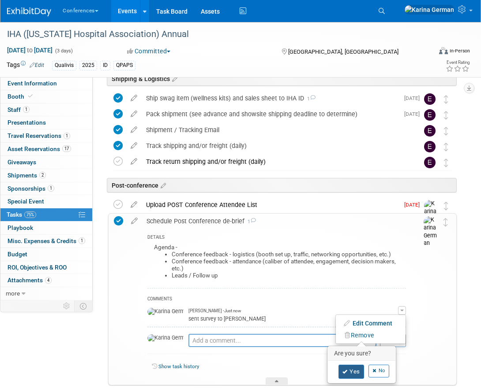
click at [352, 369] on link "Yes" at bounding box center [351, 372] width 26 height 14
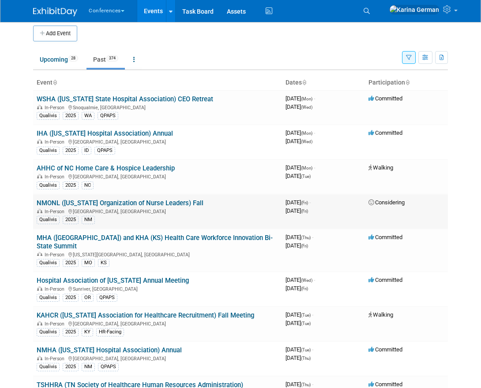
scroll to position [2, 0]
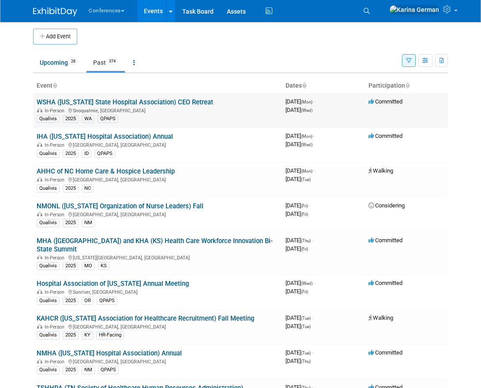
click at [174, 104] on link "WSHA ([US_STATE] State Hospital Association) CEO Retreat" at bounding box center [125, 102] width 176 height 8
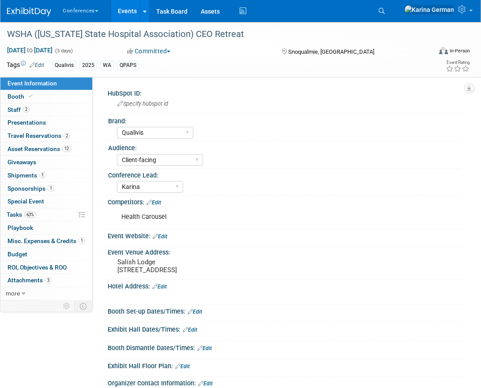
select select "Qualivis"
select select "Client-facing"
select select "Karina"
click at [56, 216] on link "63% Tasks 63%" at bounding box center [46, 215] width 92 height 13
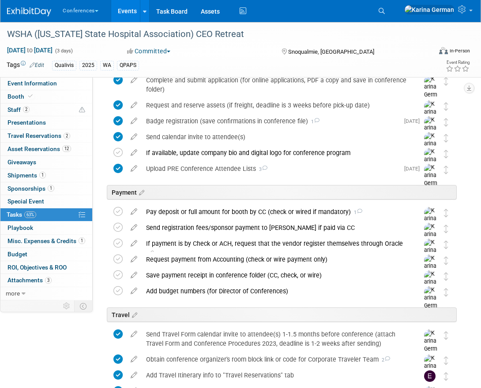
scroll to position [431, 0]
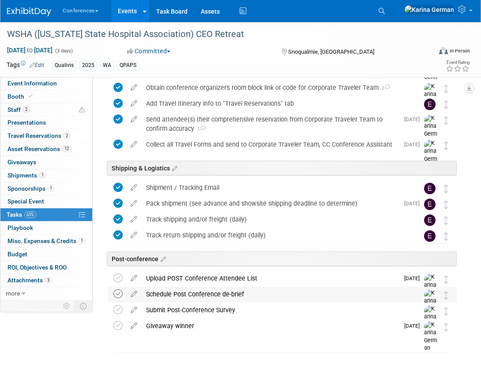
click at [118, 293] on icon at bounding box center [117, 294] width 9 height 9
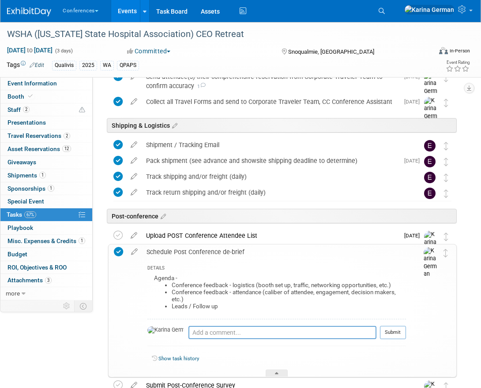
scroll to position [478, 0]
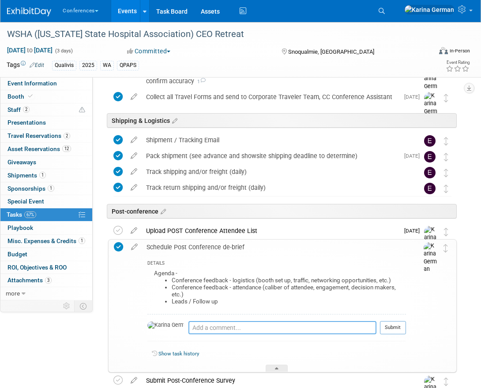
click at [189, 327] on textarea at bounding box center [282, 327] width 188 height 13
type textarea "sent survey to [PERSON_NAME]"
click at [388, 326] on button "Submit" at bounding box center [393, 327] width 26 height 13
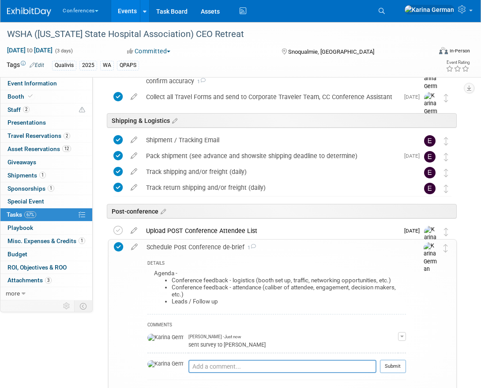
click at [174, 249] on div "Schedule Post Conference de-brief 1" at bounding box center [274, 247] width 264 height 15
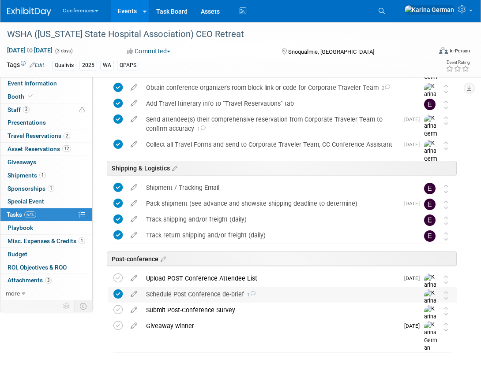
scroll to position [431, 0]
click at [176, 324] on div "Giveaway winner" at bounding box center [270, 326] width 257 height 15
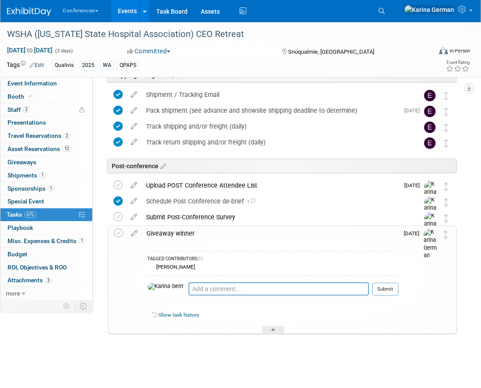
click at [174, 233] on div "Giveaway winner" at bounding box center [270, 233] width 256 height 15
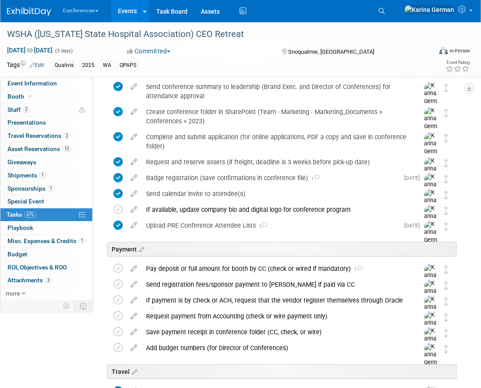
scroll to position [0, 0]
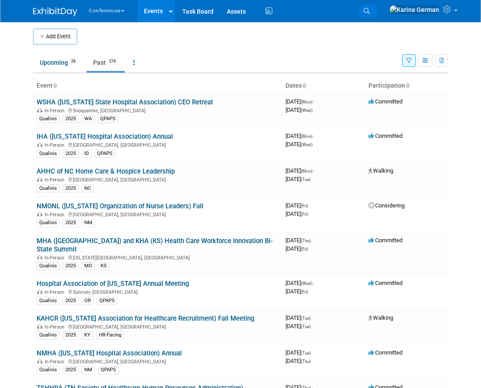
click at [377, 12] on link "Search" at bounding box center [367, 11] width 19 height 14
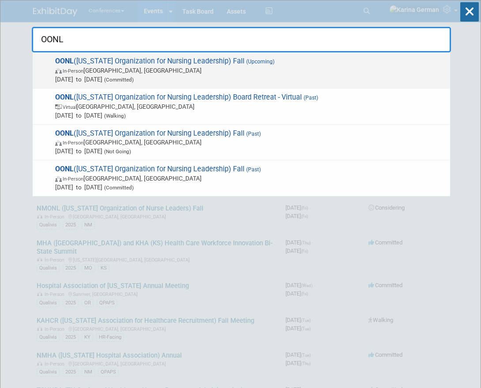
type input "OONL"
click at [244, 61] on span "(Upcoming)" at bounding box center [259, 62] width 30 height 6
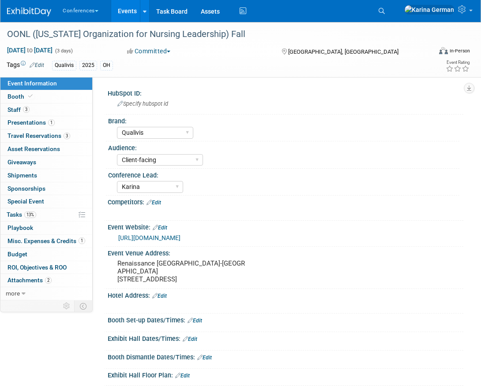
select select "Qualivis"
select select "Client-facing"
select select "Karina"
click at [52, 96] on link "Booth" at bounding box center [46, 96] width 92 height 13
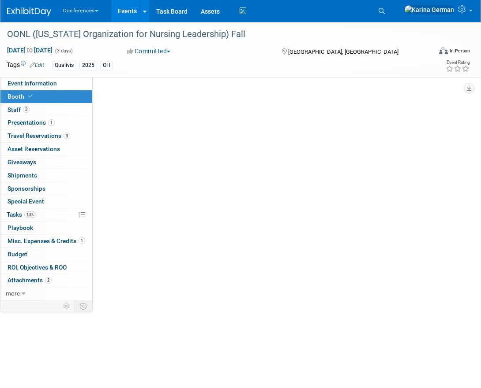
select select "6' tabletop"
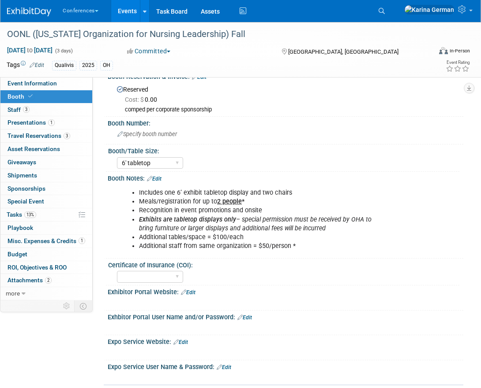
scroll to position [17, 0]
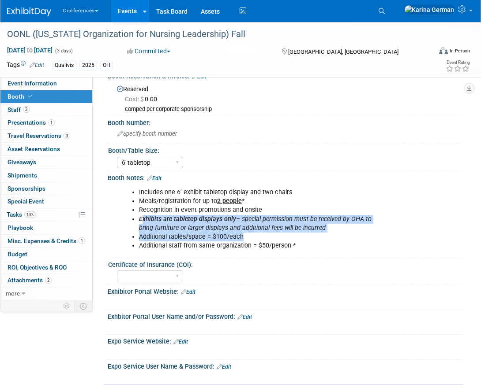
drag, startPoint x: 142, startPoint y: 217, endPoint x: 309, endPoint y: 239, distance: 168.1
click at [309, 239] on ul "Includes one 6’ exhibit tabletop display and two chairs Meals/registration for …" at bounding box center [253, 219] width 264 height 62
click at [309, 239] on li "Additional tables/space = $100/each" at bounding box center [262, 237] width 246 height 9
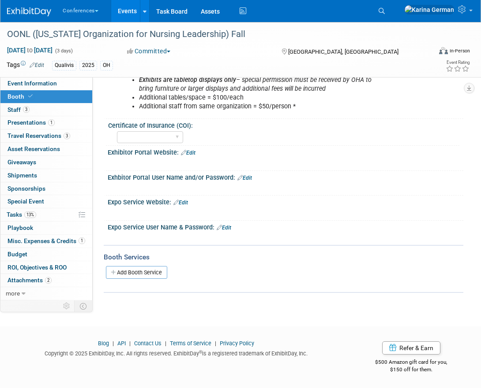
scroll to position [0, 0]
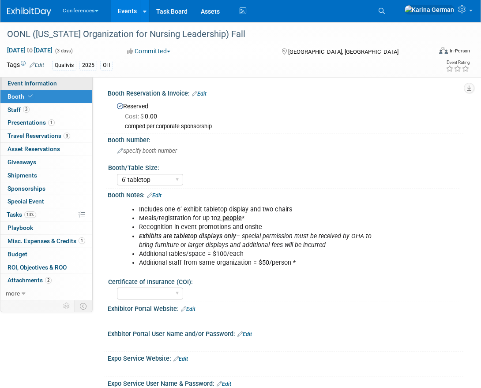
click at [46, 81] on span "Event Information" at bounding box center [31, 83] width 49 height 7
select select "Qualivis"
select select "Client-facing"
select select "Karina"
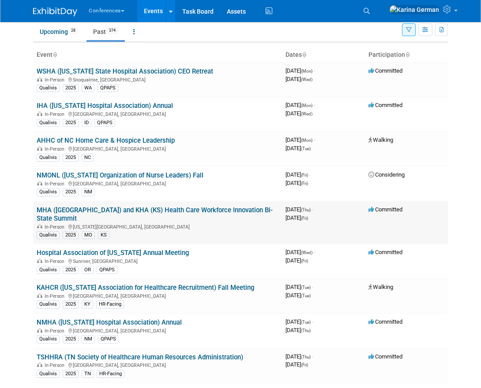
scroll to position [23, 0]
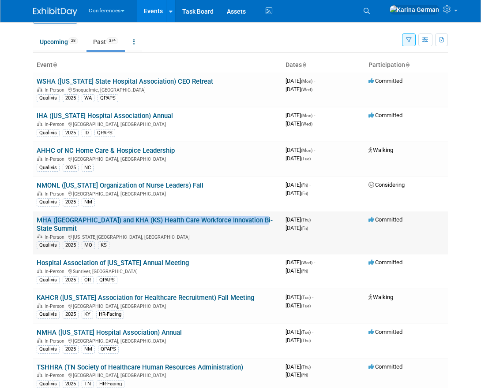
drag, startPoint x: 40, startPoint y: 218, endPoint x: 271, endPoint y: 220, distance: 231.5
click at [271, 220] on td "MHA ([GEOGRAPHIC_DATA]) and KHA (KS) Health Care Workforce Innovation Bi-State …" at bounding box center [157, 233] width 249 height 43
copy link "MHA ([GEOGRAPHIC_DATA]) and KHA (KS) Health Care Workforce Innovation Bi-State …"
click at [89, 220] on link "MHA ([GEOGRAPHIC_DATA]) and KHA (KS) Health Care Workforce Innovation Bi-State …" at bounding box center [155, 224] width 236 height 16
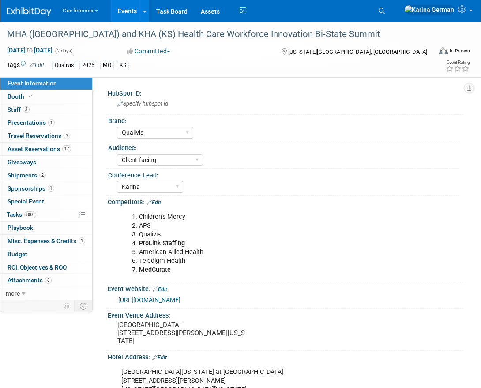
select select "Qualivis"
select select "Client-facing"
select select "Karina"
click at [27, 220] on link "80% Tasks 80%" at bounding box center [46, 215] width 92 height 13
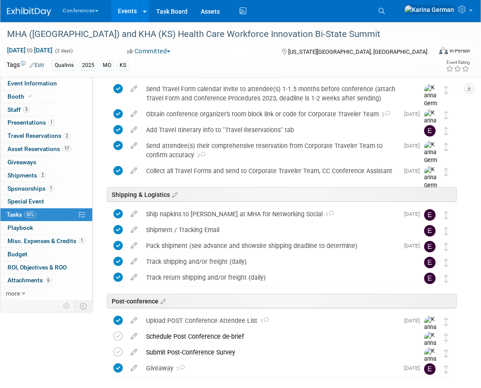
scroll to position [431, 0]
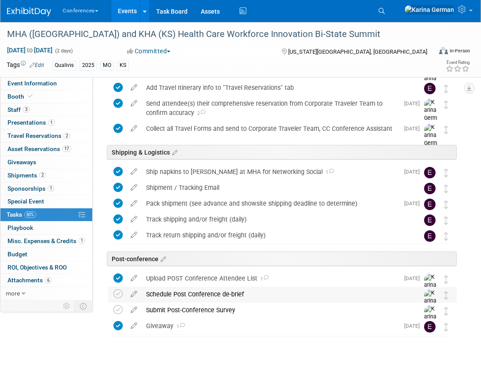
click at [180, 296] on div "Schedule Post Conference de-brief" at bounding box center [274, 294] width 265 height 15
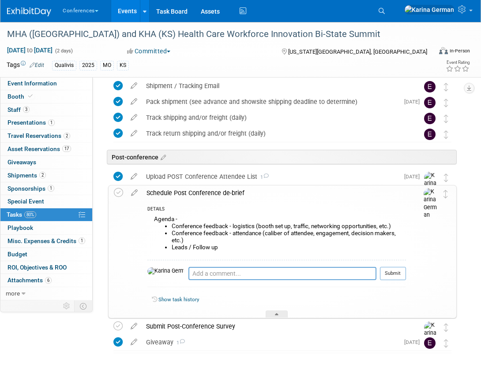
scroll to position [540, 0]
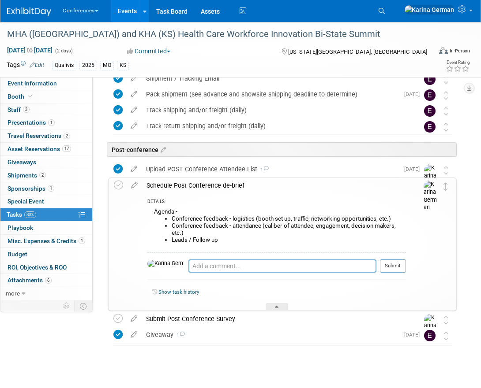
drag, startPoint x: 228, startPoint y: 242, endPoint x: 143, endPoint y: 209, distance: 91.1
click at [143, 209] on div "DETAILS Agenda - Conference feedback - logistics (booth set up, traffic, networ…" at bounding box center [274, 252] width 264 height 117
copy div "Agenda - Conference feedback - logistics (booth set up, traffic, networking opp…"
click at [206, 269] on textarea at bounding box center [282, 266] width 188 height 13
type textarea "sent survey form to Sonya"
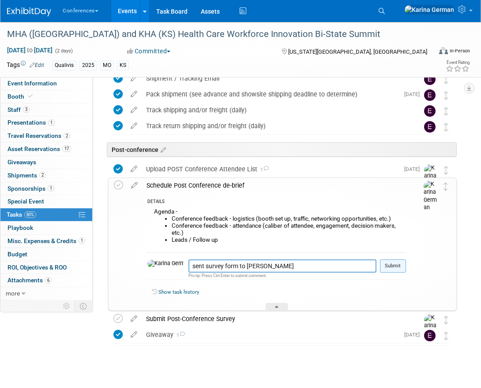
click at [384, 270] on button "Submit" at bounding box center [393, 266] width 26 height 13
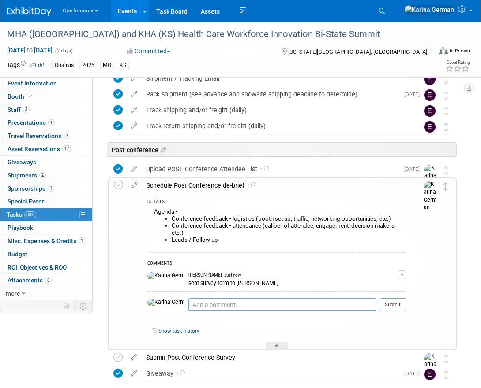
click at [186, 185] on div "Schedule Post Conference de-brief 1" at bounding box center [274, 185] width 264 height 15
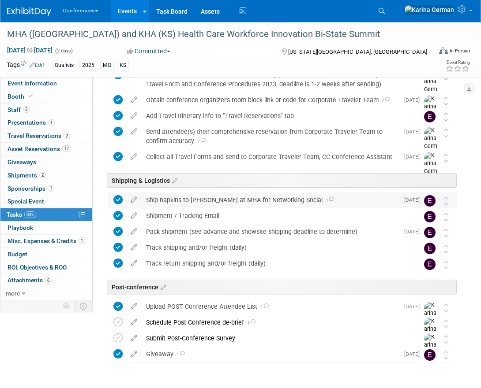
scroll to position [402, 0]
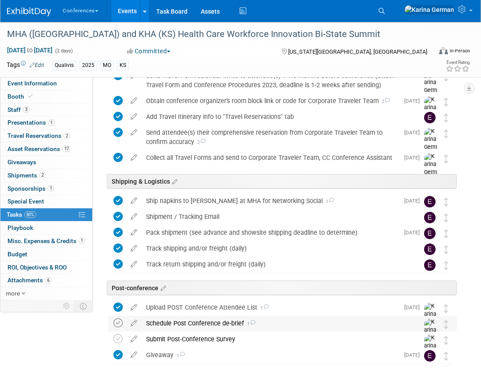
click at [120, 325] on icon at bounding box center [117, 323] width 9 height 9
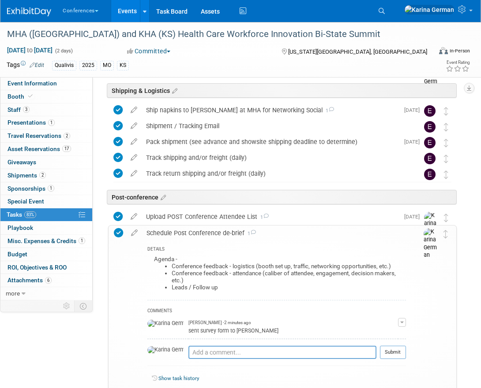
click at [178, 231] on div "Schedule Post Conference de-brief 1" at bounding box center [274, 233] width 264 height 15
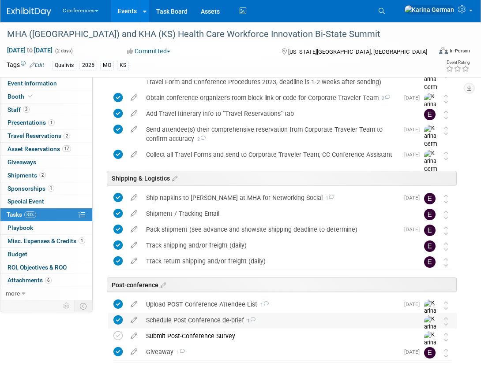
scroll to position [384, 0]
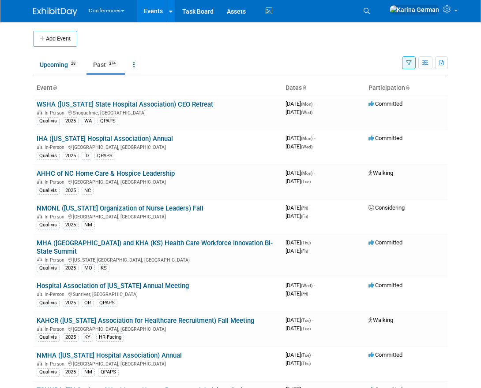
click at [110, 59] on link "Past 374" at bounding box center [105, 64] width 38 height 17
click at [54, 67] on link "Upcoming 29" at bounding box center [59, 64] width 52 height 17
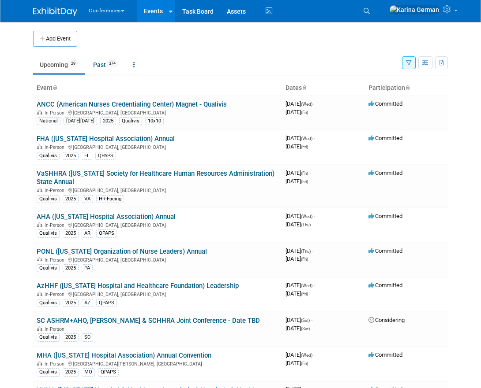
scroll to position [6, 0]
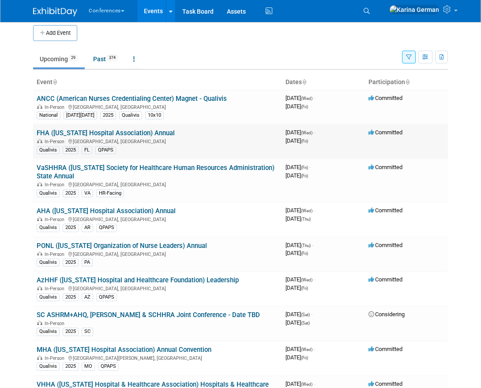
click at [134, 132] on link "FHA ([US_STATE] Hospital Association) Annual" at bounding box center [106, 133] width 138 height 8
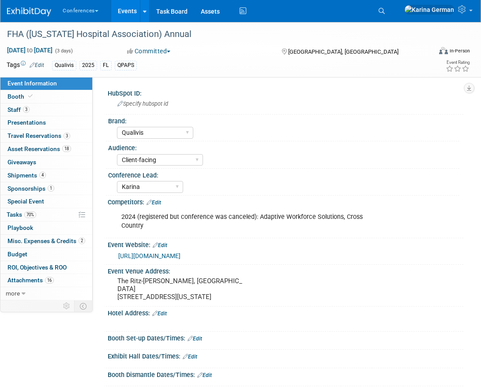
select select "Qualivis"
select select "Client-facing"
select select "Karina"
click at [28, 212] on span "70%" at bounding box center [30, 215] width 12 height 7
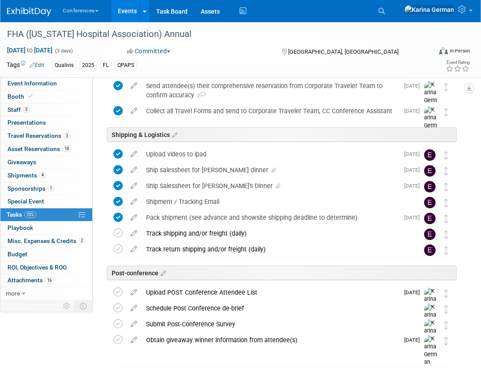
scroll to position [478, 0]
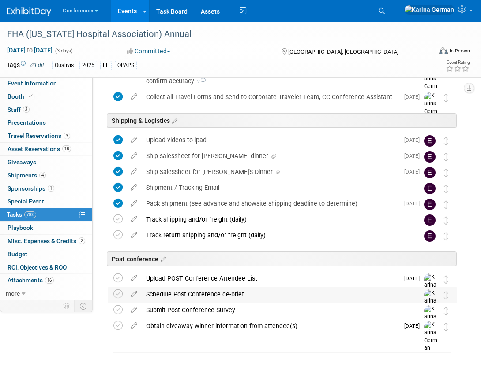
click at [175, 299] on div "Schedule Post Conference de-brief" at bounding box center [274, 294] width 265 height 15
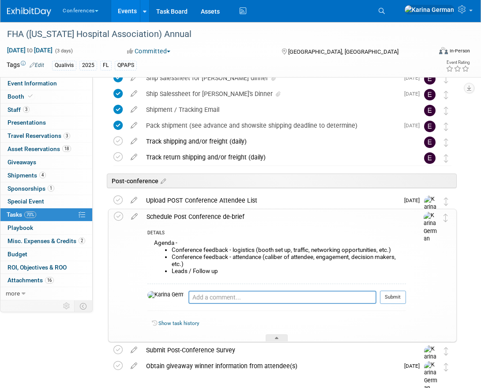
scroll to position [559, 0]
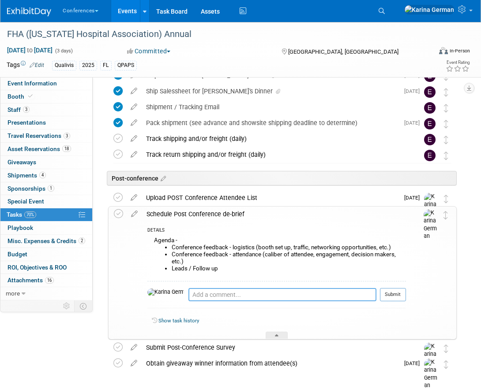
click at [189, 288] on textarea at bounding box center [282, 294] width 188 height 13
type textarea "sent form to Andrea"
click at [389, 295] on button "Submit" at bounding box center [393, 294] width 26 height 13
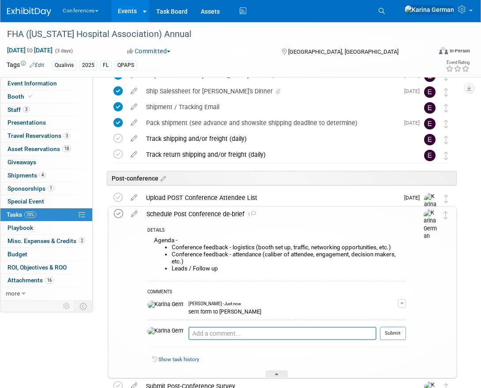
click at [119, 213] on icon at bounding box center [118, 213] width 9 height 9
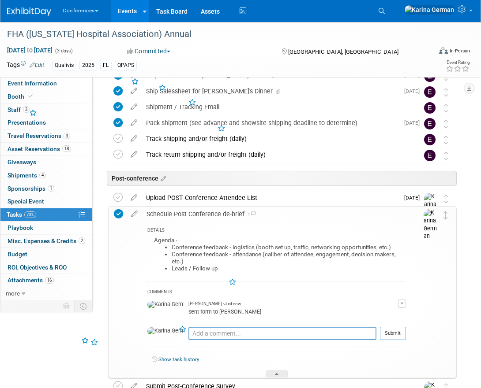
click at [164, 214] on div "Schedule Post Conference de-brief 1" at bounding box center [274, 214] width 264 height 15
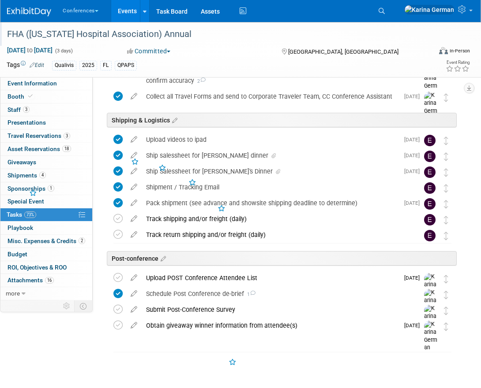
scroll to position [478, 0]
click at [189, 293] on div "Schedule Post Conference de-brief 1" at bounding box center [274, 294] width 265 height 15
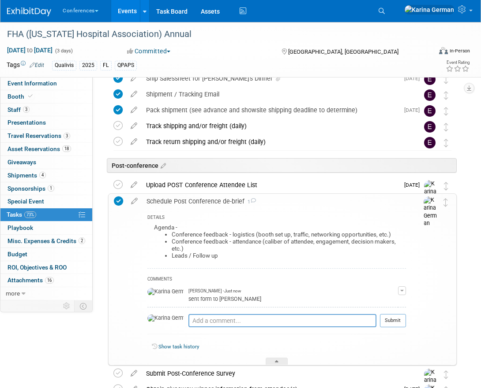
scroll to position [601, 0]
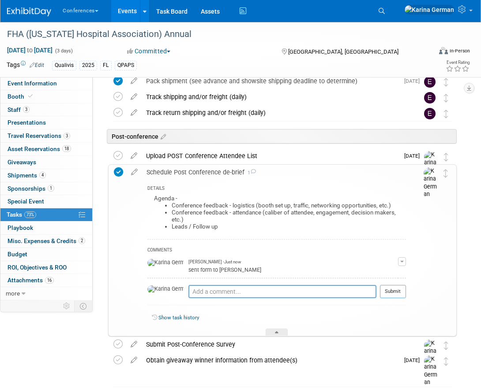
drag, startPoint x: 226, startPoint y: 231, endPoint x: 148, endPoint y: 194, distance: 86.0
click at [148, 194] on div "Agenda - Conference feedback - logistics (booth set up, traffic, networking opp…" at bounding box center [276, 216] width 258 height 46
copy div "Agenda - Conference feedback - logistics (booth set up, traffic, networking opp…"
click at [181, 173] on div "Schedule Post Conference de-brief 1" at bounding box center [274, 172] width 264 height 15
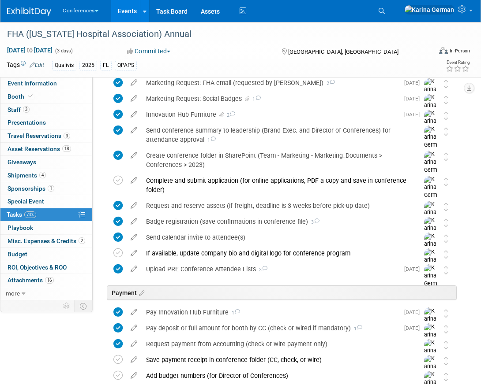
scroll to position [0, 0]
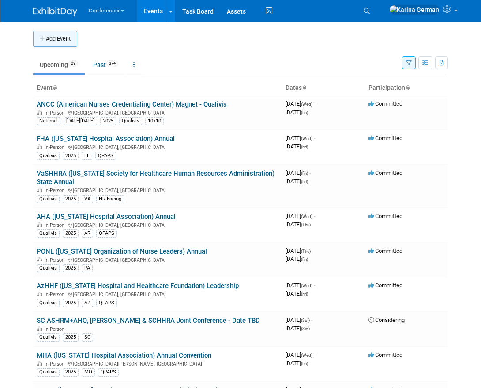
click at [74, 40] on button "Add Event" at bounding box center [55, 39] width 44 height 16
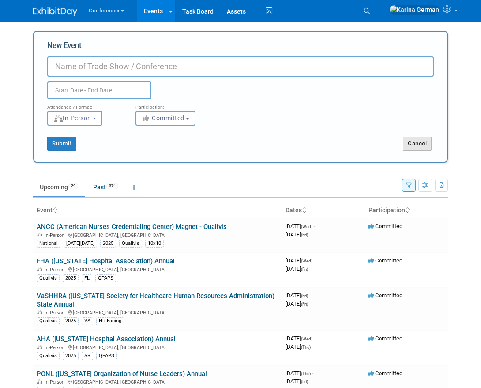
click at [410, 140] on button "Cancel" at bounding box center [417, 144] width 29 height 14
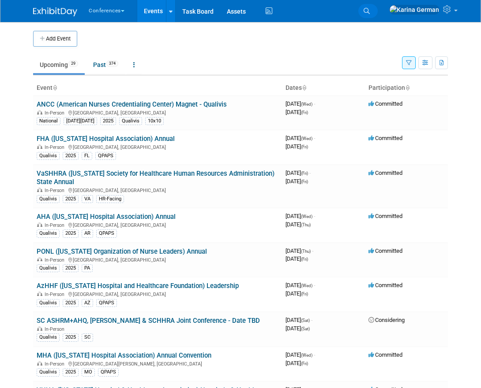
click at [369, 10] on icon at bounding box center [366, 11] width 6 height 6
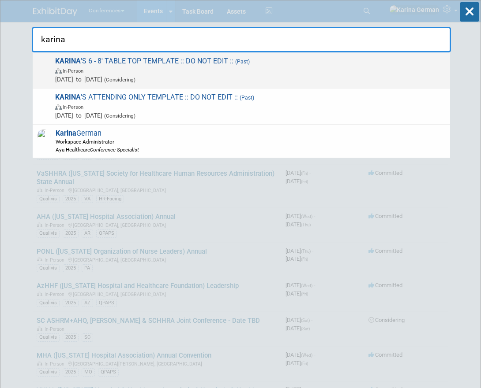
type input "karina"
click at [149, 67] on span "In-Person" at bounding box center [250, 70] width 390 height 9
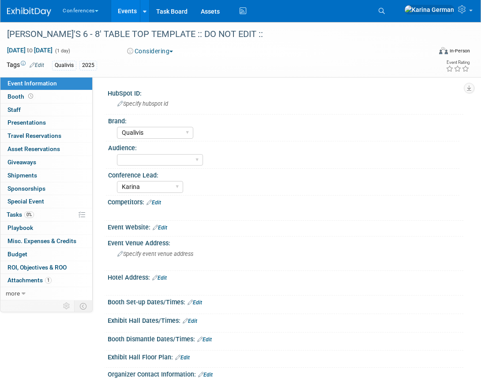
select select "Qualivis"
select select "Karina"
click at [384, 14] on icon at bounding box center [381, 11] width 6 height 6
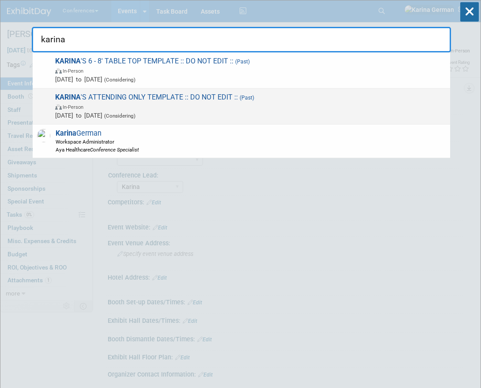
type input "karina"
click at [94, 96] on span "KARINA 'S ATTENDING ONLY TEMPLATE :: DO NOT EDIT :: (Past) In-Person Jan 1, 202…" at bounding box center [248, 106] width 393 height 27
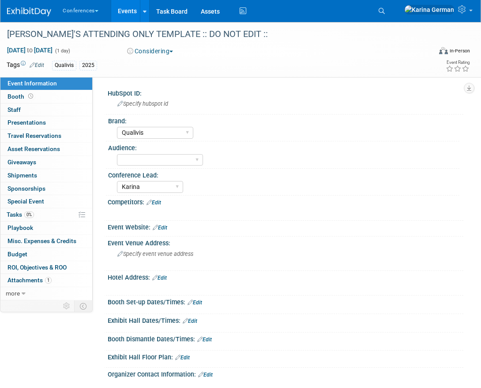
select select "Qualivis"
select select "Karina"
click at [19, 291] on span "more" at bounding box center [13, 293] width 14 height 7
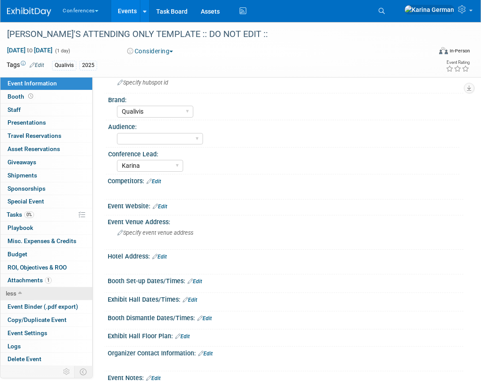
scroll to position [33, 0]
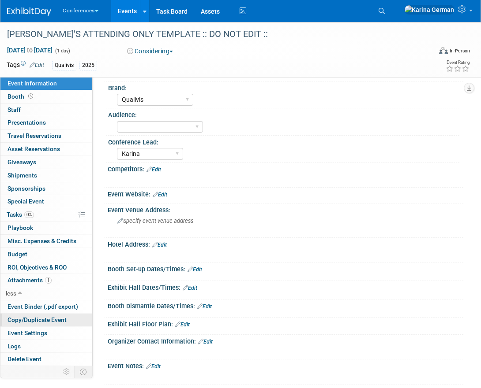
click at [40, 320] on span "Copy/Duplicate Event" at bounding box center [36, 320] width 59 height 7
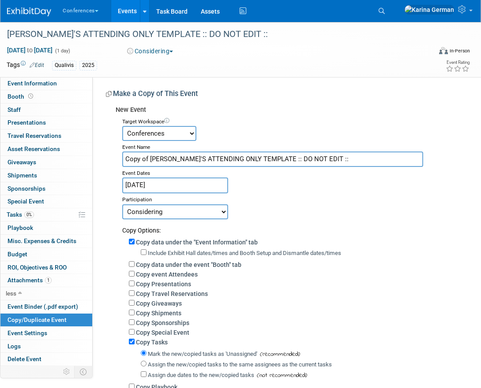
click at [156, 157] on input "Copy of [PERSON_NAME]'S ATTENDING ONLY TEMPLATE :: DO NOT EDIT ::" at bounding box center [272, 159] width 301 height 15
drag, startPoint x: 359, startPoint y: 161, endPoint x: 256, endPoint y: 156, distance: 103.8
click at [256, 156] on input "SCHA ([US_STATE] Hospital Association) BetterState Summit - Date TBD" at bounding box center [272, 159] width 301 height 15
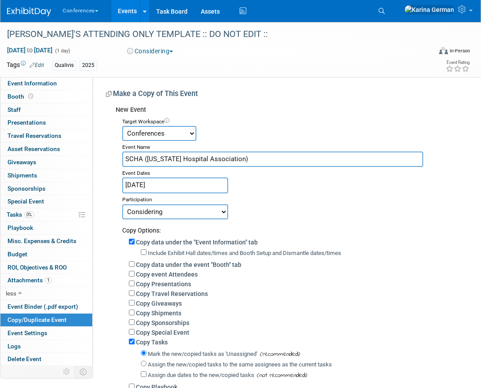
paste input "SC Healthcare Supply Chain"
click at [266, 157] on input "SCHA (South Carolina Hospital Association) SC Healthcare Supply Chain" at bounding box center [272, 159] width 301 height 15
click at [347, 165] on input "SCHA (South Carolina Hospital Association) Healthcare Supply Chain" at bounding box center [272, 159] width 301 height 15
type input "SCHA (South Carolina Hospital Association) Healthcare Supply Chain Fall"
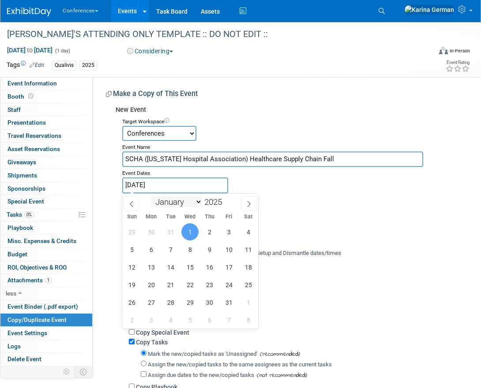
click at [187, 188] on input "Jan 1, 2025" at bounding box center [175, 185] width 106 height 15
click at [185, 199] on select "January February March April May June July August September October November De…" at bounding box center [176, 202] width 51 height 11
select select "9"
click at [209, 284] on span "23" at bounding box center [209, 284] width 17 height 17
click at [231, 284] on span "24" at bounding box center [228, 284] width 17 height 17
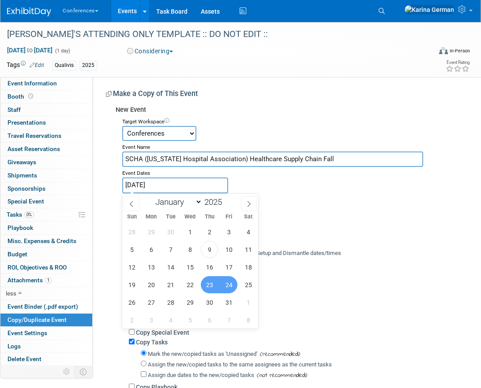
type input "Oct 23, 2025 to Oct 24, 2025"
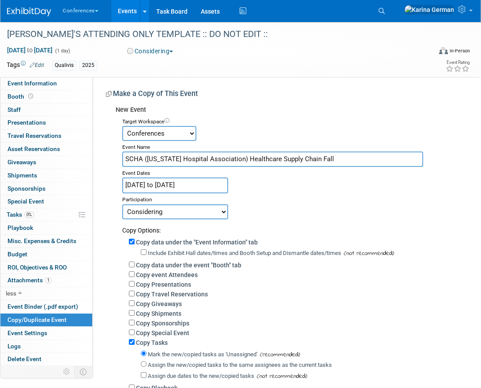
click at [212, 212] on select "Committed Considering Not Going Walking Sponsorship Canceled Waitlisted In Prog…" at bounding box center [175, 212] width 106 height 15
select select "1"
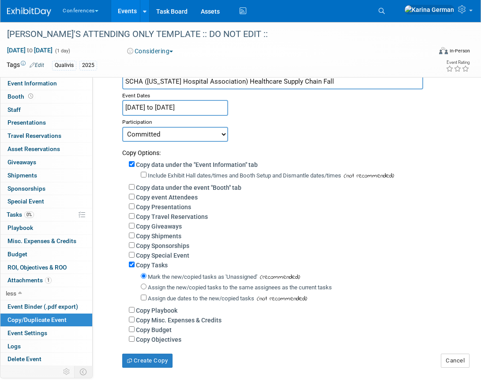
scroll to position [80, 0]
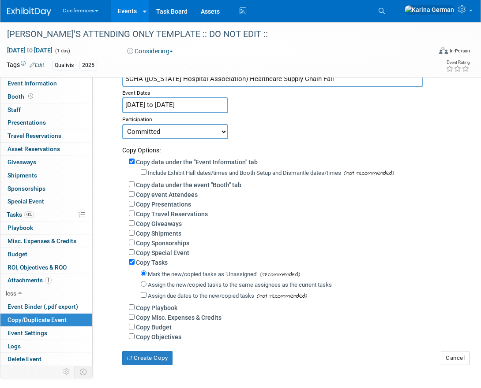
click at [177, 283] on label "Assign the new/copied tasks to the same assignees as the current tasks" at bounding box center [240, 285] width 184 height 7
click at [146, 283] on input "Assign the new/copied tasks to the same assignees as the current tasks" at bounding box center [144, 284] width 6 height 6
radio input "true"
click at [157, 328] on label "Copy Budget" at bounding box center [154, 327] width 36 height 7
click at [134, 328] on input "Copy Budget" at bounding box center [132, 327] width 6 height 6
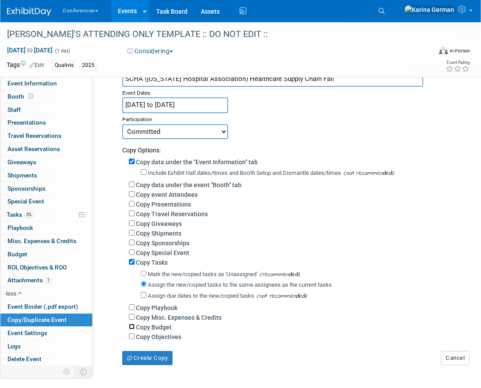
checkbox input "true"
click at [154, 362] on button "Create Copy" at bounding box center [147, 358] width 50 height 14
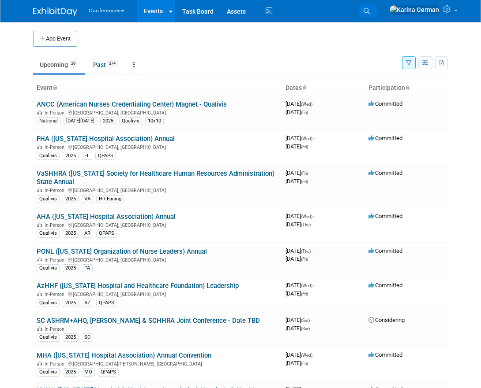
click at [369, 14] on icon at bounding box center [366, 11] width 6 height 6
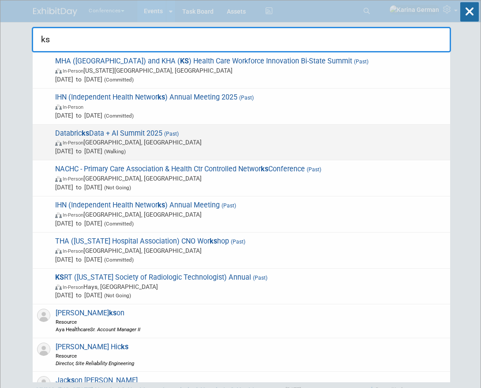
type input "k"
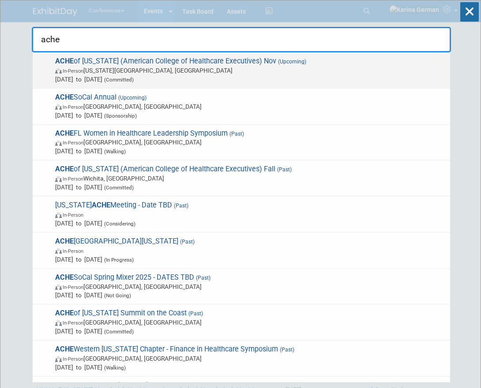
type input "ache"
click at [216, 64] on span "ACHE of Kansas (American College of Healthcare Executives) Nov (Upcoming) In-Pe…" at bounding box center [248, 70] width 393 height 27
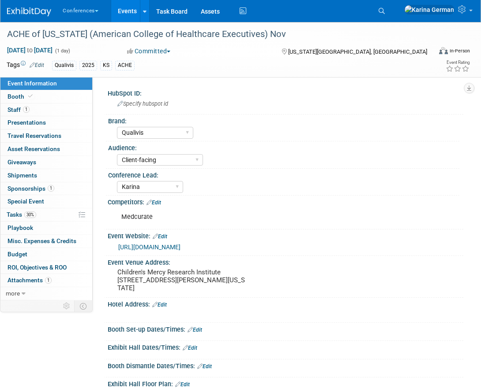
select select "Qualivis"
select select "Client-facing"
select select "Karina"
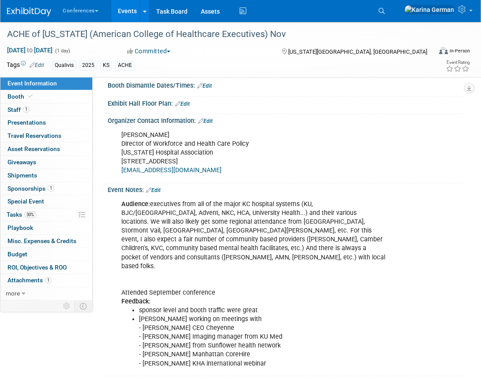
scroll to position [346, 0]
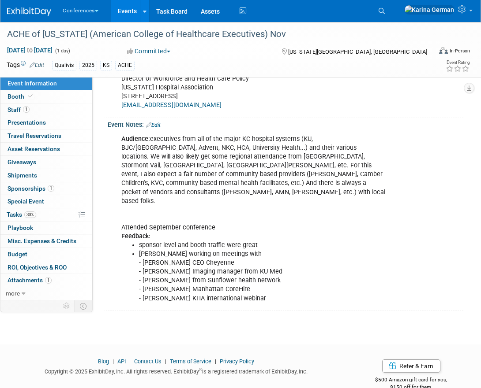
click at [159, 124] on link "Edit" at bounding box center [153, 125] width 15 height 6
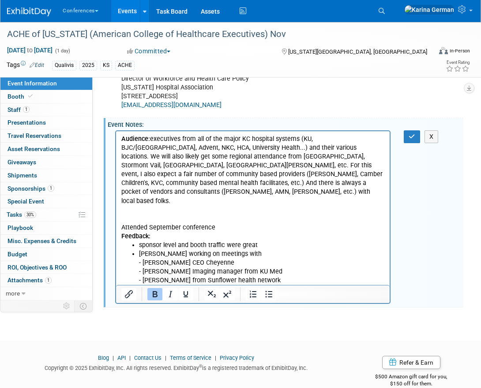
scroll to position [0, 0]
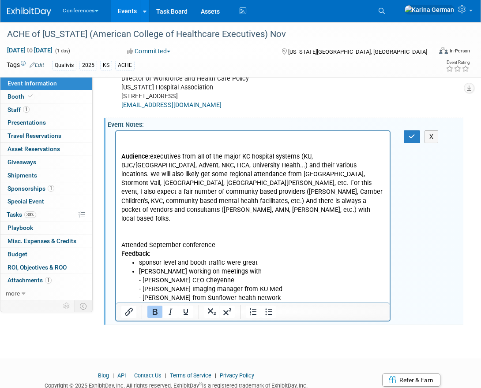
click at [133, 142] on p "Rich Text Area. Press ALT-0 for help." at bounding box center [252, 139] width 263 height 9
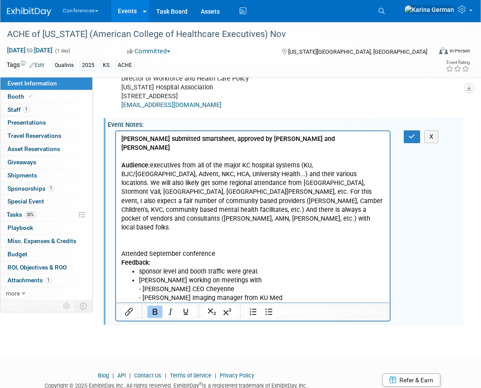
click at [199, 142] on b "Jen submitted smartsheet, approved by Kelly and Sonya" at bounding box center [227, 143] width 213 height 16
click at [158, 307] on icon "Bold" at bounding box center [154, 312] width 11 height 11
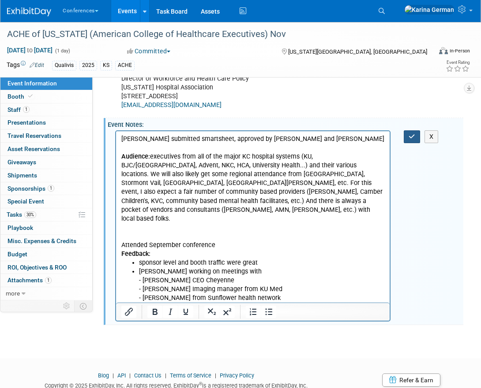
click at [413, 138] on icon "button" at bounding box center [411, 137] width 7 height 6
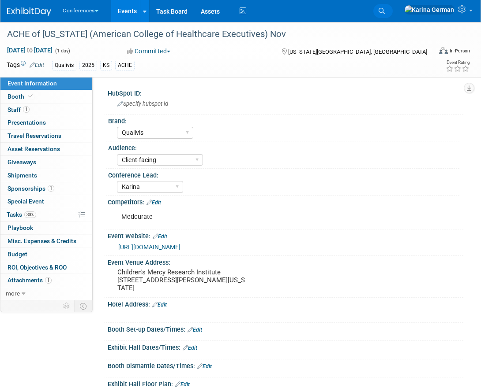
click at [384, 9] on icon at bounding box center [381, 11] width 6 height 6
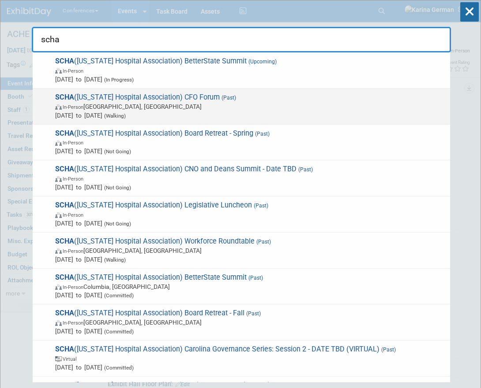
type input "scha"
click at [239, 114] on span "Aug 21, 2025 to Aug 22, 2025 (Walking)" at bounding box center [250, 115] width 390 height 9
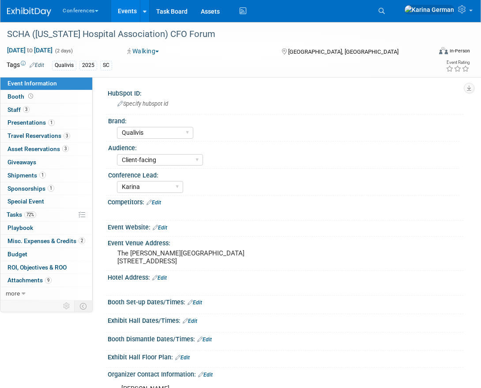
select select "Qualivis"
select select "Client-facing"
select select "Karina"
click at [384, 14] on icon at bounding box center [381, 11] width 6 height 6
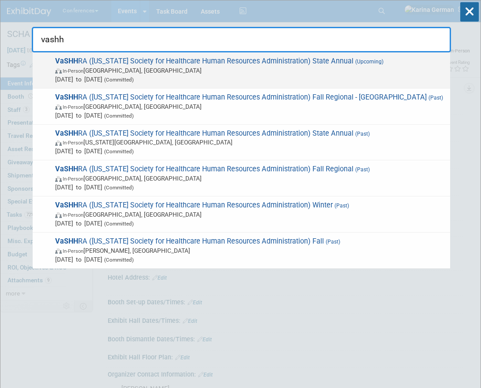
type input "vashh"
click at [224, 75] on span "[DATE] to [DATE] (Committed)" at bounding box center [250, 79] width 390 height 9
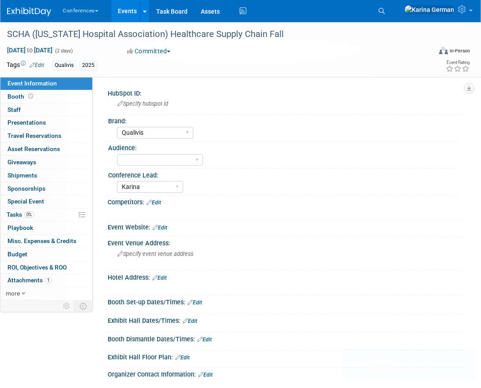
select select "Qualivis"
select select "Karina"
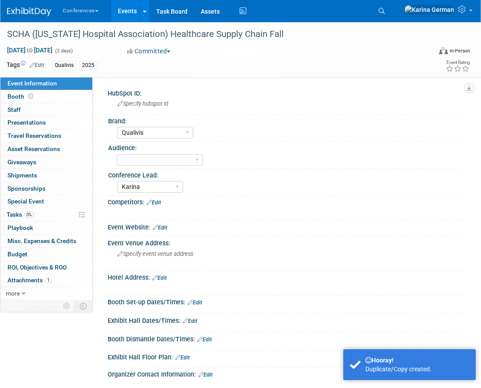
click at [39, 64] on link "Edit" at bounding box center [37, 65] width 15 height 6
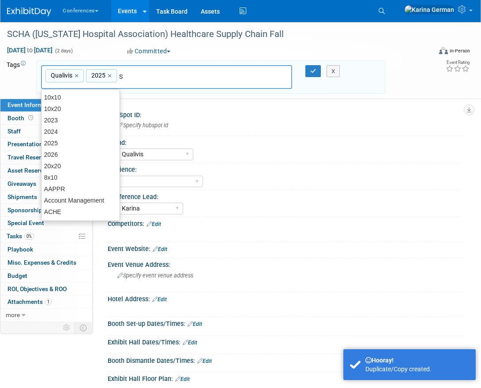
type input "SC"
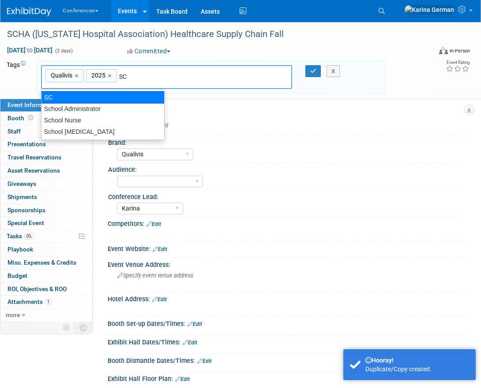
click at [54, 97] on div "SC" at bounding box center [102, 97] width 123 height 12
type input "Qualivis, 2025, SC"
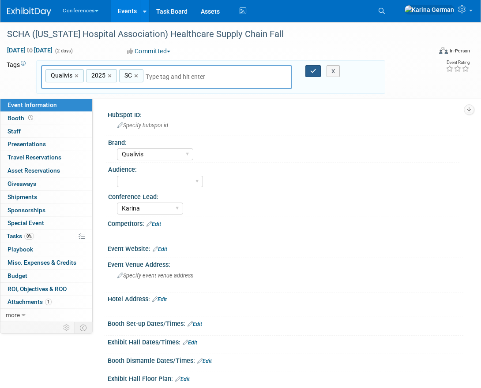
click at [311, 68] on icon "button" at bounding box center [313, 71] width 6 height 6
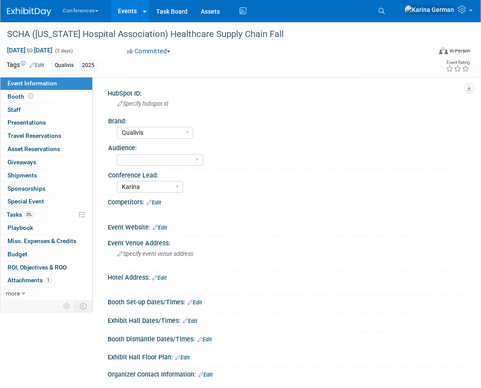
scroll to position [19, 0]
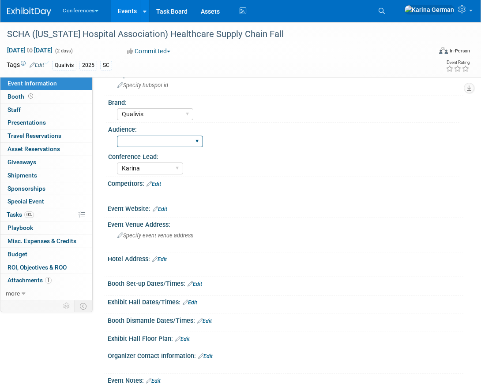
click at [161, 141] on select "Client-facing Clinician/Provider-facing Both N/a" at bounding box center [160, 142] width 86 height 12
select select "Client-facing"
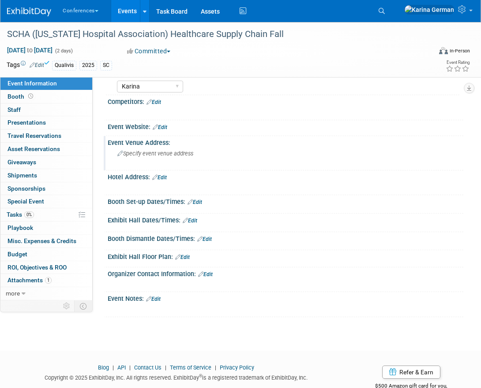
scroll to position [124, 0]
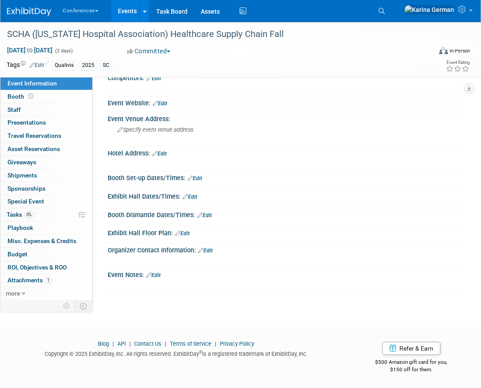
click at [158, 276] on link "Edit" at bounding box center [153, 275] width 15 height 6
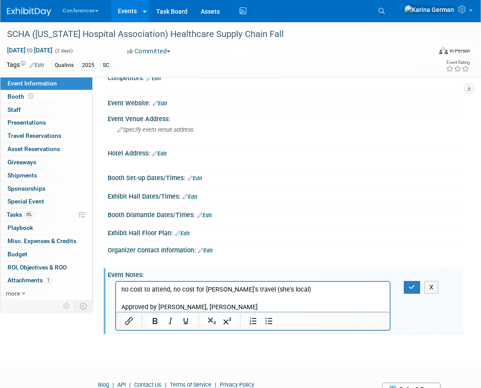
scroll to position [0, 0]
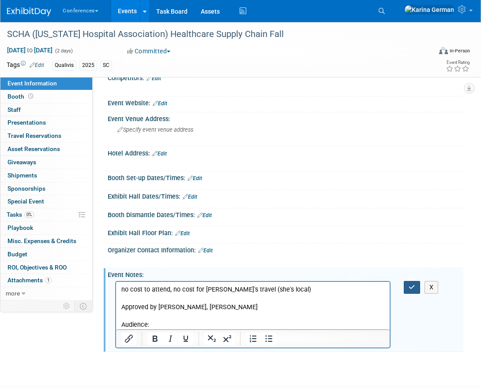
click at [412, 285] on icon "button" at bounding box center [411, 287] width 7 height 6
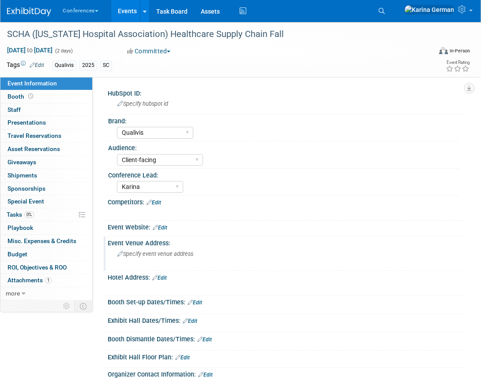
click at [151, 261] on div "Specify event venue address" at bounding box center [181, 257] width 135 height 20
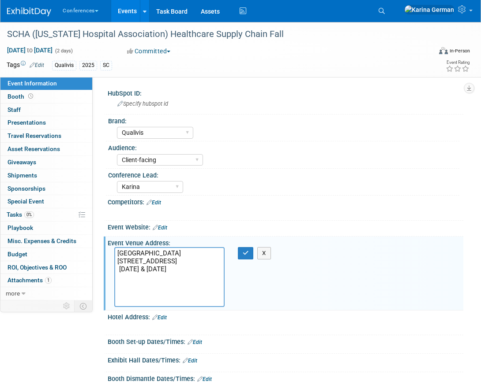
drag, startPoint x: 159, startPoint y: 302, endPoint x: 108, endPoint y: 284, distance: 54.5
click at [108, 284] on div "Lexington Medical Center Auditorium 2720 Sunset Blvd, Medical Park 1 West Colum…" at bounding box center [169, 277] width 123 height 60
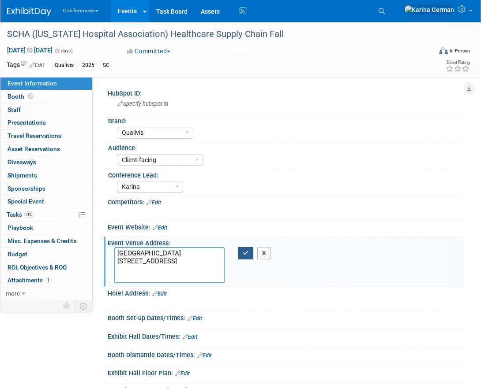
type textarea "[GEOGRAPHIC_DATA] [STREET_ADDRESS]"
click at [244, 256] on button "button" at bounding box center [246, 253] width 16 height 12
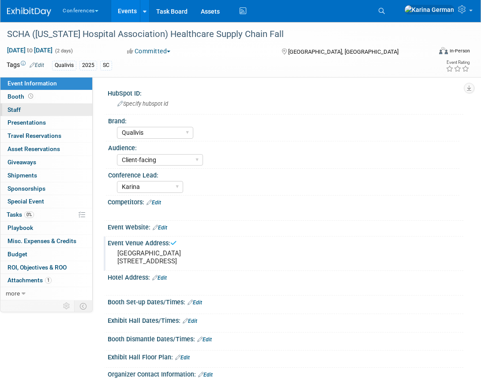
click at [53, 112] on link "0 Staff 0" at bounding box center [46, 110] width 92 height 13
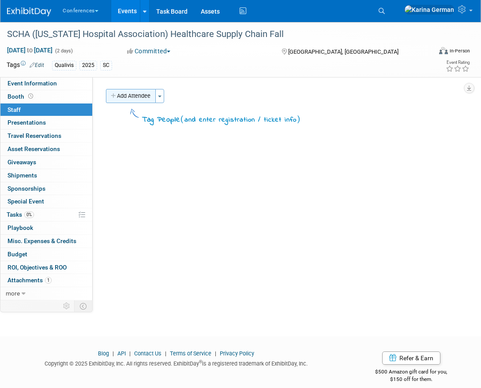
click at [142, 94] on button "Add Attendee" at bounding box center [131, 96] width 50 height 14
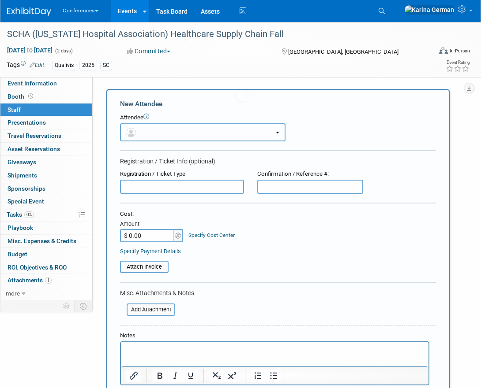
click at [148, 130] on button "button" at bounding box center [202, 132] width 165 height 18
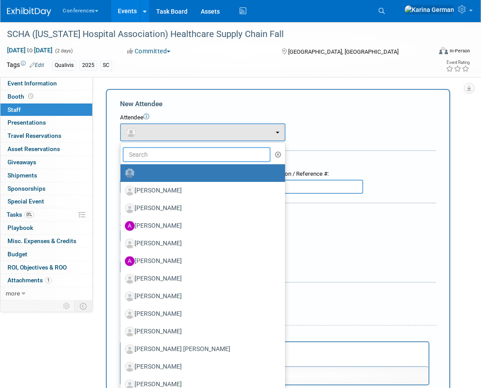
click at [149, 159] on input "text" at bounding box center [197, 154] width 148 height 15
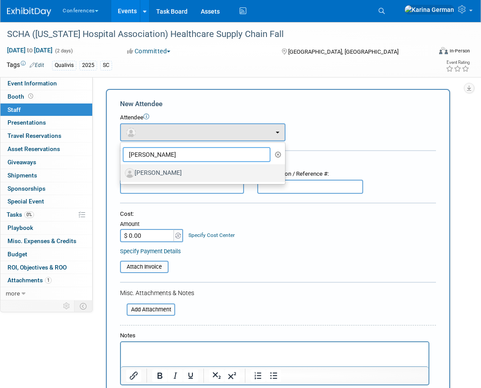
type input "mindy"
click at [165, 181] on link "[PERSON_NAME]" at bounding box center [202, 173] width 164 height 18
click at [160, 170] on label "[PERSON_NAME]" at bounding box center [200, 173] width 151 height 14
click at [122, 170] on input "[PERSON_NAME]" at bounding box center [119, 172] width 6 height 6
select select "1d07a8e0-395b-47a0-a524-2bcb47c20e5e"
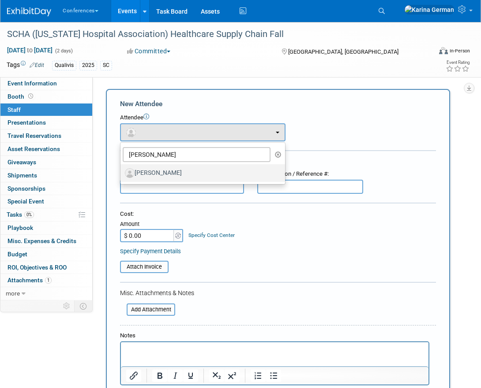
select select "1"
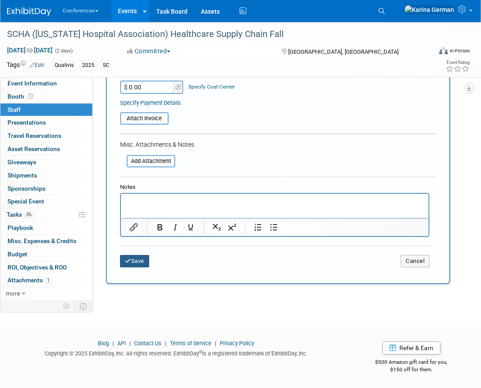
click at [138, 263] on button "Save" at bounding box center [134, 261] width 29 height 12
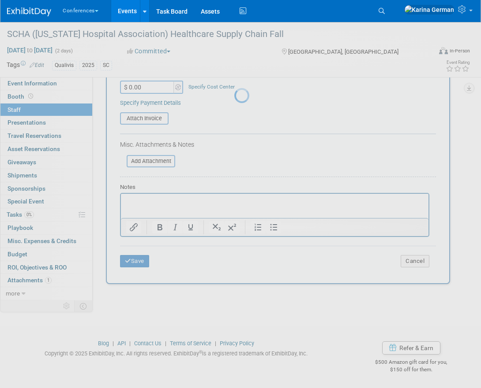
scroll to position [10, 0]
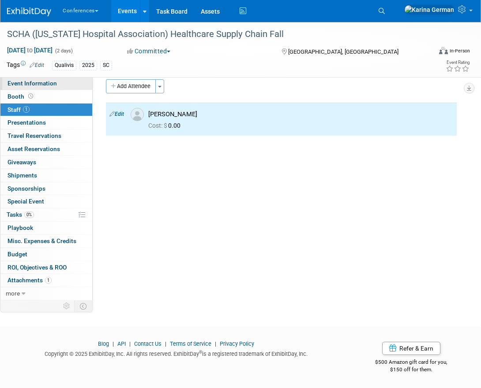
click at [42, 84] on span "Event Information" at bounding box center [31, 83] width 49 height 7
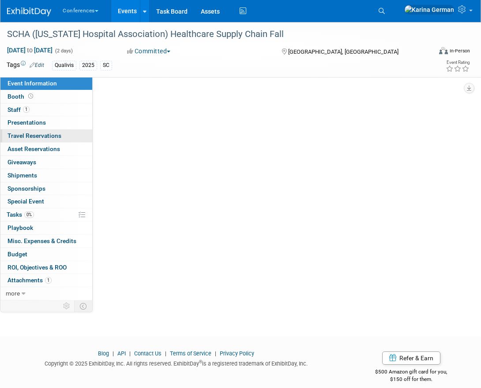
select select "Qualivis"
select select "Client-facing"
select select "Karina"
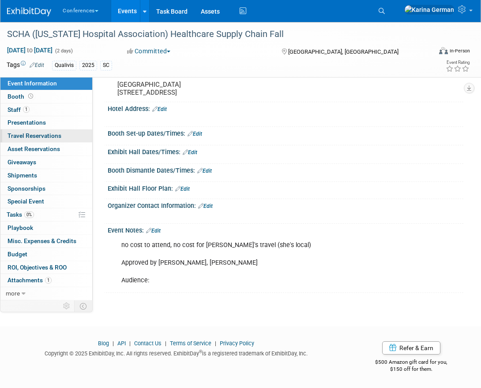
scroll to position [176, 0]
click at [156, 228] on link "Edit" at bounding box center [153, 231] width 15 height 6
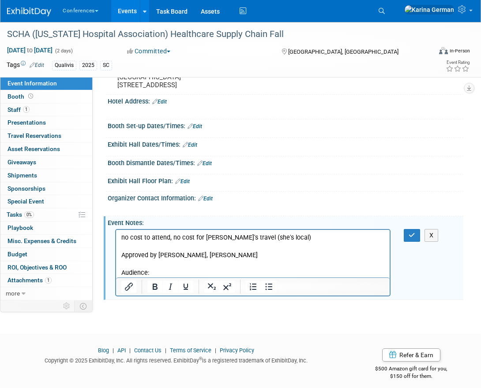
scroll to position [0, 0]
click at [306, 239] on p "no cost to attend, no cost for Mindy's travel (she's local) Approved by Kelly, …" at bounding box center [252, 255] width 263 height 44
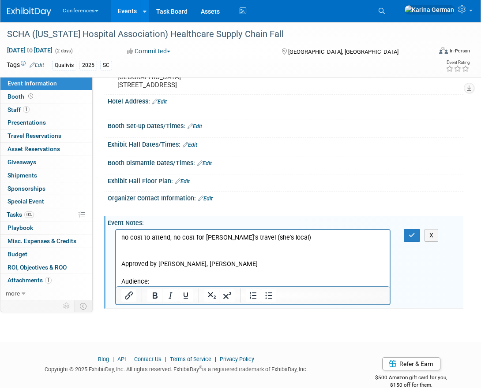
click at [190, 251] on p "Approved by Kelly, Sonya, Sherry Audience:" at bounding box center [252, 264] width 263 height 44
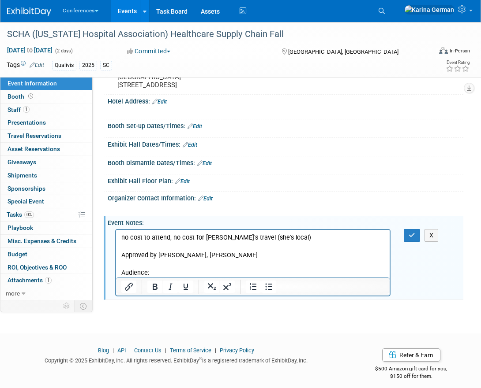
click at [225, 253] on p "Approved by Kelly, Sonya, Sherry Audience:" at bounding box center [252, 259] width 263 height 35
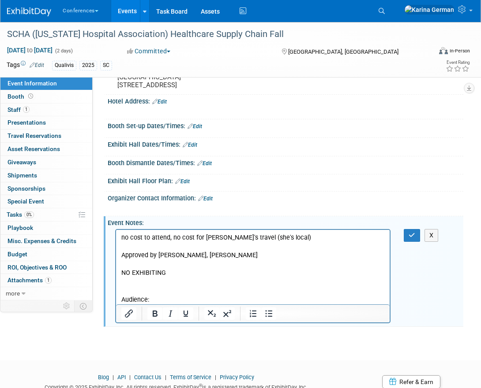
click at [137, 285] on p "Audience:" at bounding box center [252, 290] width 263 height 26
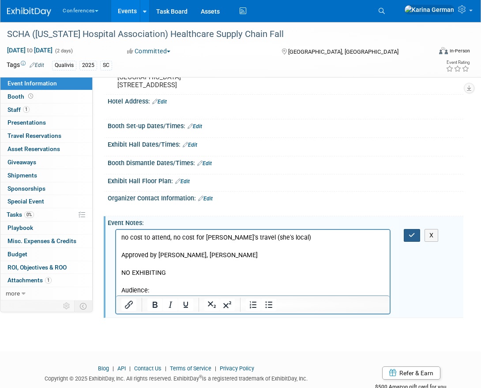
click at [413, 239] on icon "button" at bounding box center [411, 235] width 7 height 6
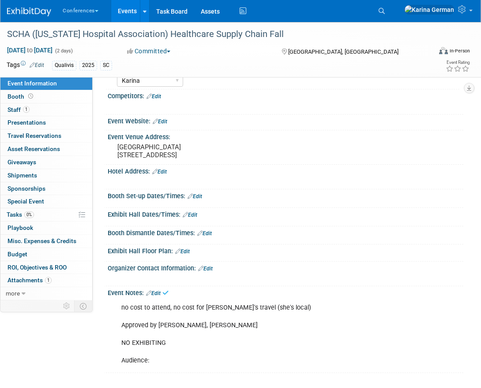
scroll to position [105, 0]
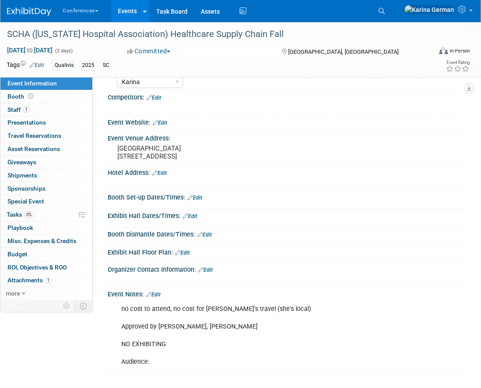
click at [210, 273] on link "Edit" at bounding box center [205, 270] width 15 height 6
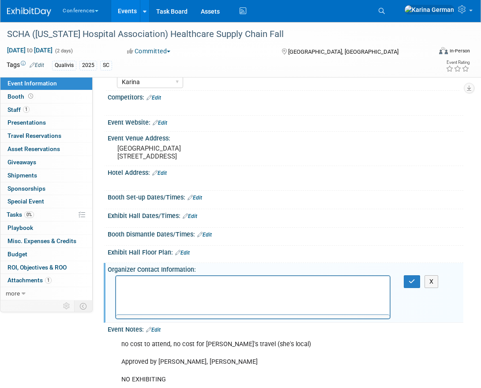
scroll to position [0, 0]
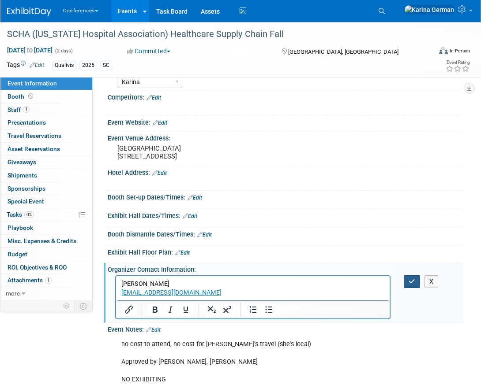
click at [408, 285] on icon "button" at bounding box center [411, 282] width 7 height 6
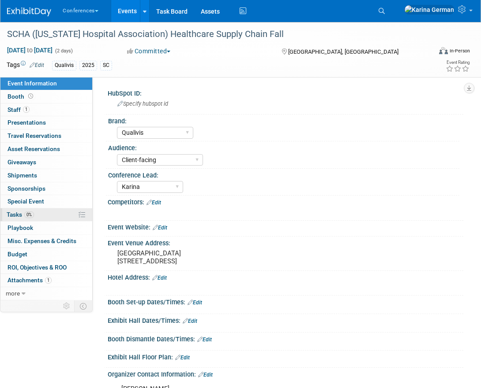
click at [36, 216] on link "0% Tasks 0%" at bounding box center [46, 215] width 92 height 13
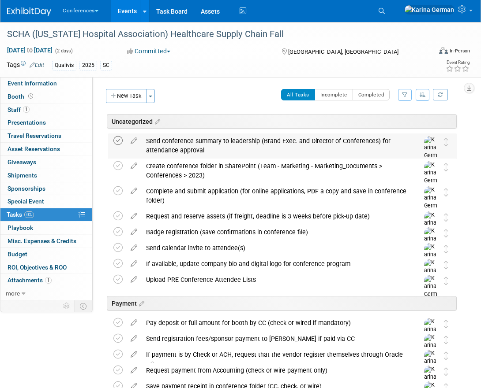
click at [116, 140] on icon at bounding box center [117, 140] width 9 height 9
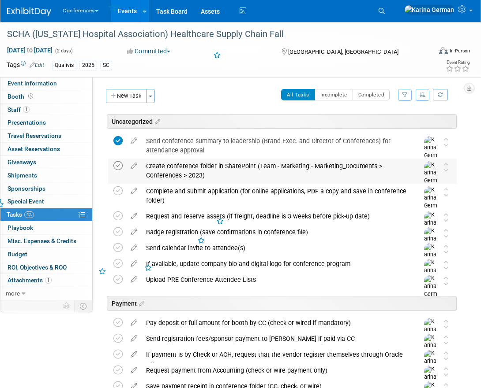
click at [116, 167] on icon at bounding box center [117, 165] width 9 height 9
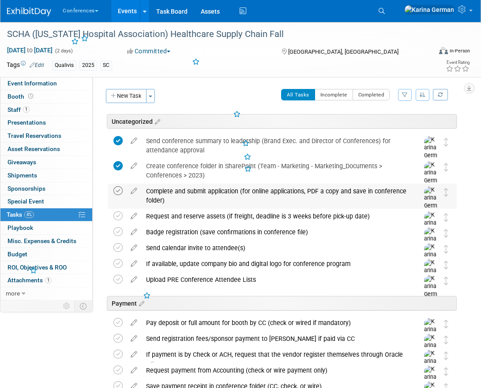
click at [116, 194] on icon at bounding box center [117, 191] width 9 height 9
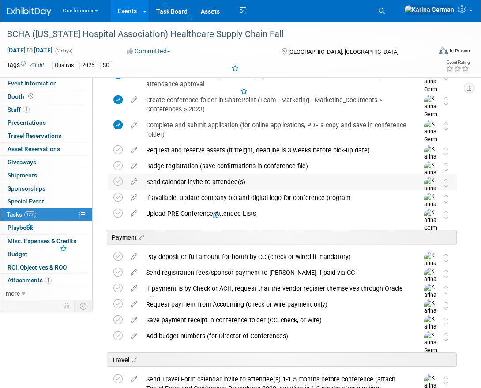
scroll to position [76, 0]
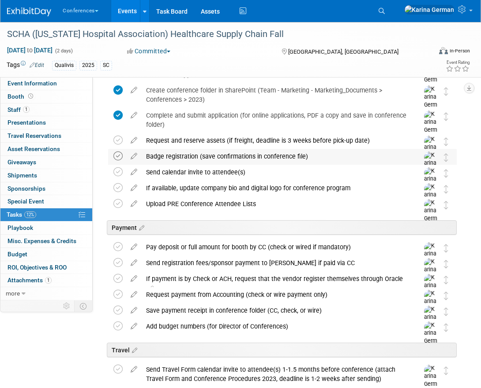
click at [116, 160] on icon at bounding box center [117, 156] width 9 height 9
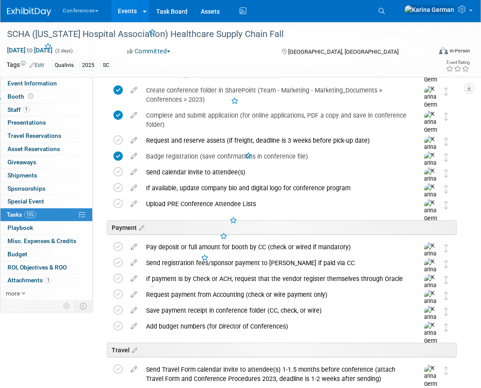
click at [187, 159] on div "Badge registration (save confirmations in conference file)" at bounding box center [274, 156] width 265 height 15
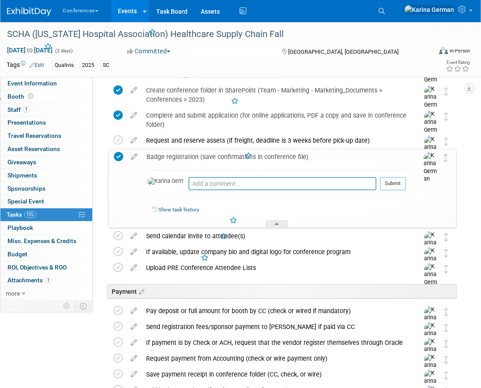
click at [188, 193] on div "Pro tip: Press Ctrl-Enter to submit comment." at bounding box center [282, 193] width 188 height 7
click at [188, 178] on textarea at bounding box center [282, 183] width 188 height 13
type textarea "[PERSON_NAME] is registered"
click at [394, 183] on button "Submit" at bounding box center [393, 183] width 26 height 13
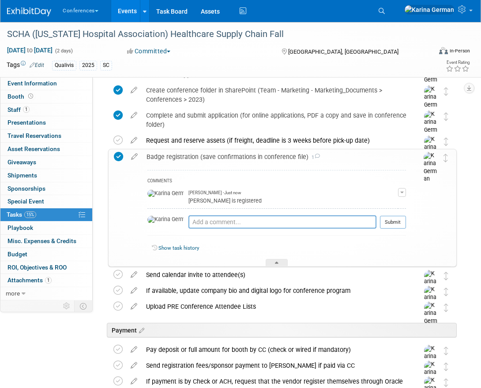
click at [277, 153] on div "Badge registration (save confirmations in conference file) 1" at bounding box center [274, 156] width 264 height 15
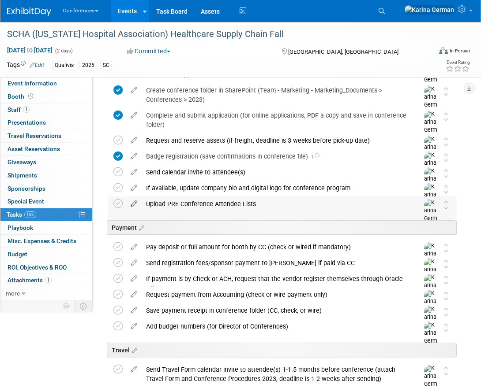
click at [134, 201] on icon at bounding box center [133, 202] width 15 height 11
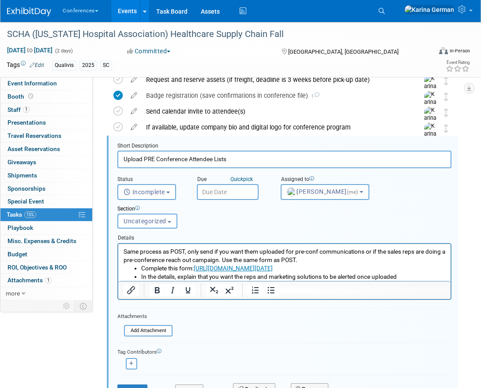
scroll to position [172, 0]
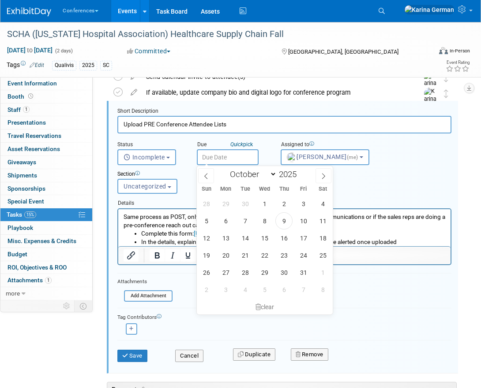
click at [218, 159] on input "text" at bounding box center [228, 157] width 62 height 16
click at [267, 236] on span "15" at bounding box center [264, 238] width 17 height 17
type input "Oct 15, 2025"
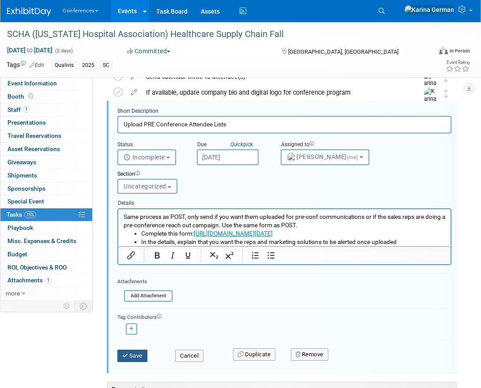
click at [132, 352] on button "Save" at bounding box center [132, 356] width 30 height 12
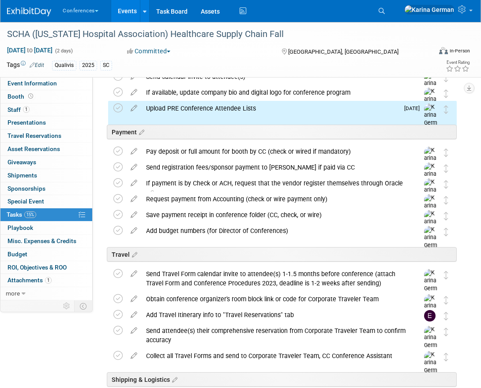
click at [230, 107] on div "Upload PRE Conference Attendee Lists" at bounding box center [270, 108] width 257 height 15
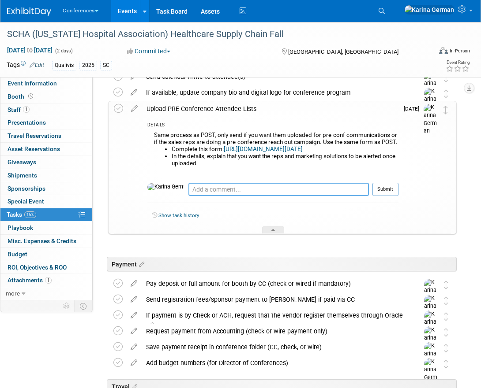
click at [188, 196] on textarea at bounding box center [278, 189] width 180 height 13
type textarea "ping [PERSON_NAME] first before SCHA"
click at [395, 196] on button "Submit" at bounding box center [385, 189] width 26 height 13
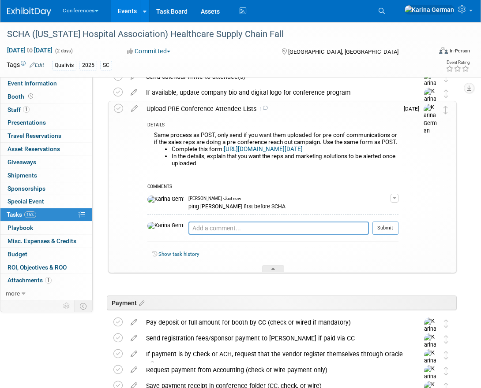
click at [234, 113] on div "Upload PRE Conference Attendee Lists 1" at bounding box center [270, 108] width 256 height 15
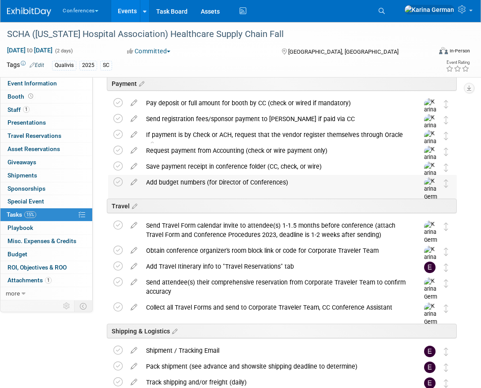
scroll to position [232, 0]
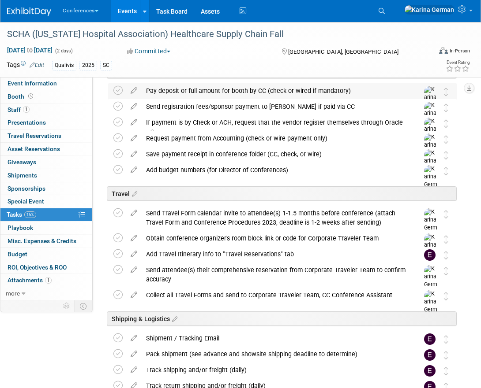
click at [159, 88] on div "Pay deposit or full amount for booth by CC (check or wired if mandatory)" at bounding box center [274, 90] width 265 height 15
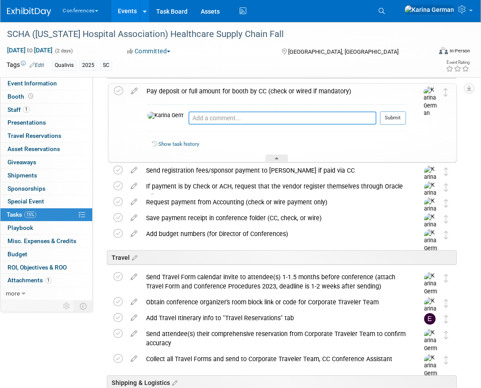
click at [188, 120] on textarea at bounding box center [282, 118] width 188 height 13
type textarea "n/a no cost"
click at [395, 116] on button "Submit" at bounding box center [393, 118] width 26 height 13
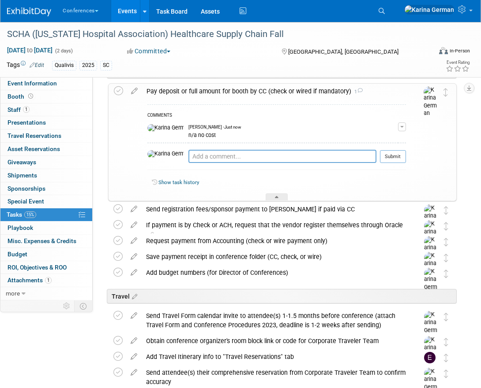
scroll to position [182, 0]
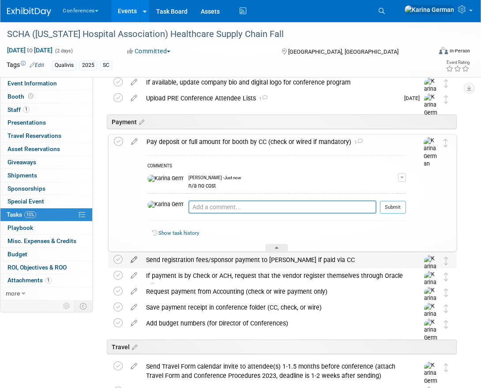
click at [134, 261] on icon at bounding box center [133, 258] width 15 height 11
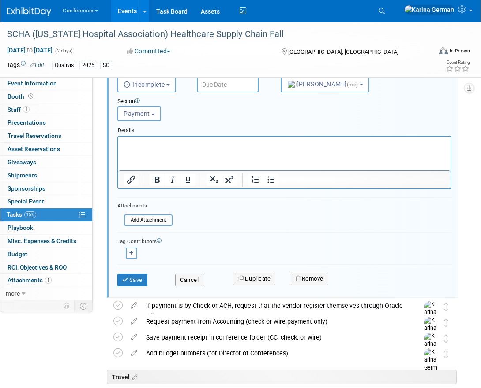
scroll to position [407, 0]
click at [311, 275] on button "Remove" at bounding box center [309, 278] width 37 height 12
click at [362, 285] on link "Yes" at bounding box center [359, 286] width 26 height 14
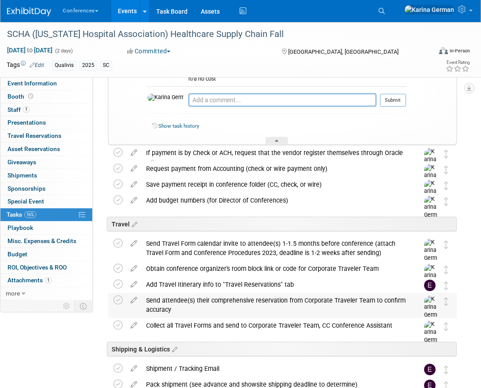
scroll to position [256, 0]
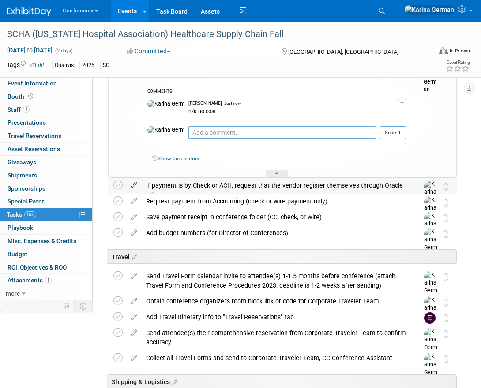
click at [135, 188] on icon at bounding box center [133, 183] width 15 height 11
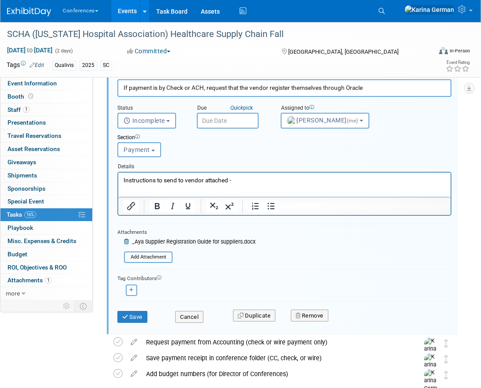
scroll to position [373, 0]
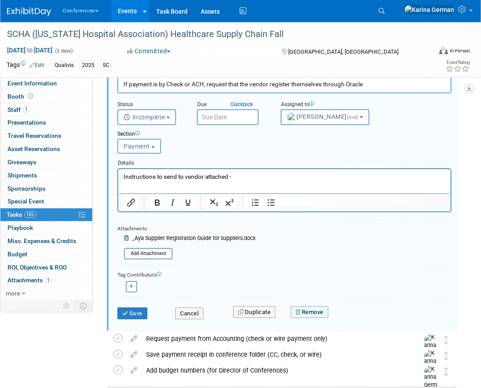
click at [310, 310] on button "Remove" at bounding box center [309, 312] width 37 height 12
click at [355, 317] on link "Yes" at bounding box center [359, 320] width 26 height 14
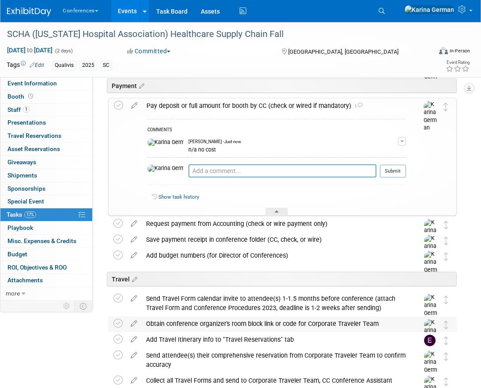
scroll to position [220, 0]
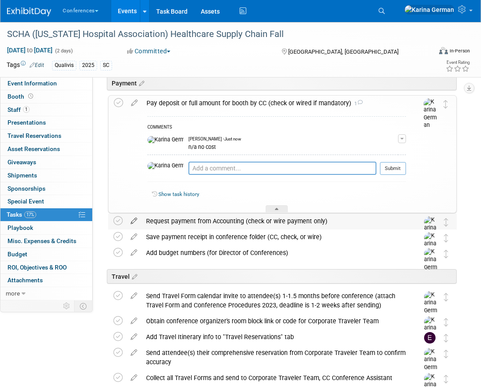
click at [133, 220] on icon at bounding box center [133, 219] width 15 height 11
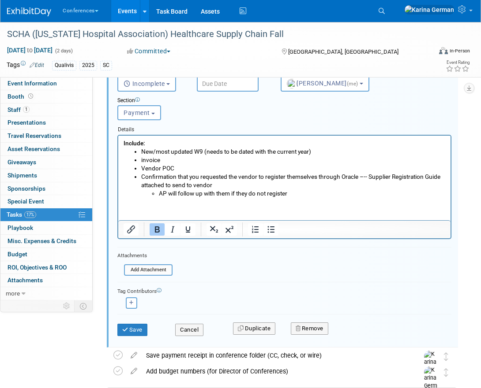
scroll to position [416, 0]
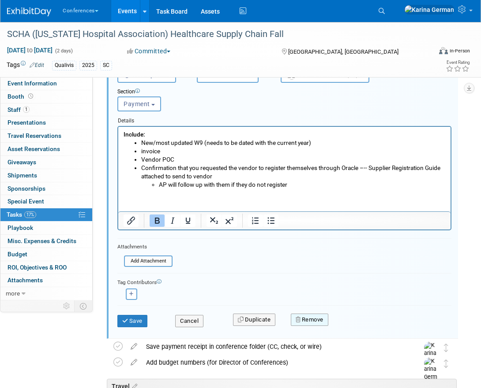
click at [315, 316] on button "Remove" at bounding box center [309, 320] width 37 height 12
click at [350, 325] on link "Yes" at bounding box center [359, 327] width 26 height 14
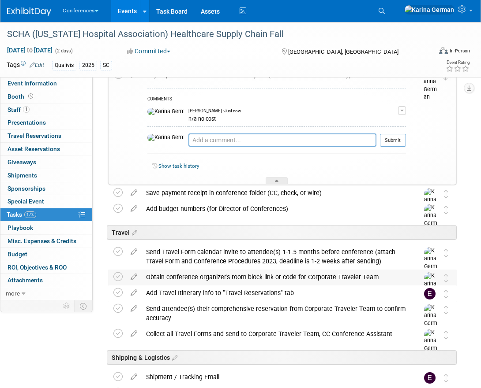
scroll to position [239, 0]
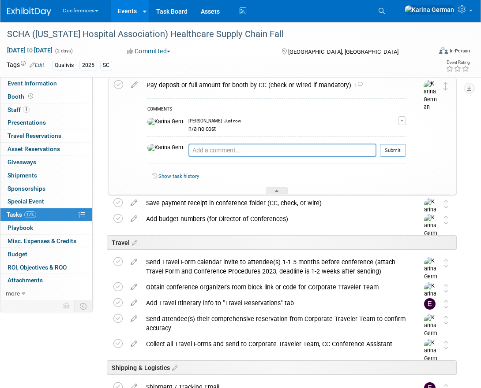
click at [179, 85] on div "Pay deposit or full amount for booth by CC (check or wired if mandatory) 1" at bounding box center [274, 85] width 264 height 15
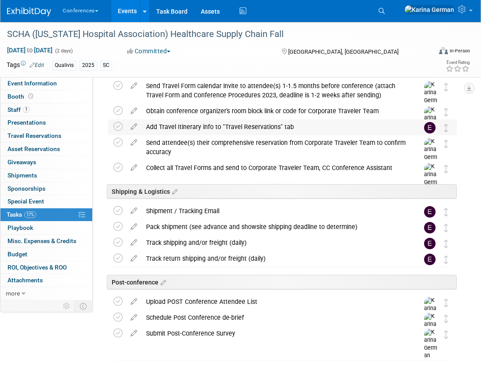
scroll to position [319, 0]
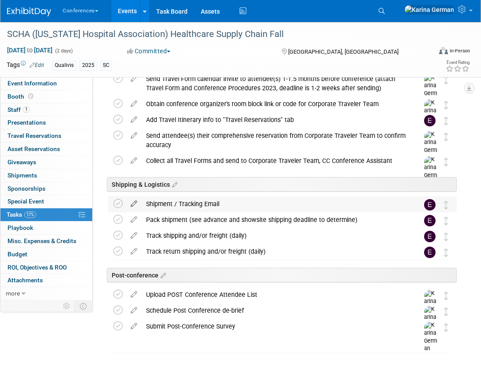
click at [135, 203] on icon at bounding box center [133, 202] width 15 height 11
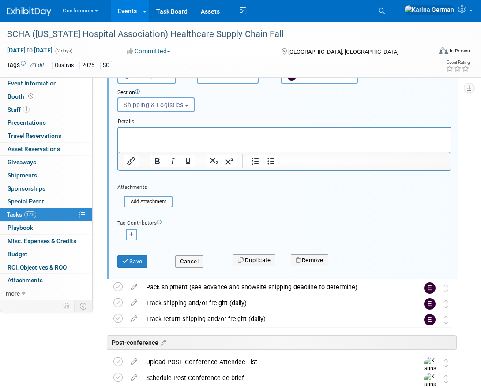
scroll to position [503, 0]
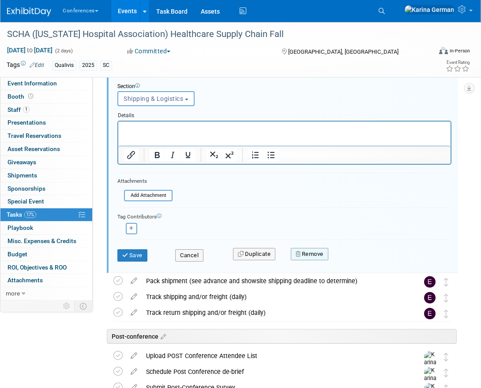
click at [316, 254] on button "Remove" at bounding box center [309, 254] width 37 height 12
click at [354, 259] on icon at bounding box center [352, 261] width 5 height 5
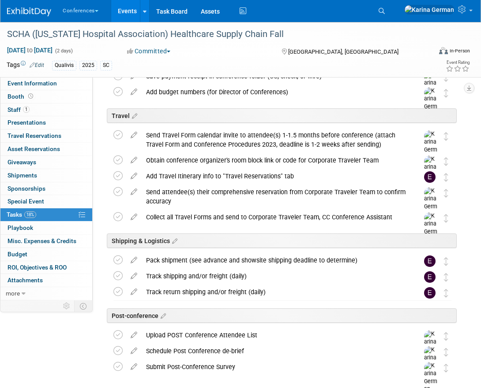
scroll to position [253, 0]
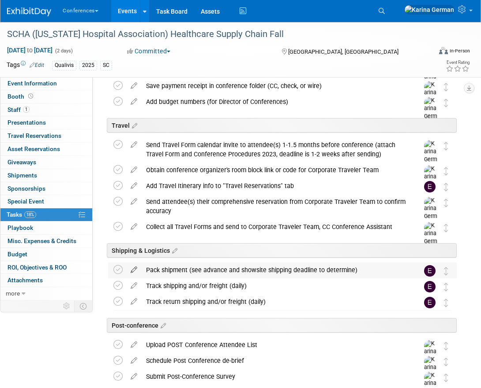
click at [131, 271] on icon at bounding box center [133, 268] width 15 height 11
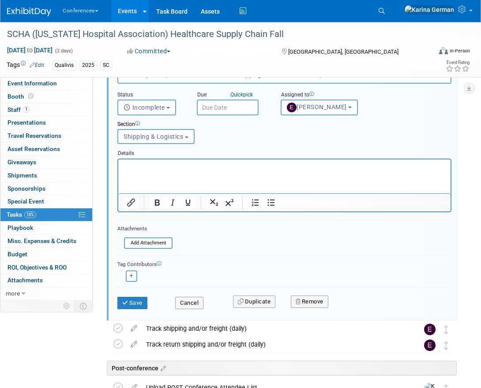
scroll to position [469, 0]
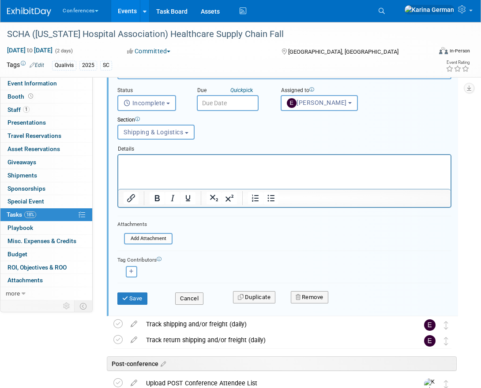
click at [319, 306] on div "Remove" at bounding box center [356, 297] width 145 height 21
click at [320, 302] on button "Remove" at bounding box center [309, 297] width 37 height 12
click at [360, 301] on link "Yes" at bounding box center [359, 305] width 26 height 14
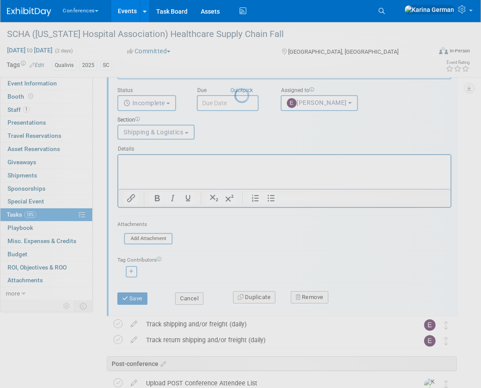
scroll to position [288, 0]
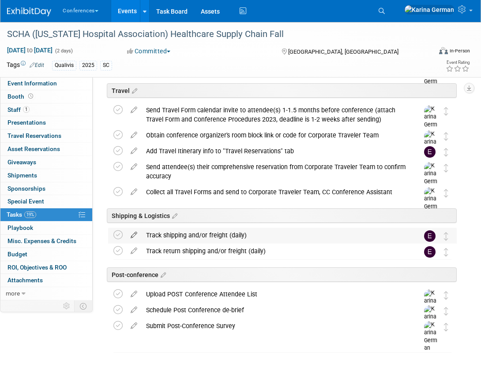
click at [131, 239] on link at bounding box center [133, 235] width 15 height 8
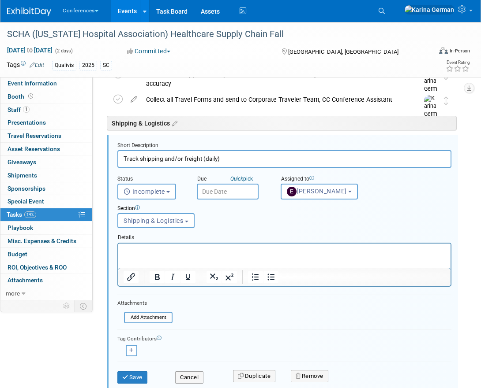
scroll to position [472, 0]
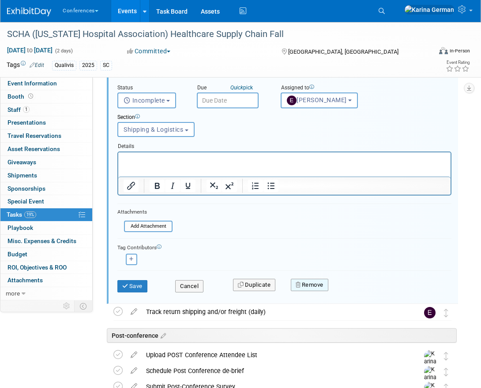
click at [320, 285] on button "Remove" at bounding box center [309, 285] width 37 height 12
click at [350, 292] on icon at bounding box center [352, 292] width 5 height 5
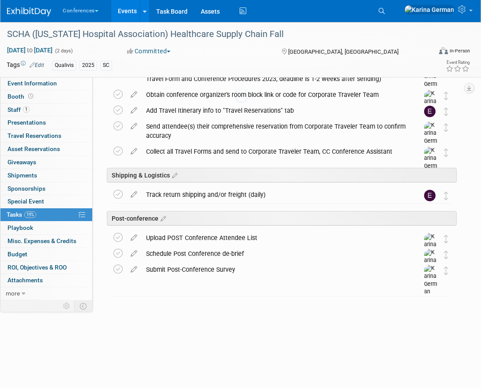
scroll to position [272, 0]
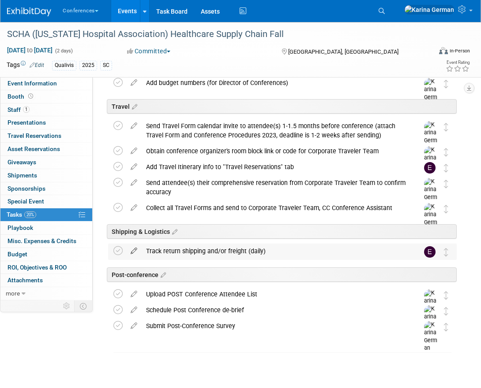
click at [135, 250] on icon at bounding box center [133, 249] width 15 height 11
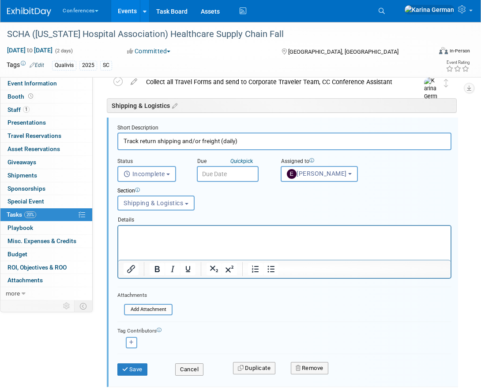
scroll to position [401, 0]
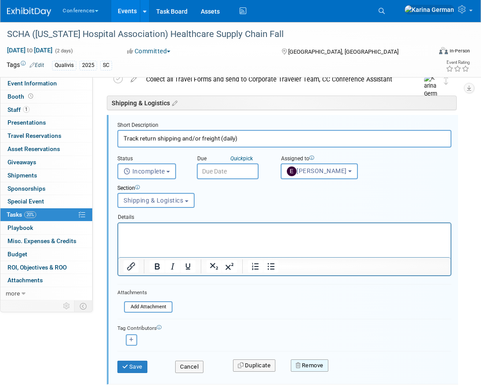
click at [321, 368] on button "Remove" at bounding box center [309, 366] width 37 height 12
click at [357, 376] on link "Yes" at bounding box center [359, 373] width 26 height 14
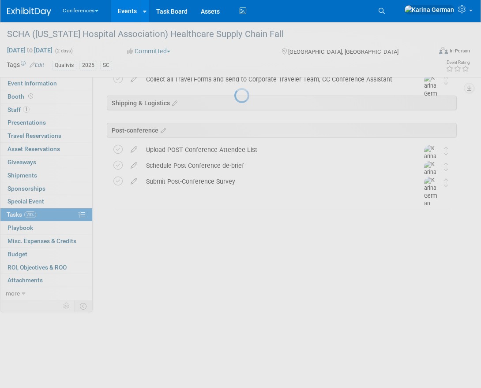
scroll to position [0, 0]
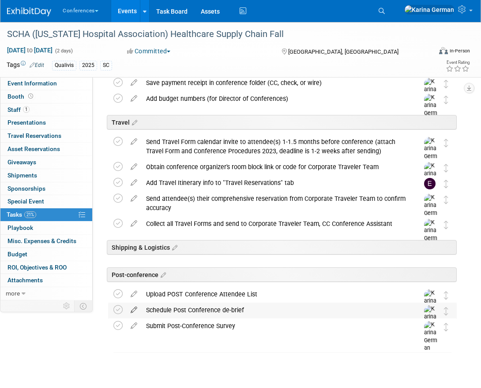
click at [134, 308] on icon at bounding box center [133, 308] width 15 height 11
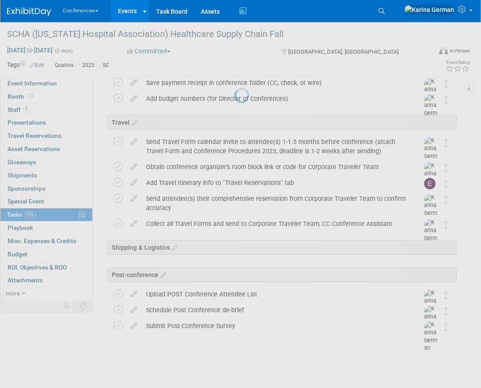
select select "9"
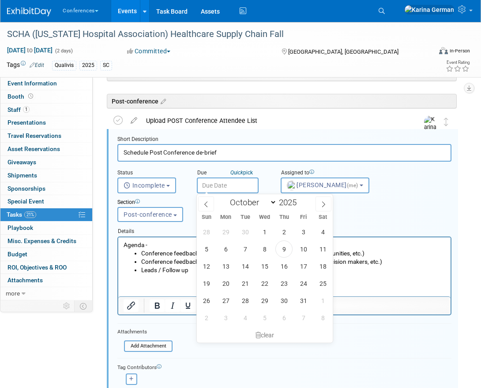
click at [220, 185] on input "text" at bounding box center [228, 186] width 62 height 16
drag, startPoint x: 267, startPoint y: 288, endPoint x: 149, endPoint y: 50, distance: 265.4
click at [267, 288] on span "22" at bounding box center [264, 283] width 17 height 17
type input "Oct 22, 2025"
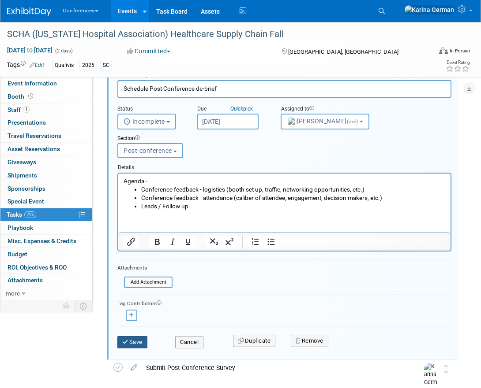
click at [132, 348] on button "Save" at bounding box center [132, 342] width 30 height 12
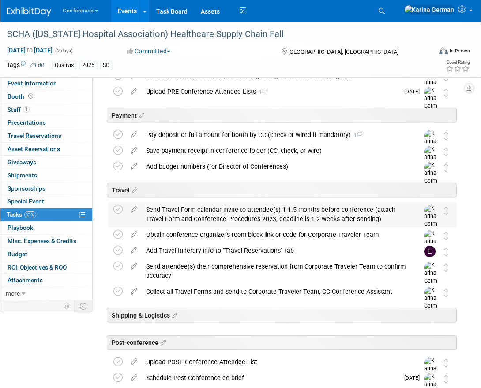
click at [194, 223] on div "Send Travel Form calendar invite to attendee(s) 1-1.5 months before conference …" at bounding box center [274, 214] width 265 height 24
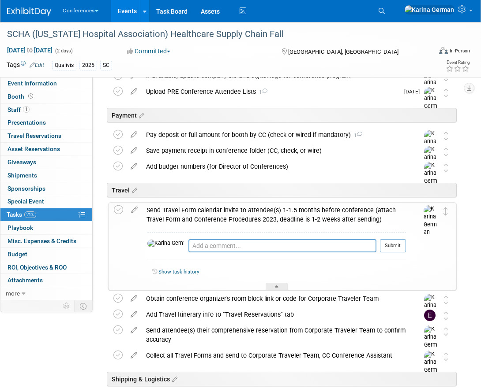
click at [194, 253] on div "Pro tip: Press Ctrl-Enter to submit comment." at bounding box center [282, 256] width 188 height 7
click at [194, 250] on textarea at bounding box center [282, 245] width 188 height 13
type textarea "n/a - no travel needed"
click at [388, 244] on button "Submit" at bounding box center [393, 245] width 26 height 13
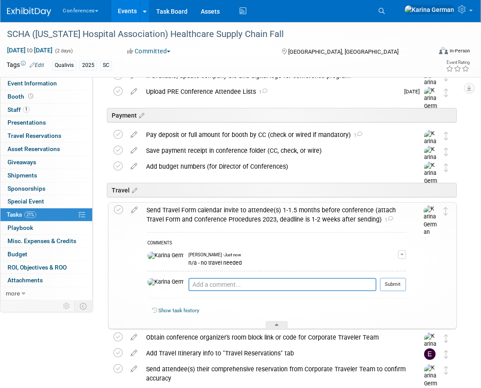
click at [236, 212] on div "Send Travel Form calendar invite to attendee(s) 1-1.5 months before conference …" at bounding box center [274, 215] width 264 height 24
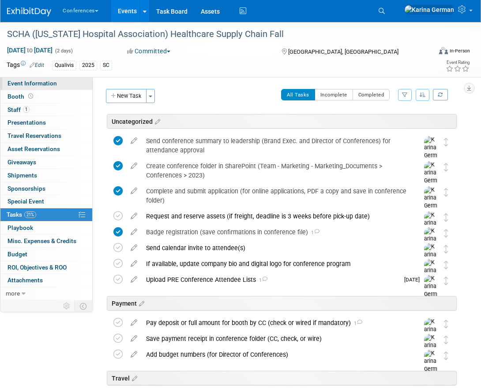
click at [55, 86] on span "Event Information" at bounding box center [31, 83] width 49 height 7
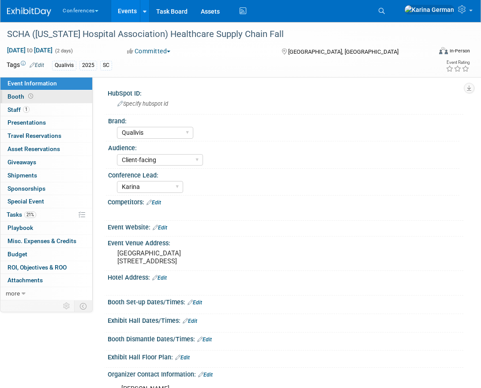
click at [56, 91] on link "Booth" at bounding box center [46, 96] width 92 height 13
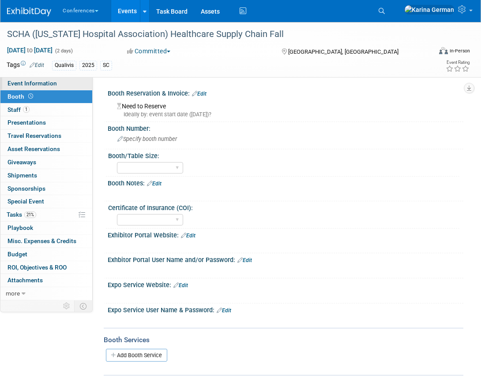
click at [64, 84] on link "Event Information" at bounding box center [46, 83] width 92 height 13
select select "Qualivis"
select select "Client-facing"
select select "Karina"
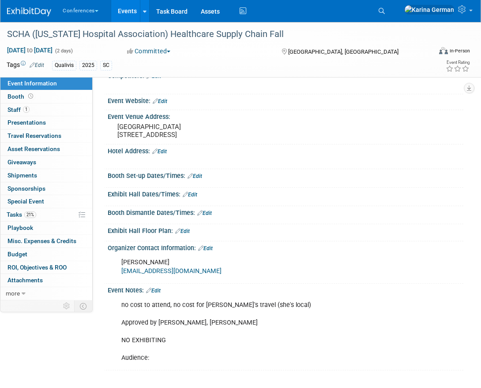
click at [160, 289] on link "Edit" at bounding box center [153, 291] width 15 height 6
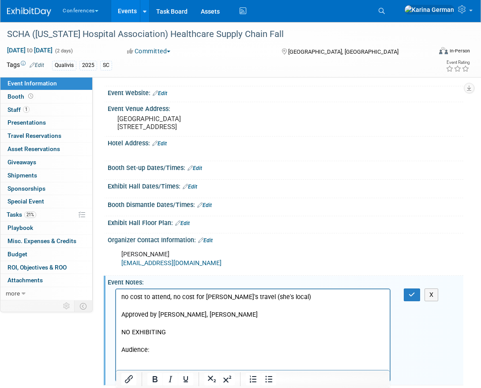
scroll to position [171, 0]
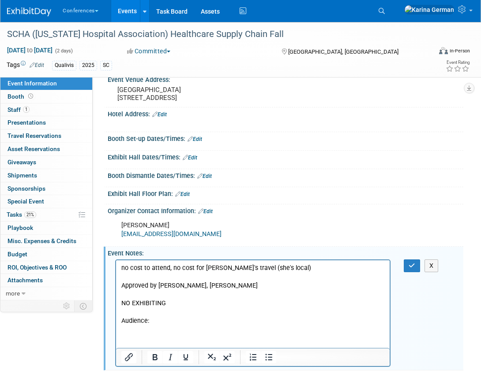
click at [172, 313] on p "no cost to attend, no cost for Mindy's travel (she's local) Approved by Kelly, …" at bounding box center [252, 295] width 263 height 62
click at [162, 324] on p "no cost to attend, no cost for Mindy's travel (she's local) Approved by Kelly, …" at bounding box center [252, 295] width 263 height 62
click at [245, 321] on p "no cost to attend, no cost for Mindy's travel (she's local) Approved by Kelly, …" at bounding box center [252, 295] width 263 height 62
click at [150, 320] on p "no cost to attend, no cost for Mindy's travel (she's local) Approved by Kelly, …" at bounding box center [252, 295] width 263 height 62
click at [284, 319] on p "no cost to attend, no cost for Mindy's travel (she's local) Approved by Kelly, …" at bounding box center [252, 295] width 263 height 62
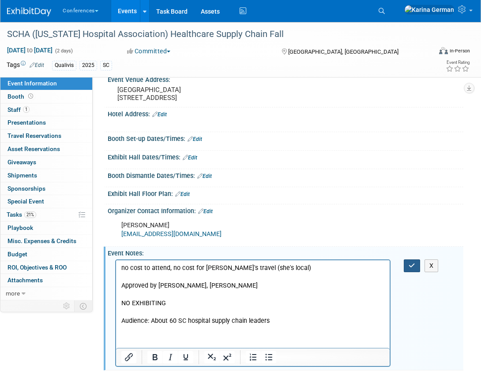
click at [414, 267] on icon "button" at bounding box center [411, 266] width 7 height 6
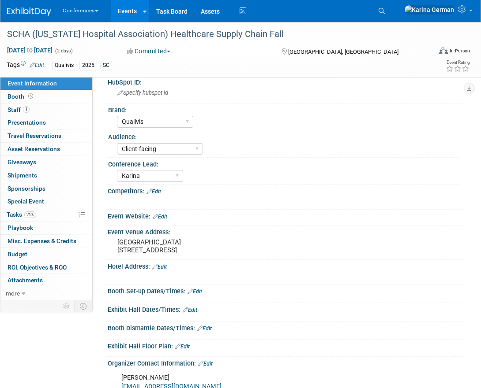
scroll to position [0, 0]
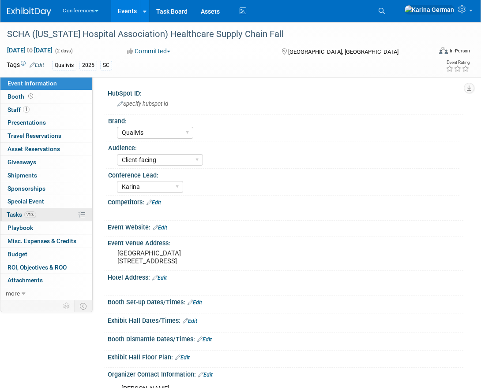
click at [33, 216] on span "21%" at bounding box center [30, 215] width 12 height 7
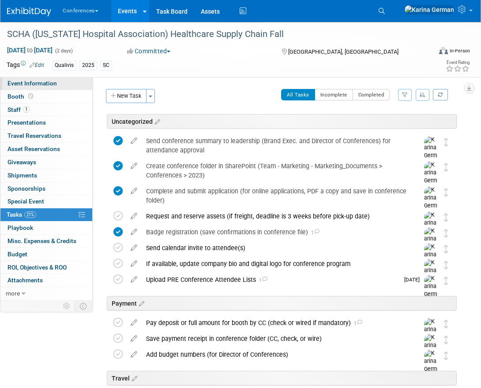
click at [39, 87] on span "Event Information" at bounding box center [31, 83] width 49 height 7
select select "Qualivis"
select select "Client-facing"
select select "Karina"
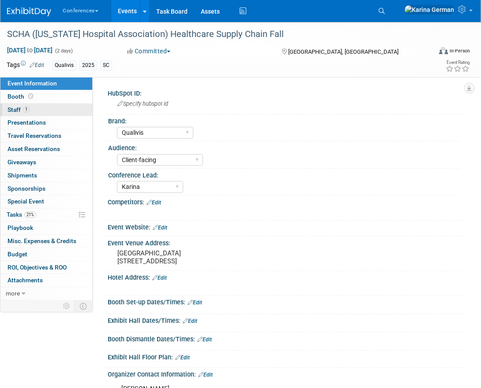
click at [69, 110] on link "1 Staff 1" at bounding box center [46, 110] width 92 height 13
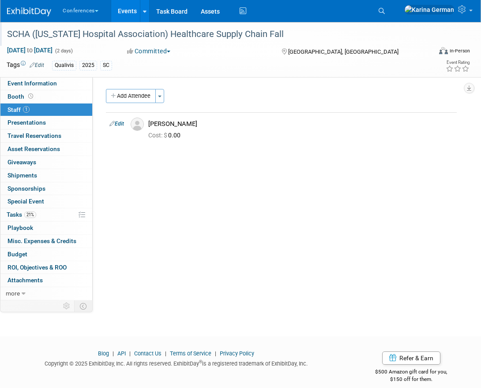
click at [174, 37] on div "SCHA ([US_STATE] Hospital Association) Healthcare Supply Chain Fall" at bounding box center [214, 34] width 420 height 16
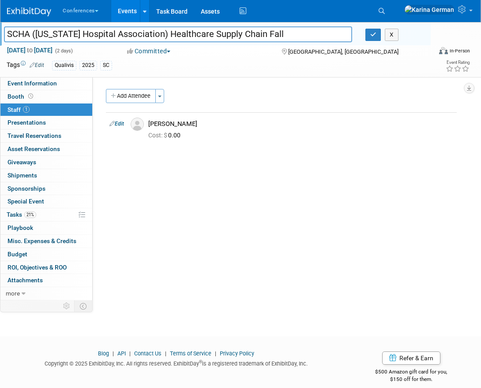
click at [174, 37] on input "SCHA ([US_STATE] Hospital Association) Healthcare Supply Chain Fall" at bounding box center [178, 33] width 348 height 15
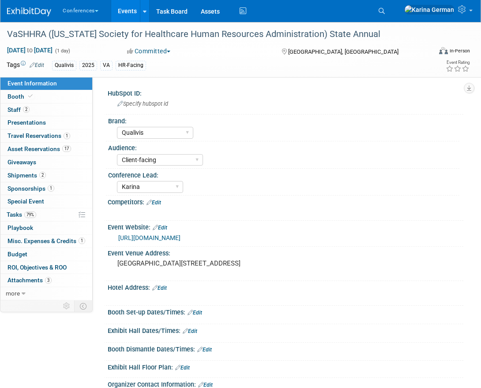
select select "Qualivis"
select select "Client-facing"
select select "Karina"
click at [35, 212] on span "79%" at bounding box center [30, 215] width 12 height 7
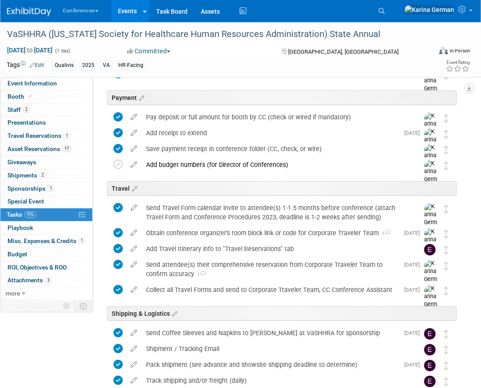
scroll to position [287, 0]
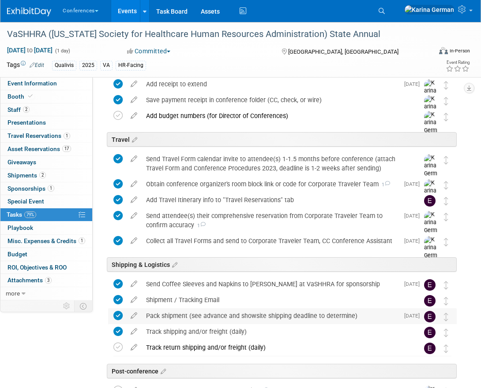
click at [190, 312] on div "Pack shipment (see advance and showsite shipping deadline to determine)" at bounding box center [270, 316] width 257 height 15
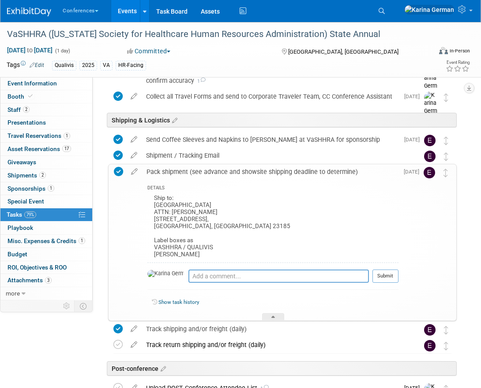
scroll to position [437, 0]
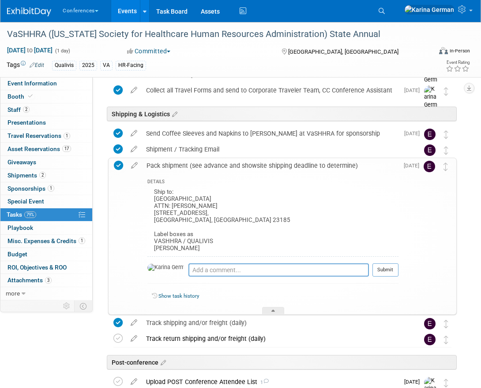
click at [211, 168] on div "Pack shipment (see advance and showsite shipping deadline to determine)" at bounding box center [270, 165] width 256 height 15
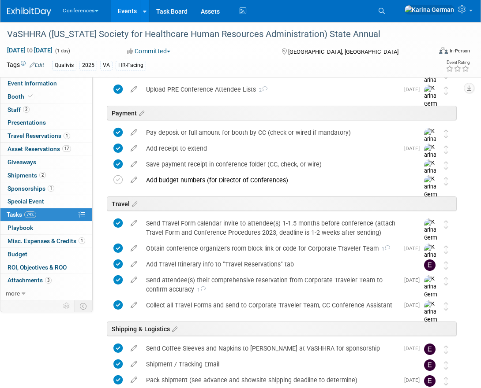
scroll to position [399, 0]
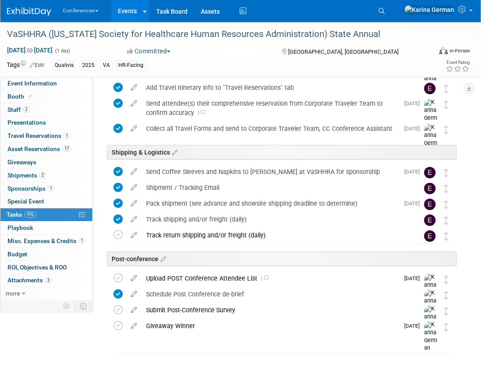
click at [130, 11] on link "Events" at bounding box center [127, 11] width 32 height 22
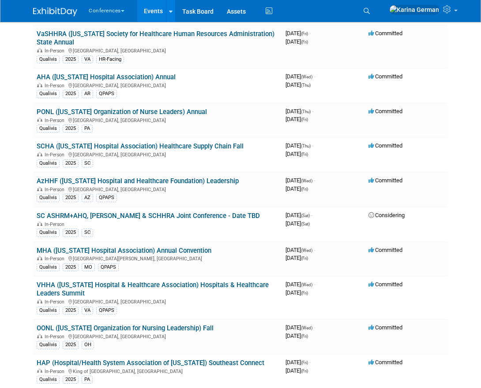
scroll to position [158, 0]
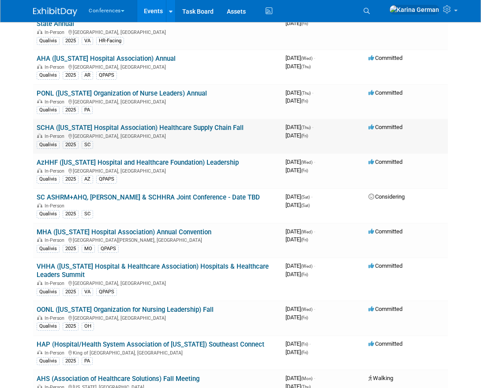
click at [192, 129] on link "SCHA ([US_STATE] Hospital Association) Healthcare Supply Chain Fall" at bounding box center [140, 128] width 207 height 8
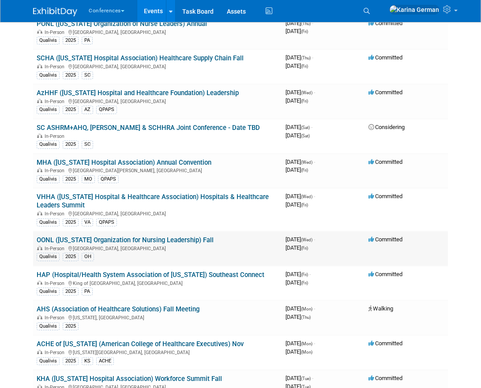
scroll to position [230, 0]
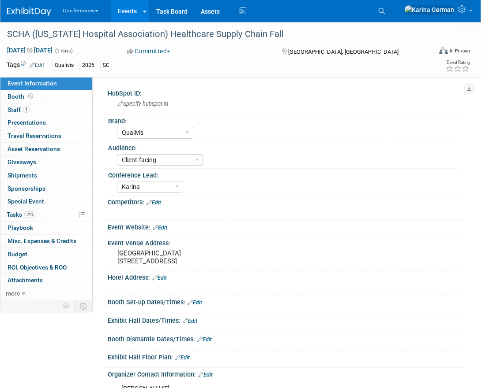
select select "Qualivis"
select select "Client-facing"
select select "Karina"
click at [49, 205] on link "Special Event" at bounding box center [46, 201] width 92 height 13
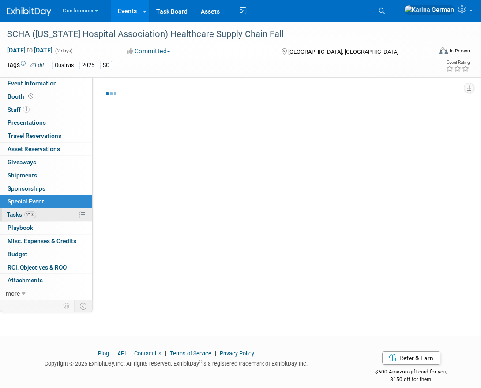
click at [48, 218] on link "21% Tasks 21%" at bounding box center [46, 215] width 92 height 13
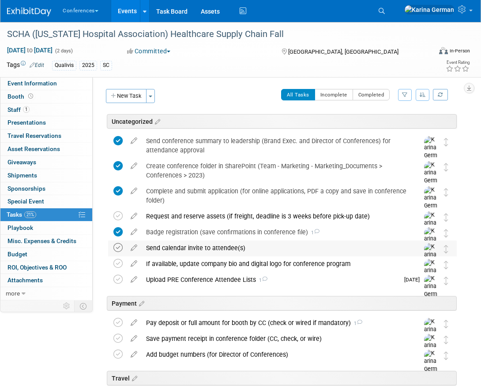
click at [120, 247] on icon at bounding box center [117, 247] width 9 height 9
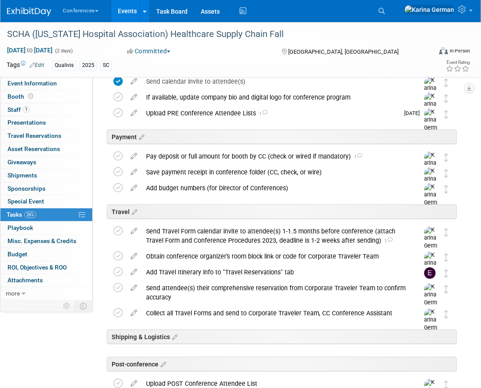
scroll to position [170, 0]
